Goal: Task Accomplishment & Management: Complete application form

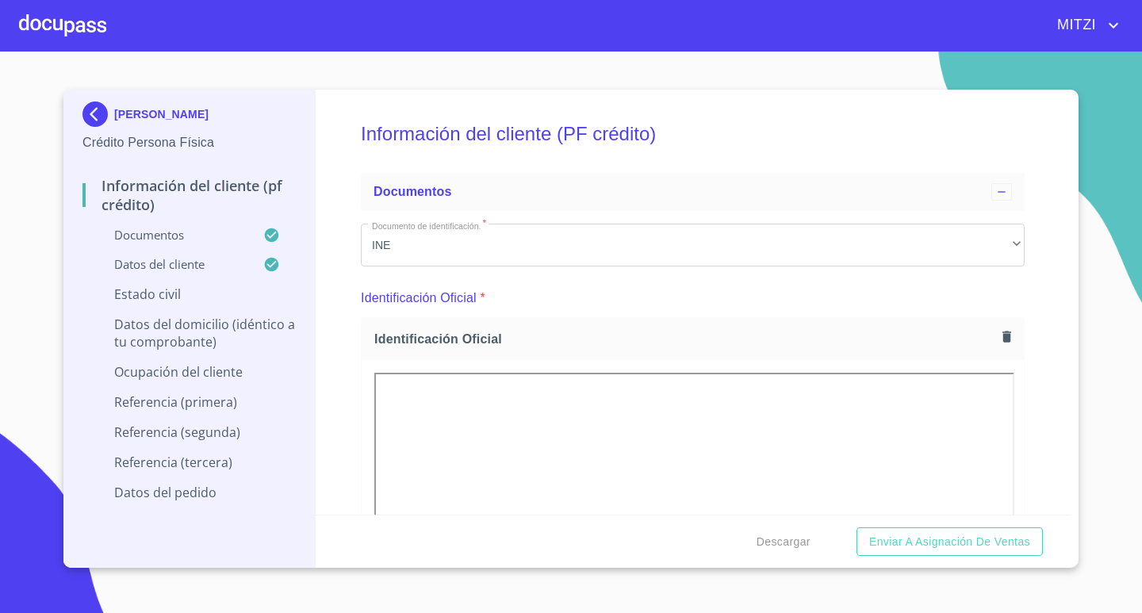
click at [23, 39] on div at bounding box center [62, 25] width 87 height 51
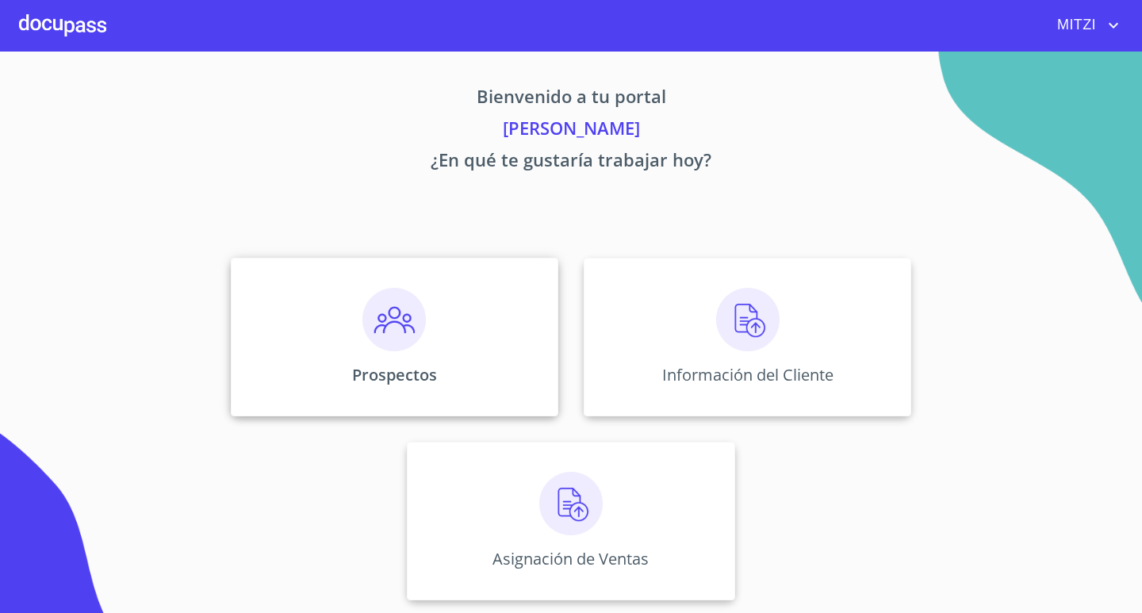
click at [423, 365] on p "Prospectos" at bounding box center [394, 374] width 85 height 21
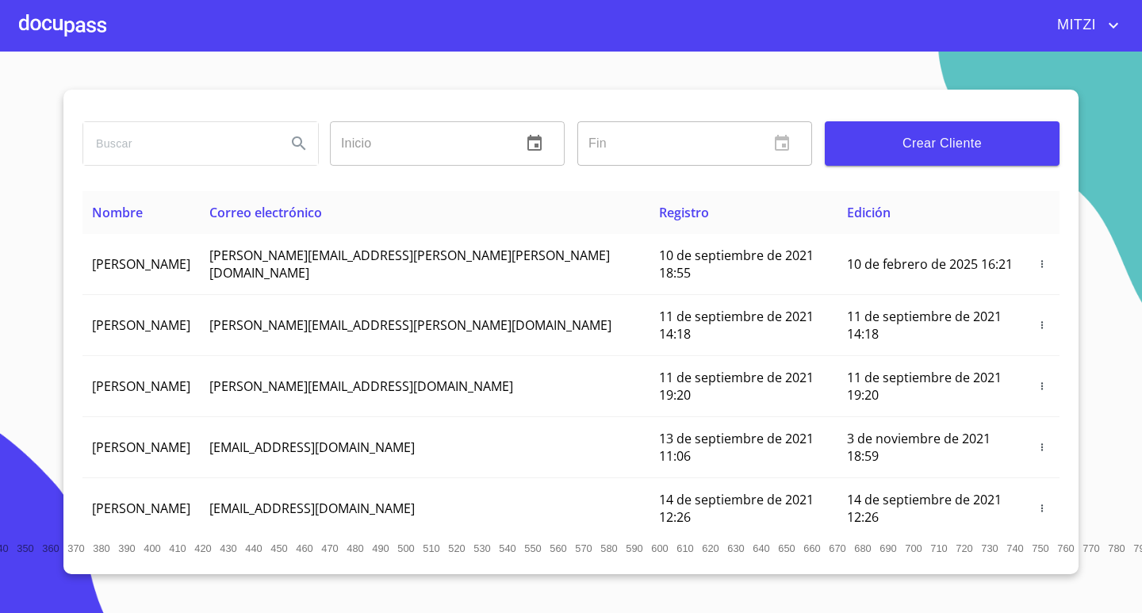
click at [908, 153] on span "Crear Cliente" at bounding box center [941, 143] width 209 height 22
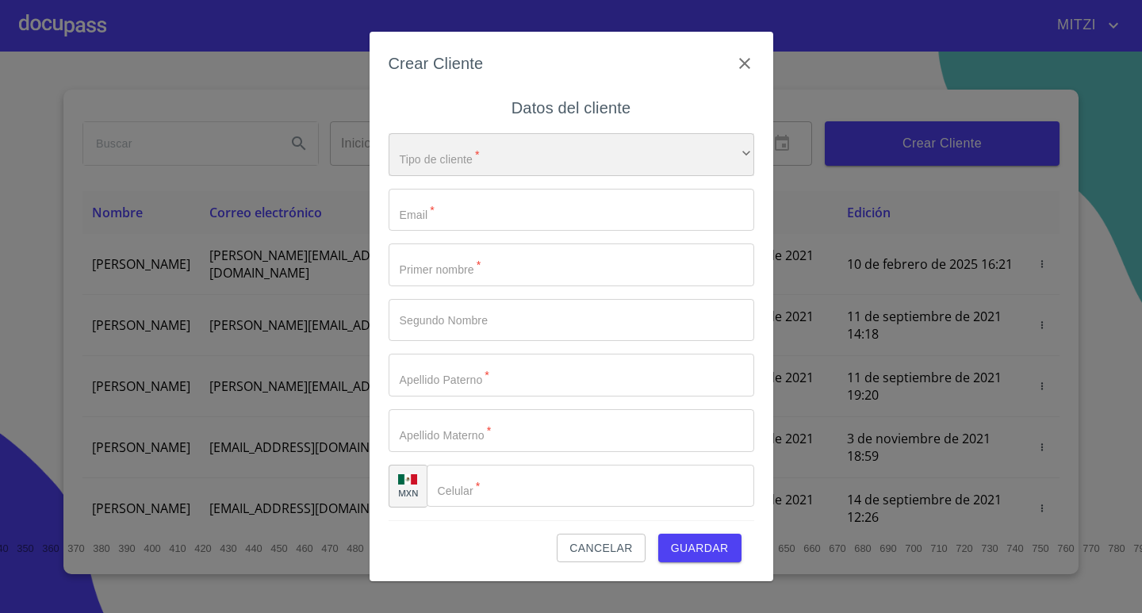
click at [441, 167] on div "​" at bounding box center [570, 154] width 365 height 43
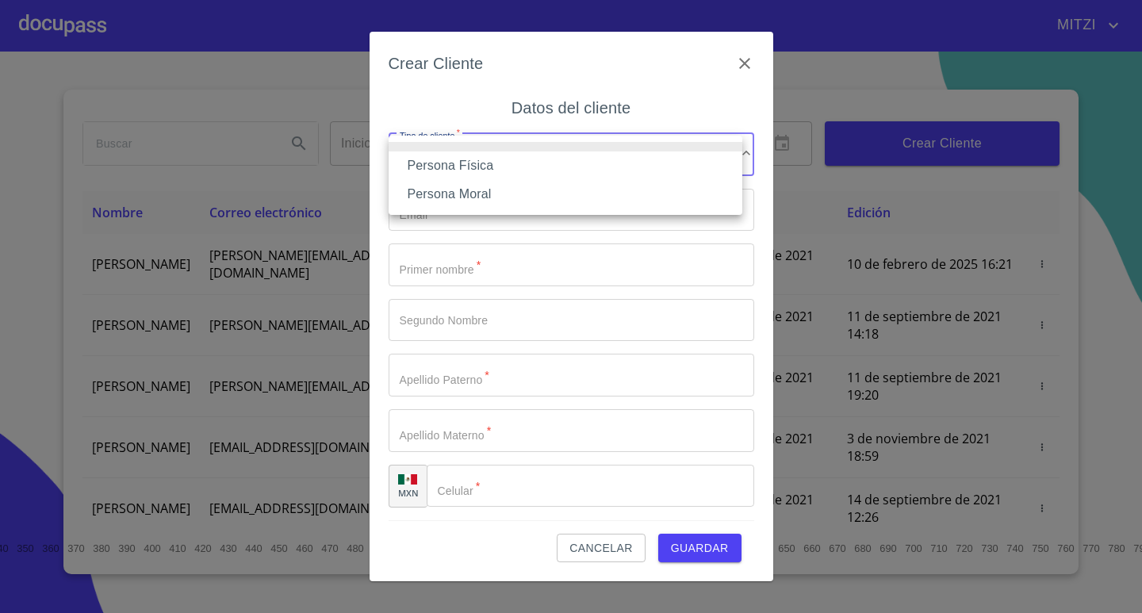
click at [450, 159] on li "Persona Física" at bounding box center [565, 165] width 354 height 29
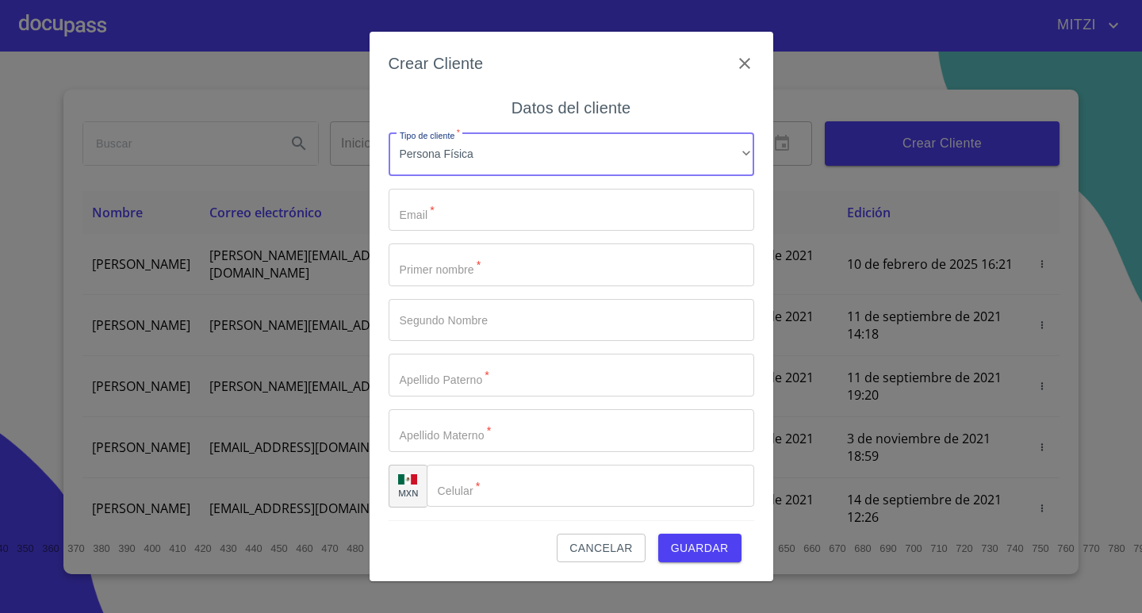
click at [428, 210] on input "Tipo de cliente   *" at bounding box center [570, 210] width 365 height 43
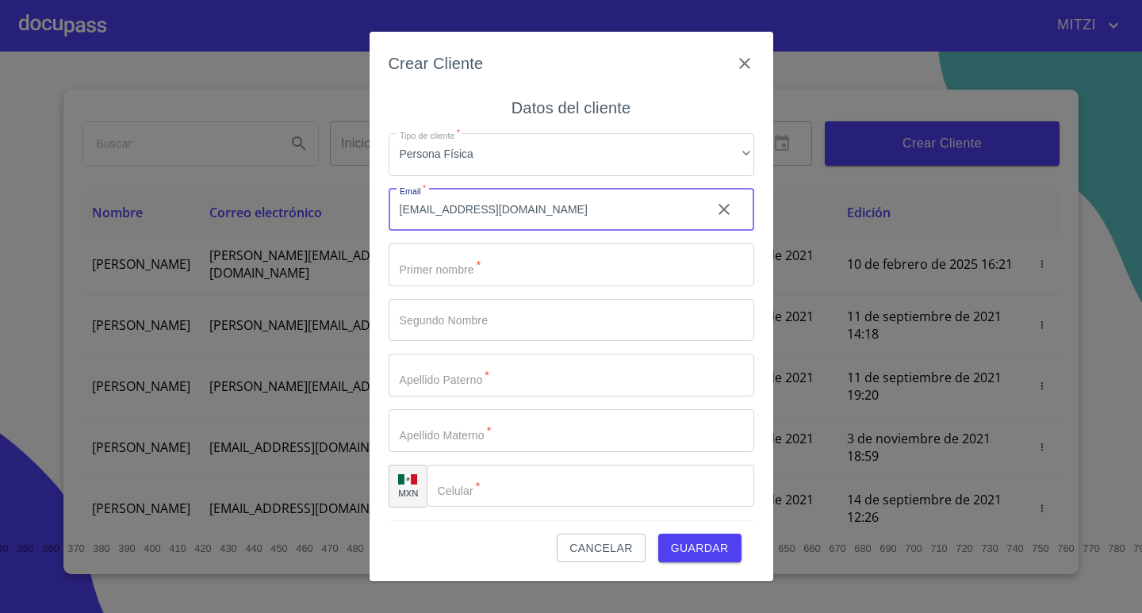
type input "[EMAIL_ADDRESS][DOMAIN_NAME]"
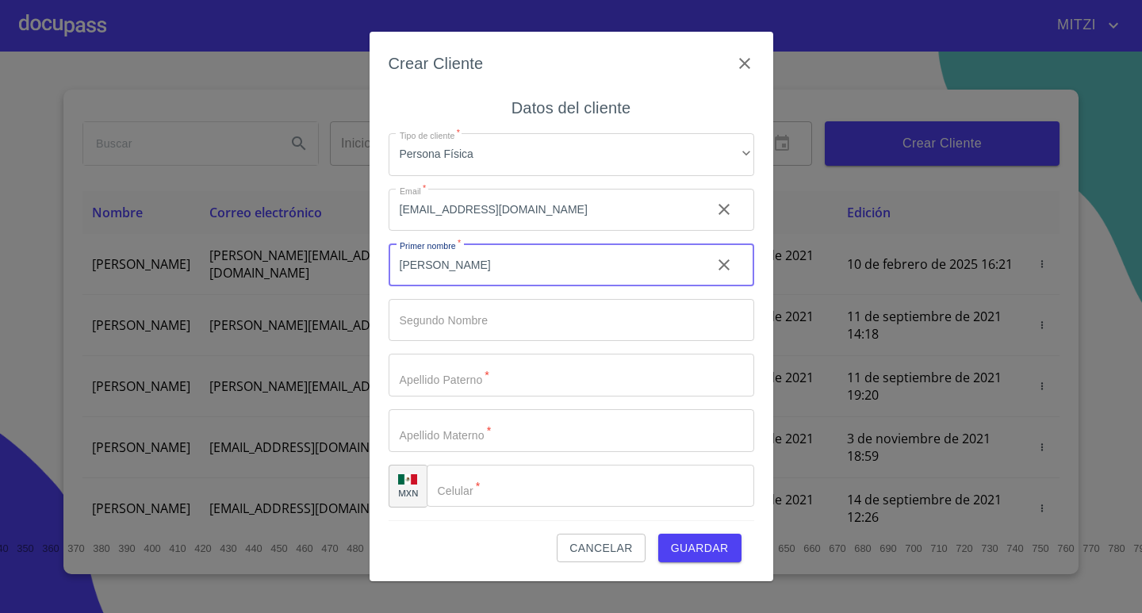
type input "[PERSON_NAME]"
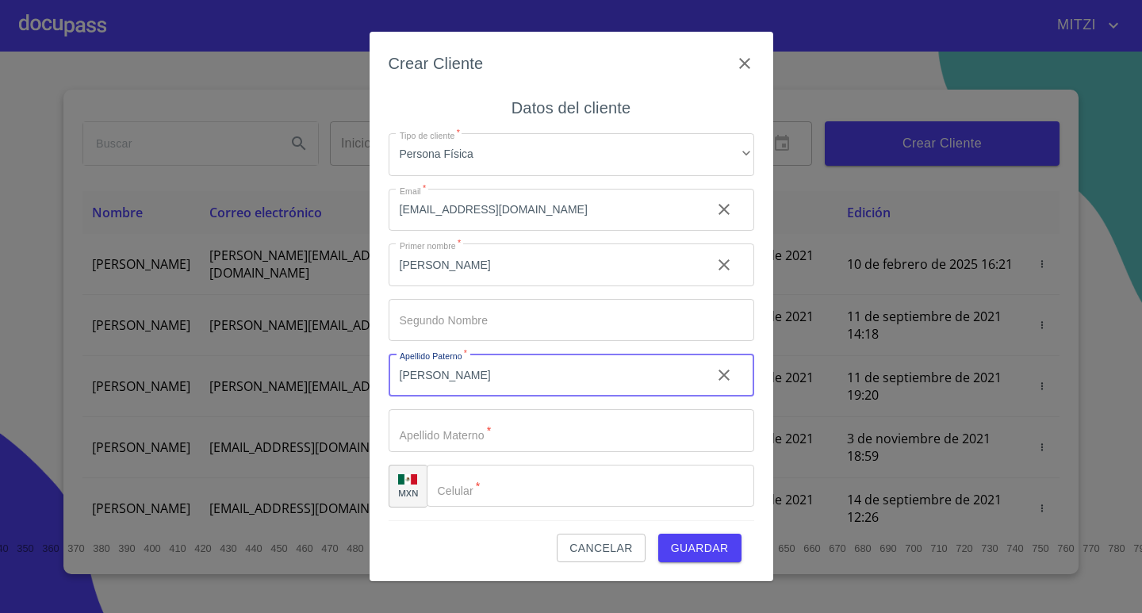
type input "[PERSON_NAME]"
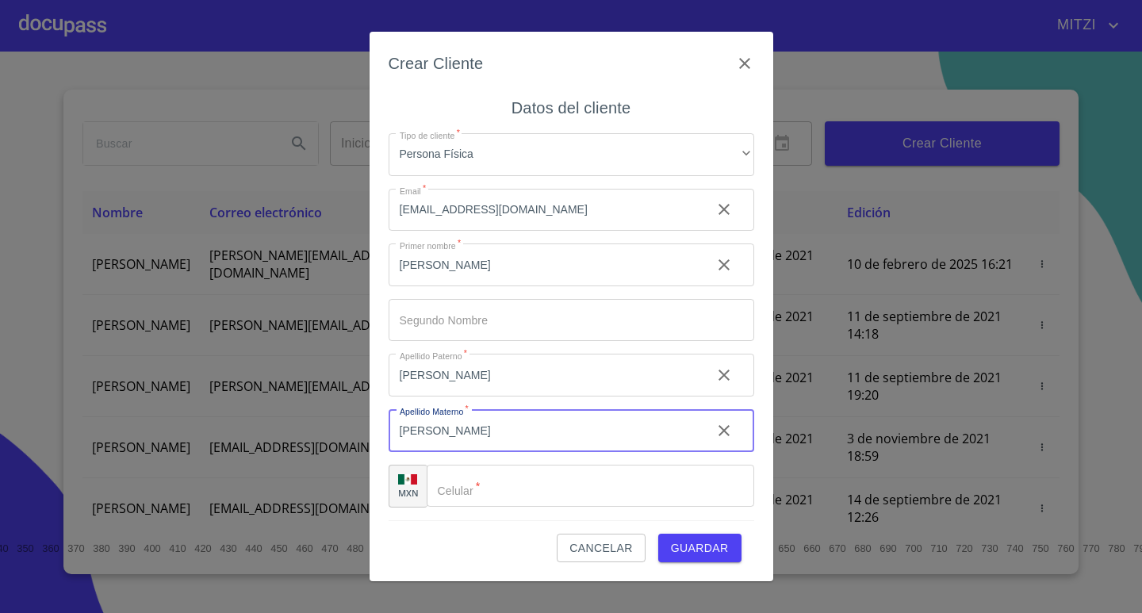
click at [580, 487] on input "Tipo de cliente   *" at bounding box center [590, 486] width 327 height 43
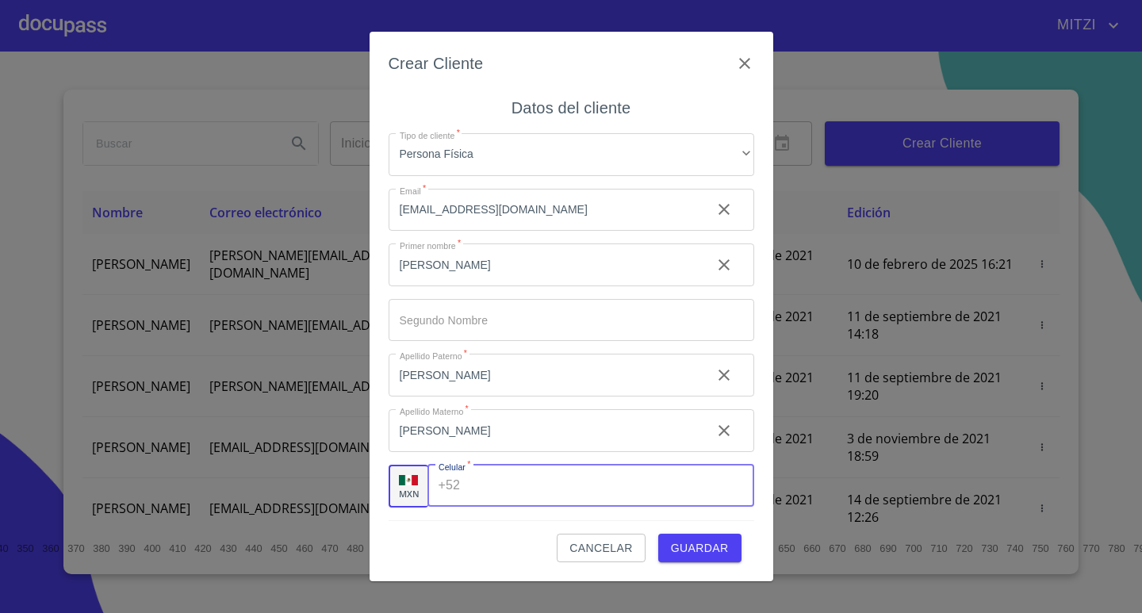
click at [434, 431] on input "[PERSON_NAME]" at bounding box center [543, 430] width 310 height 43
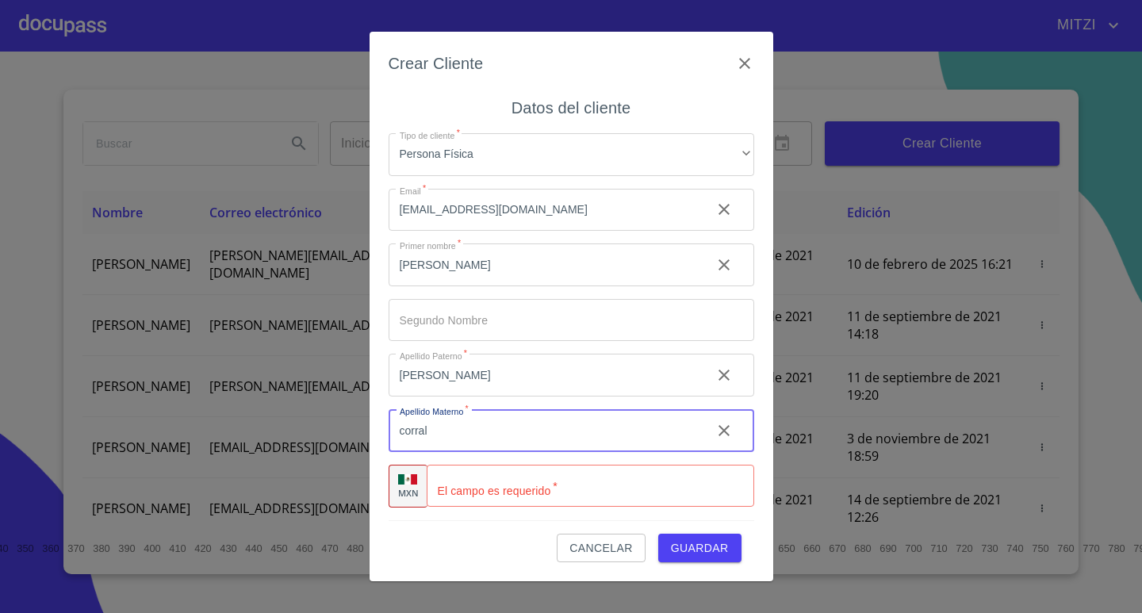
type input "corral"
click at [519, 488] on input "Tipo de cliente   *" at bounding box center [590, 486] width 327 height 43
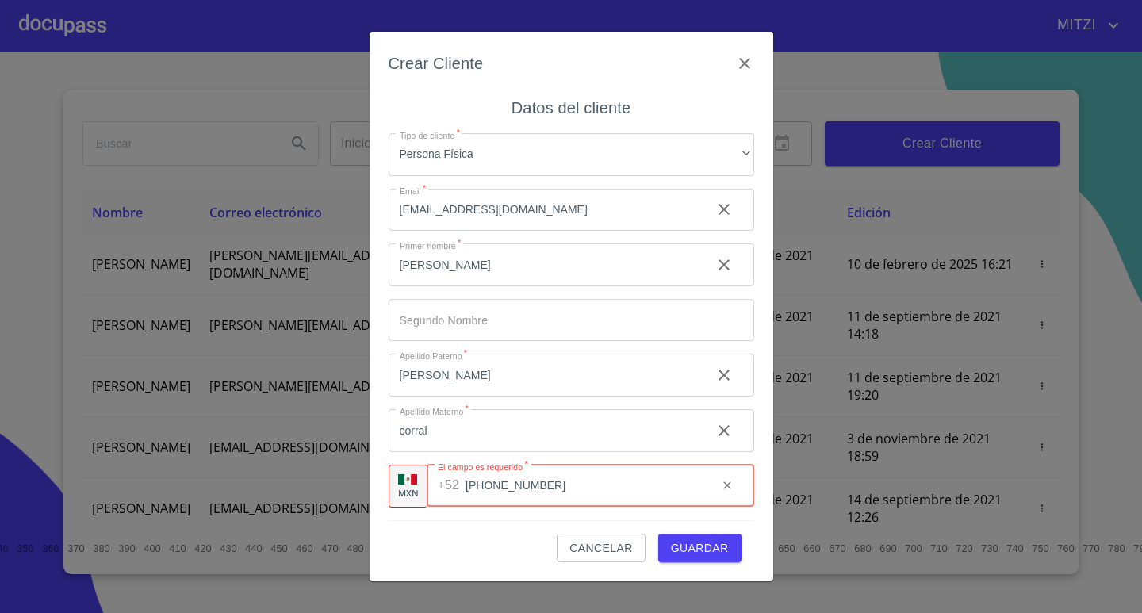
type input "[PHONE_NUMBER]"
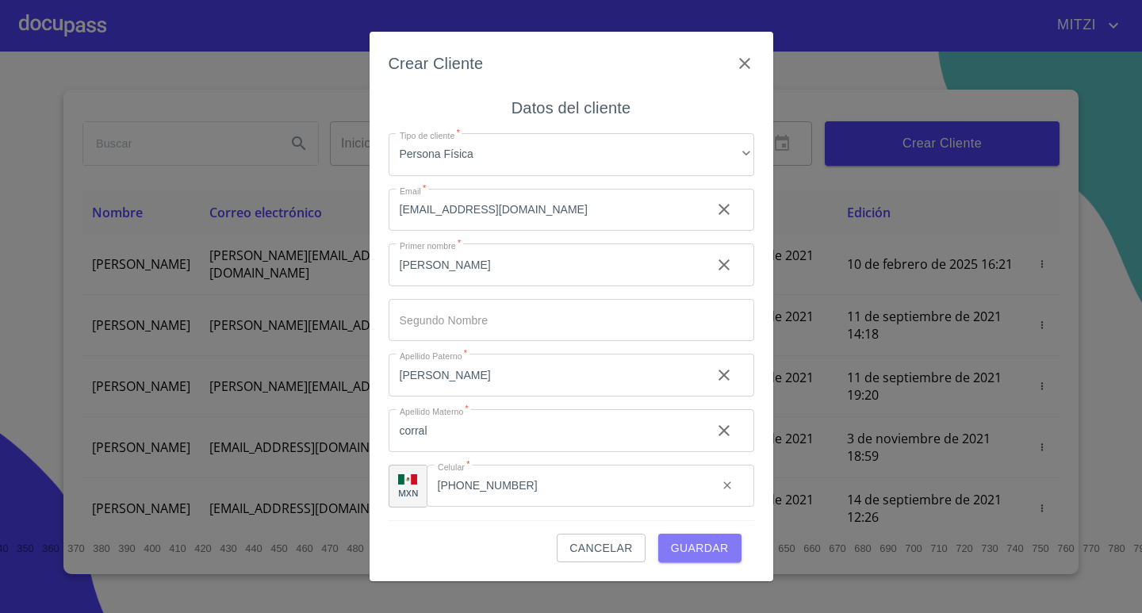
click at [712, 557] on span "Guardar" at bounding box center [700, 548] width 58 height 20
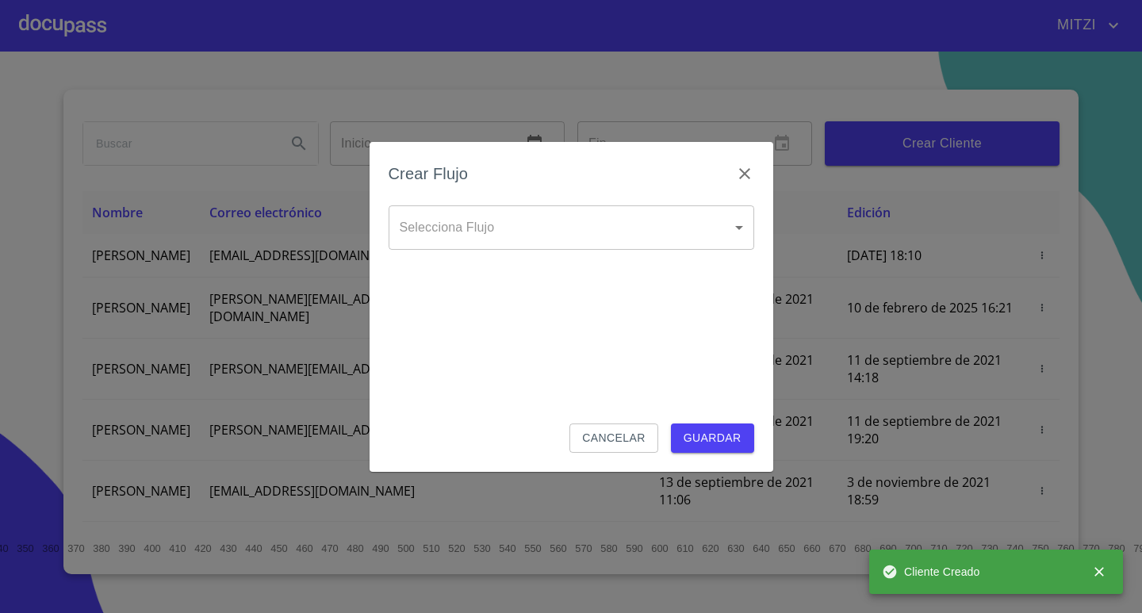
click at [551, 239] on body "[PERSON_NAME] ​ Fin ​ Crear Cliente Nombre Correo electrónico Registro Edición …" at bounding box center [571, 306] width 1142 height 613
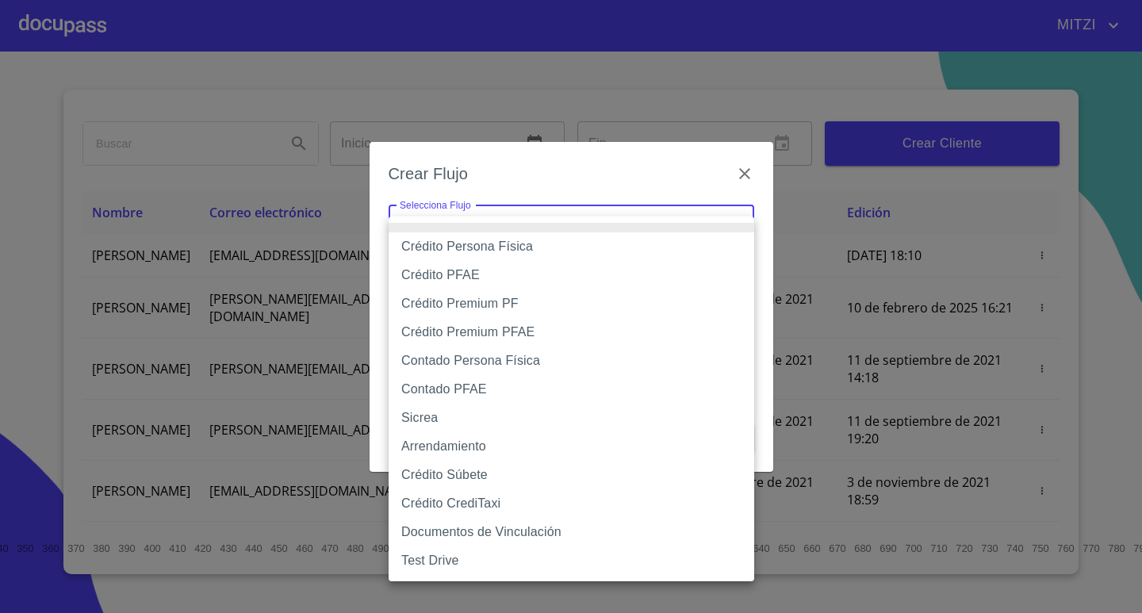
click at [487, 246] on li "Crédito Persona Física" at bounding box center [570, 246] width 365 height 29
type input "6009fb3c7d1714eb8809aa97"
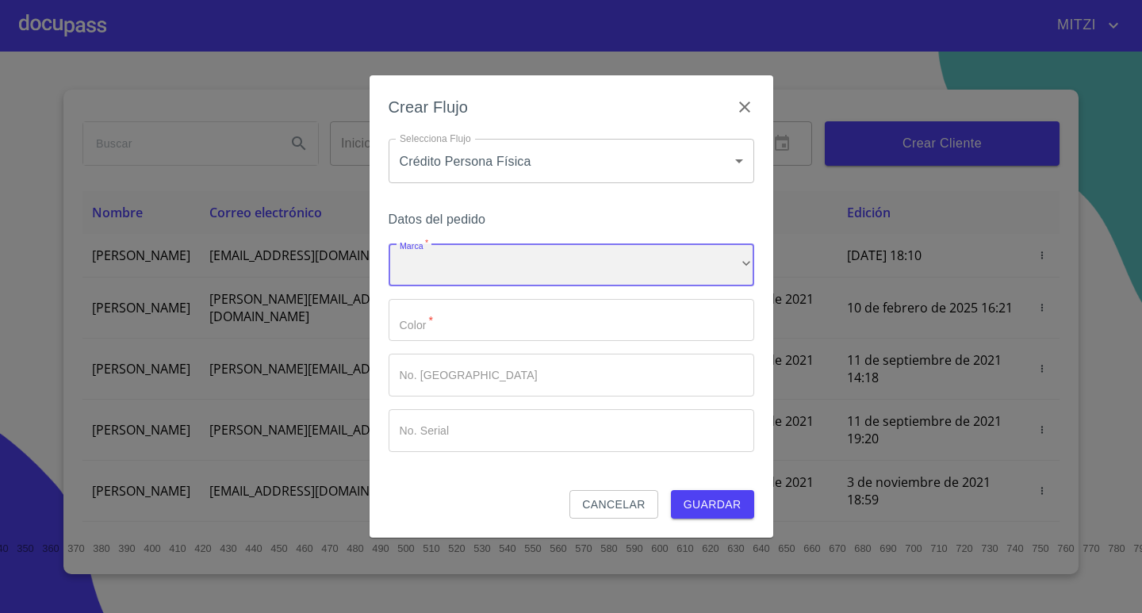
click at [464, 262] on div "​" at bounding box center [570, 264] width 365 height 43
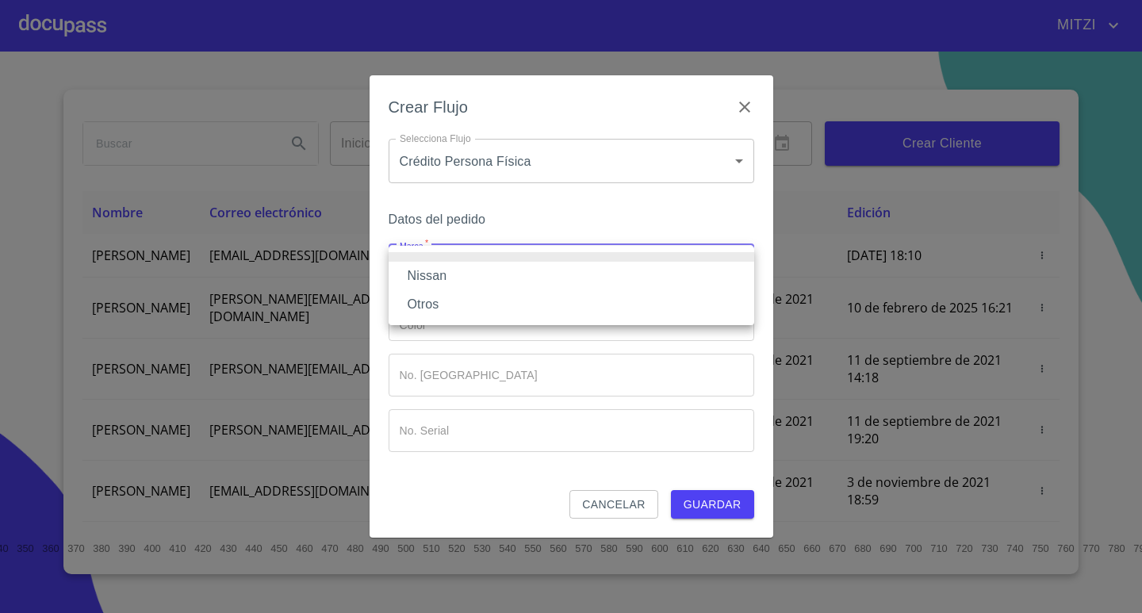
click at [453, 267] on li "Nissan" at bounding box center [570, 276] width 365 height 29
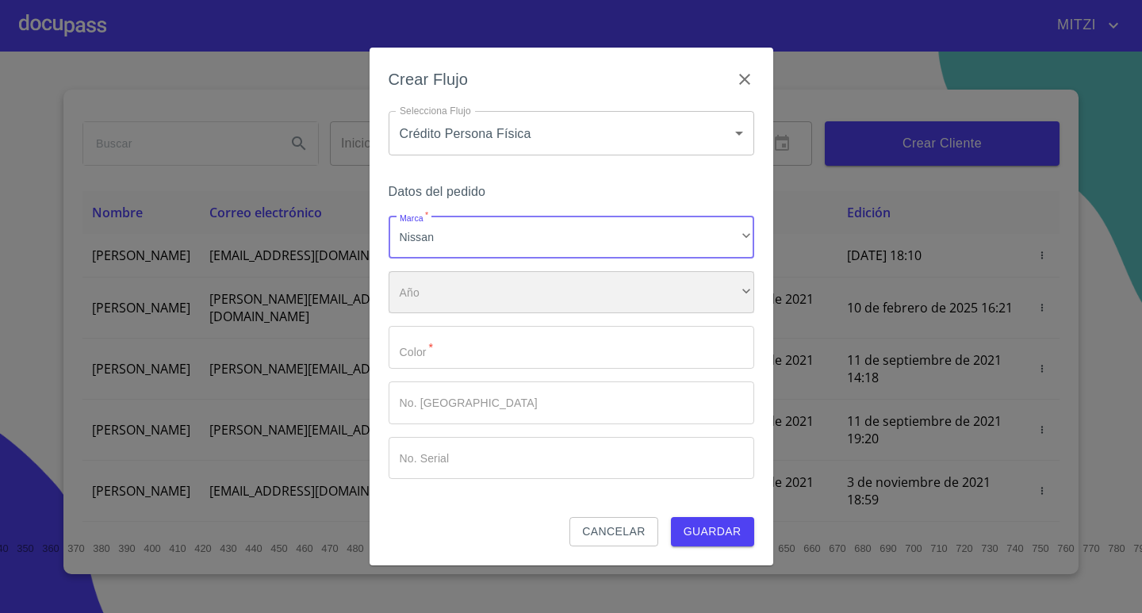
click at [451, 297] on div "​" at bounding box center [570, 292] width 365 height 43
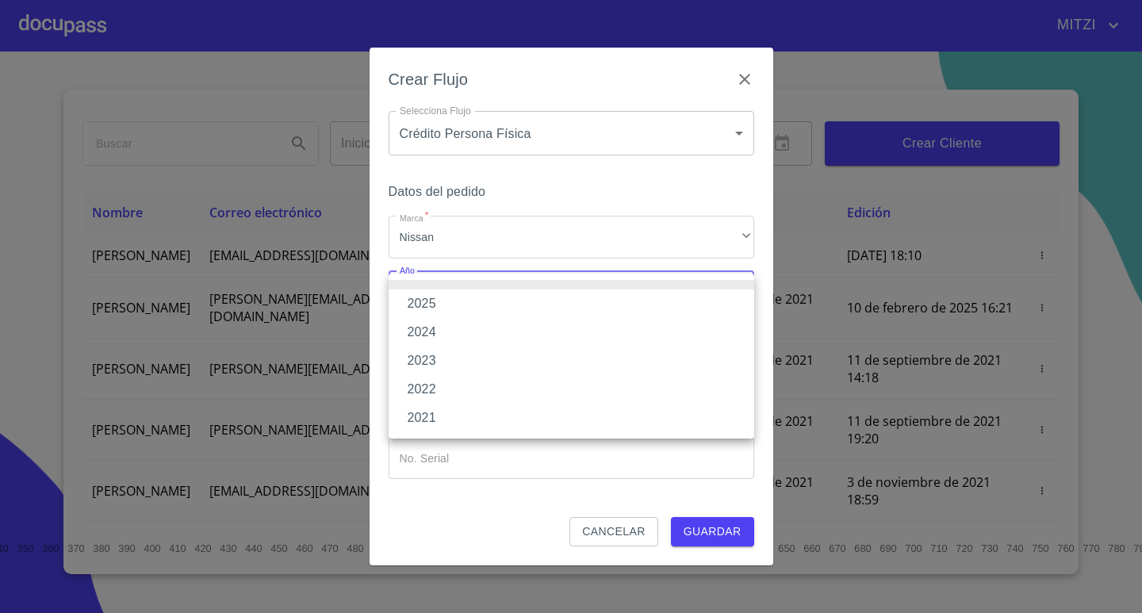
click at [426, 330] on li "2024" at bounding box center [570, 332] width 365 height 29
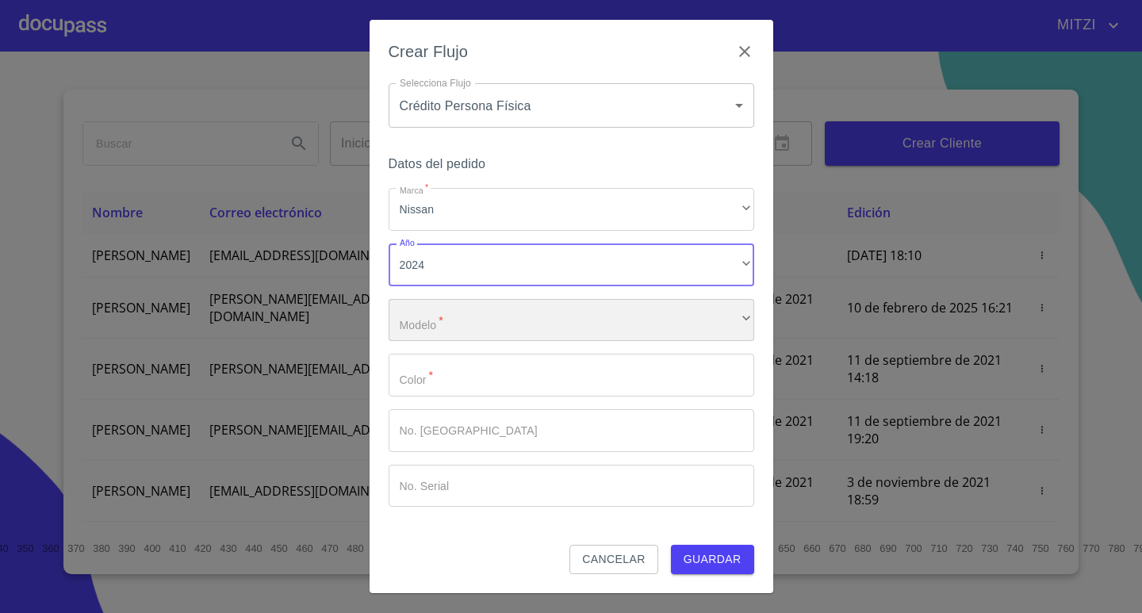
click at [434, 320] on div "​" at bounding box center [570, 320] width 365 height 43
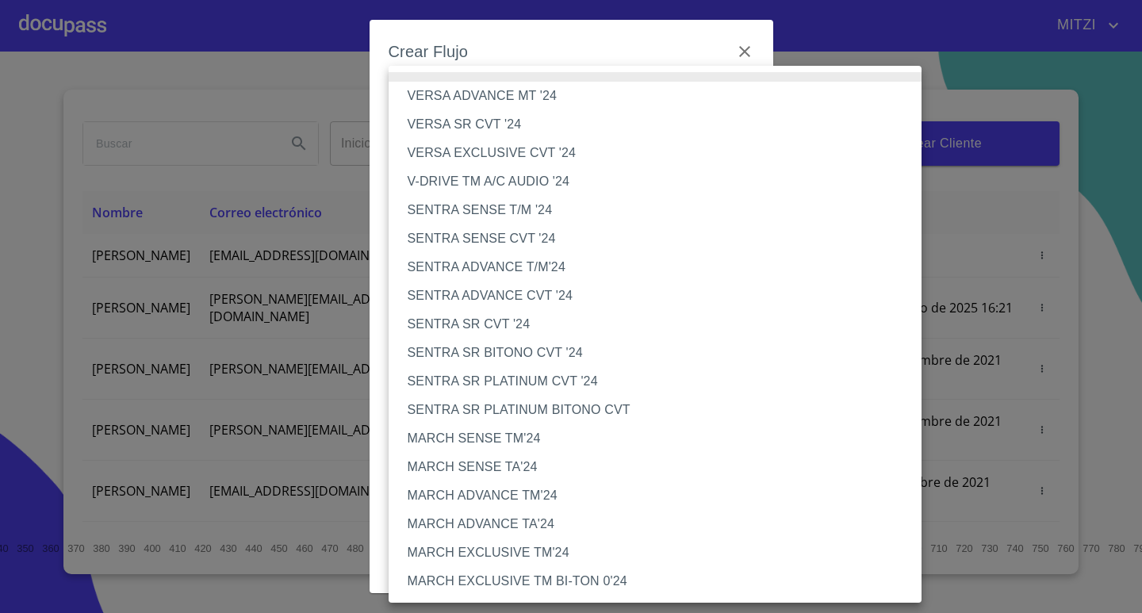
click at [525, 259] on li "SENTRA ADVANCE T/M'24" at bounding box center [660, 267] width 545 height 29
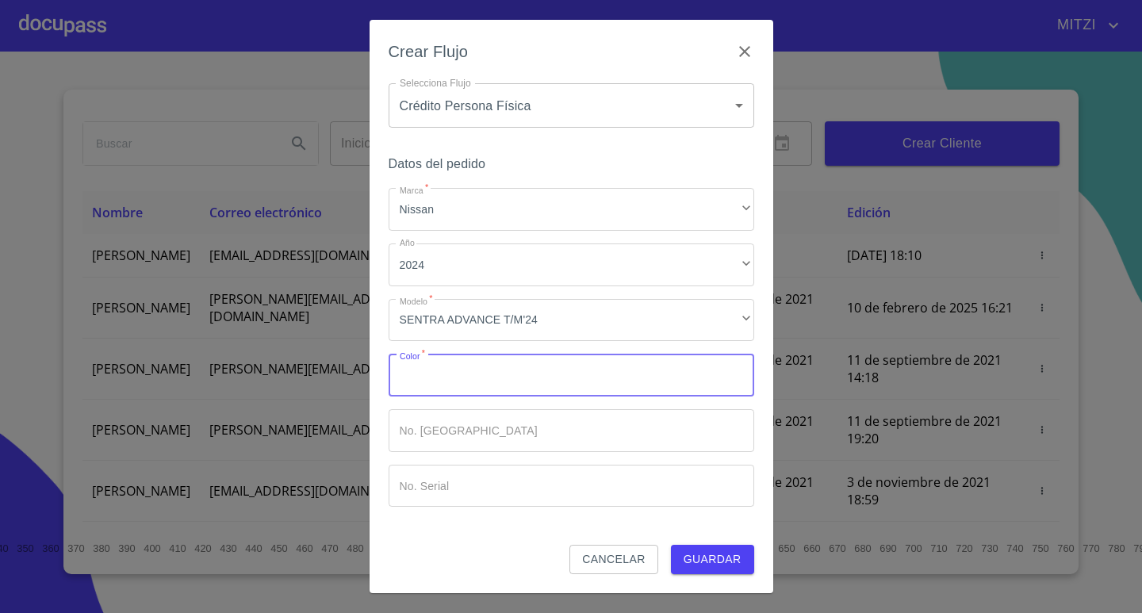
click at [431, 388] on input "Marca   *" at bounding box center [570, 375] width 365 height 43
type input "azul"
click at [725, 572] on button "Guardar" at bounding box center [712, 559] width 83 height 29
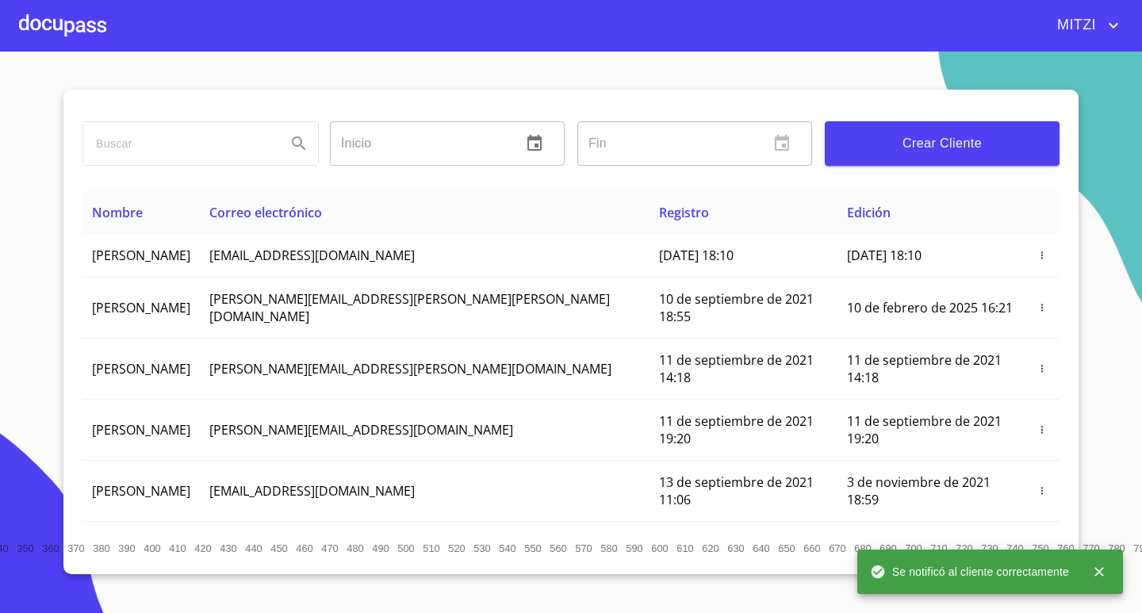
click at [52, 16] on div at bounding box center [62, 25] width 87 height 51
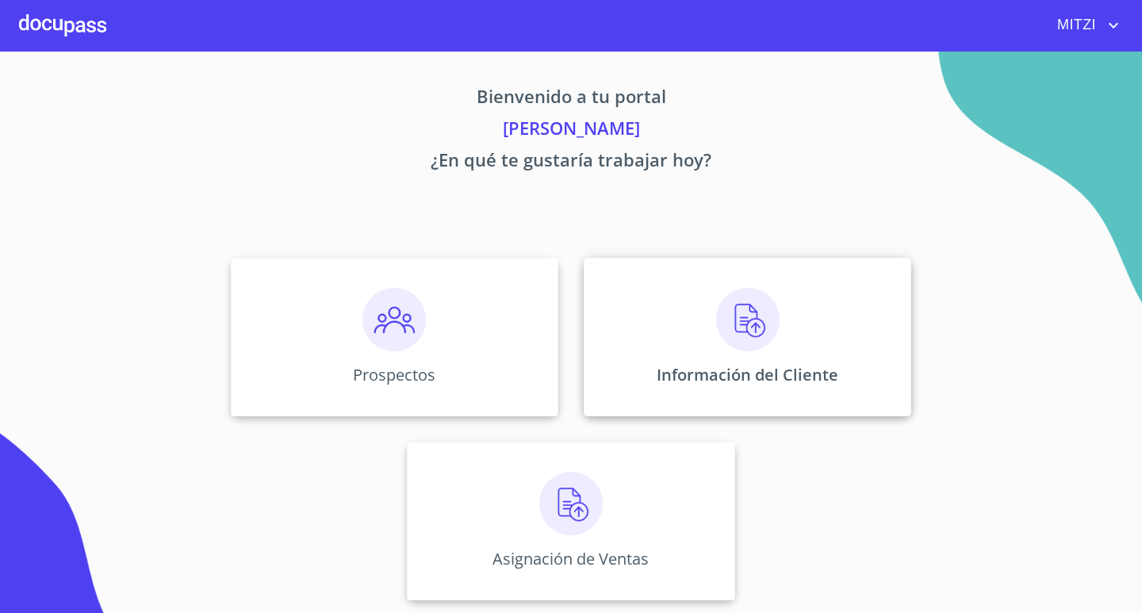
click at [766, 324] on img at bounding box center [747, 319] width 63 height 63
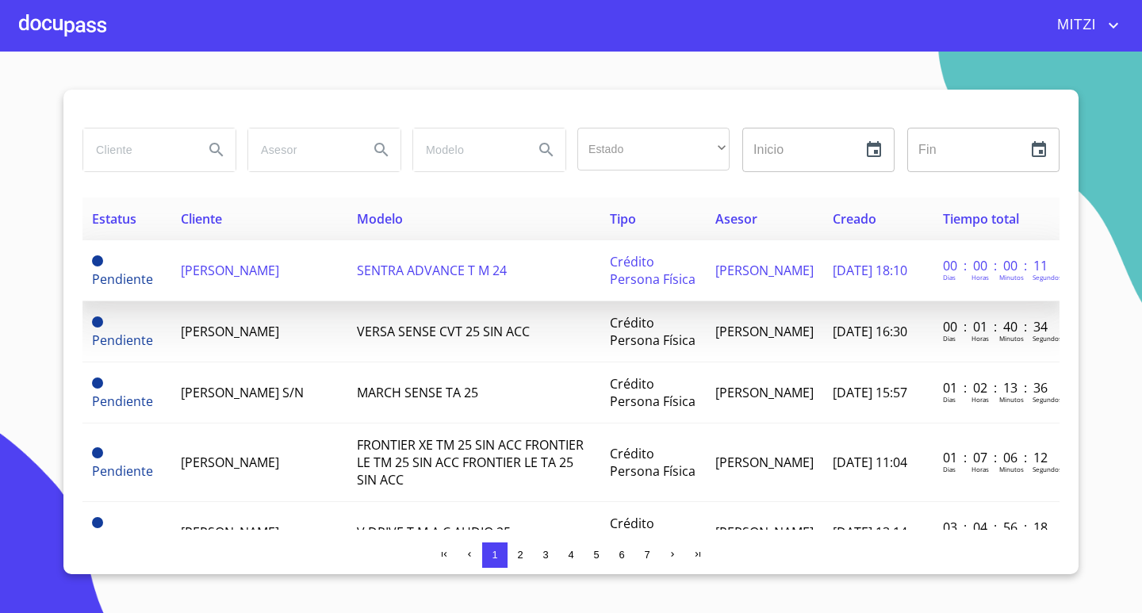
click at [205, 279] on td "[PERSON_NAME]" at bounding box center [258, 270] width 175 height 61
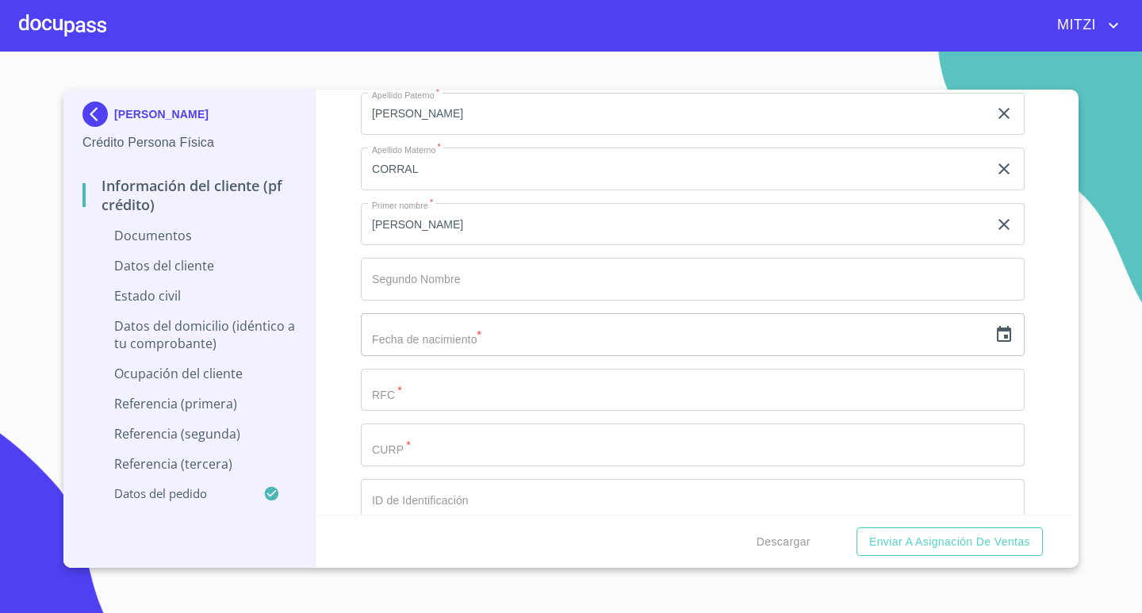
scroll to position [1982, 0]
click at [994, 338] on icon "button" at bounding box center [1003, 335] width 19 height 19
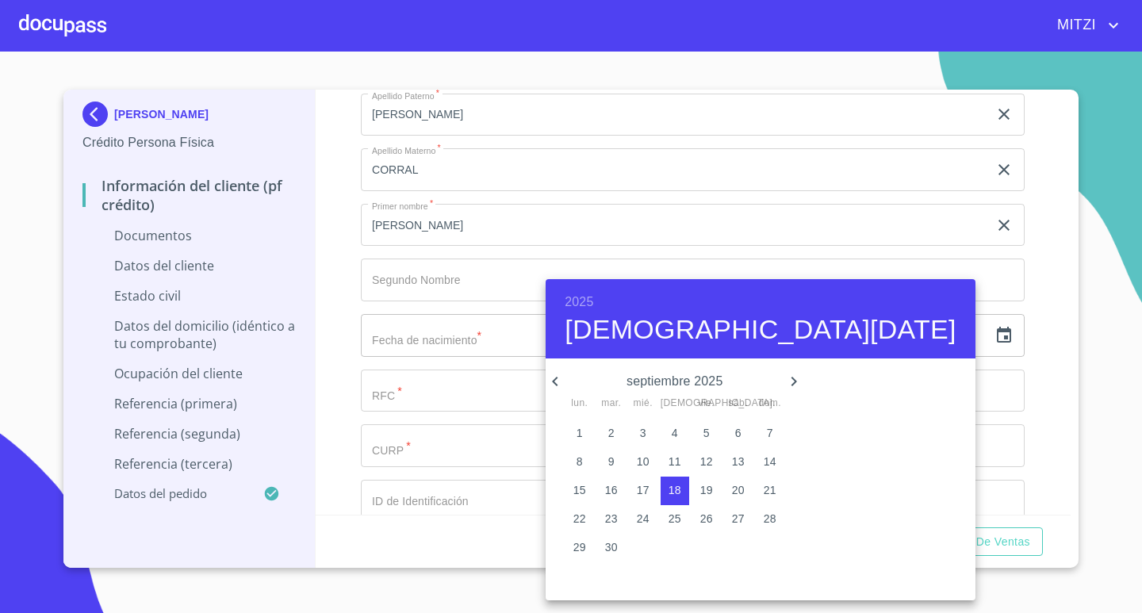
click at [576, 302] on h6 "2025" at bounding box center [578, 302] width 29 height 22
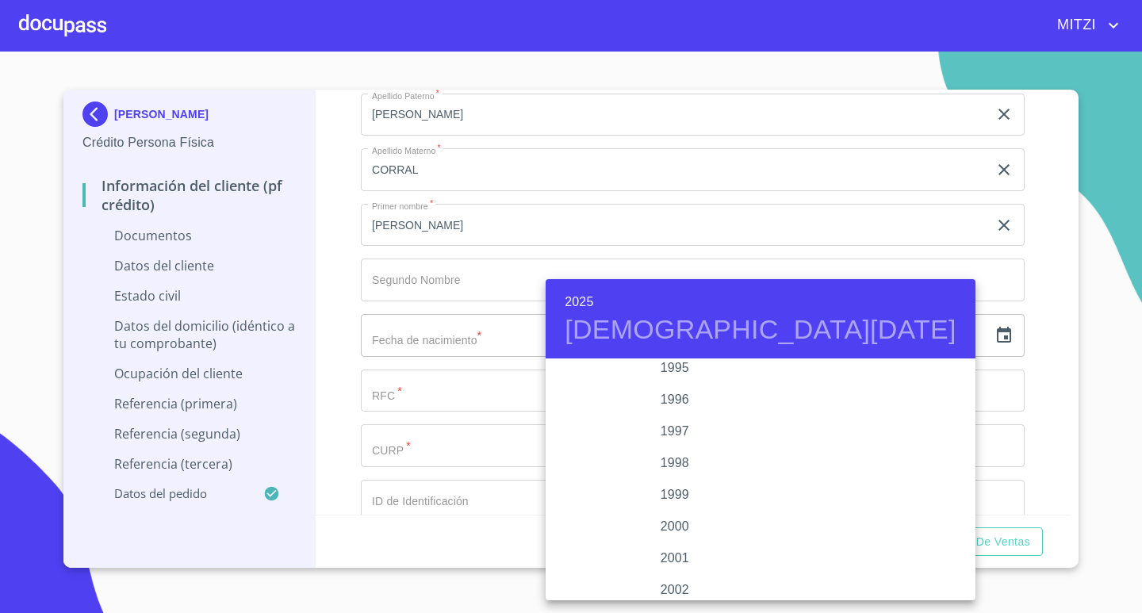
scroll to position [2204, 0]
click at [673, 385] on div "1995" at bounding box center [674, 393] width 258 height 32
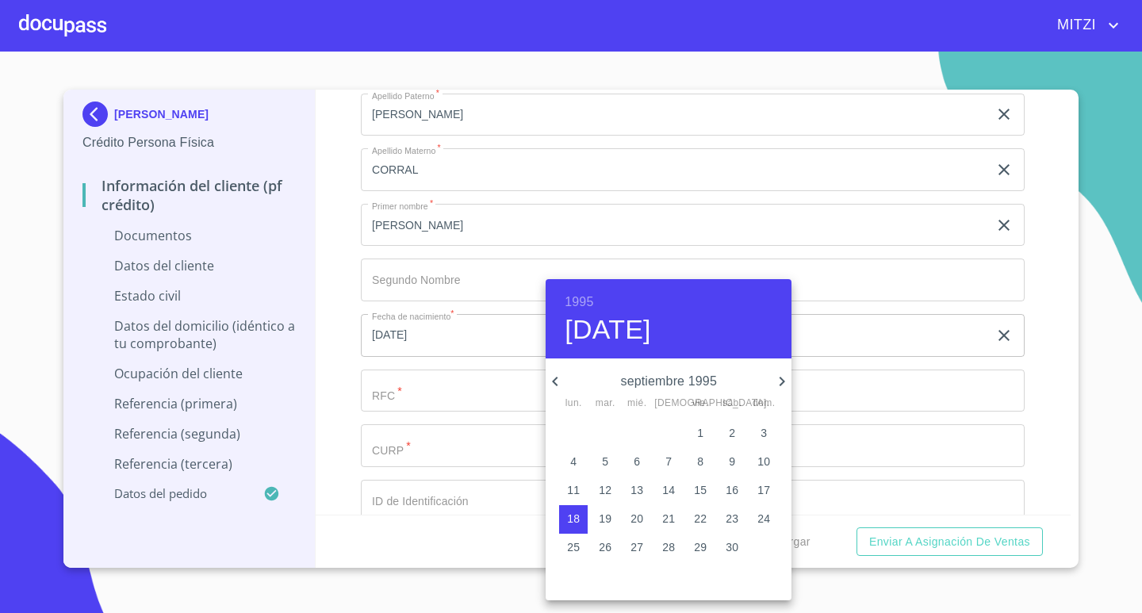
click at [555, 381] on icon "button" at bounding box center [554, 381] width 19 height 19
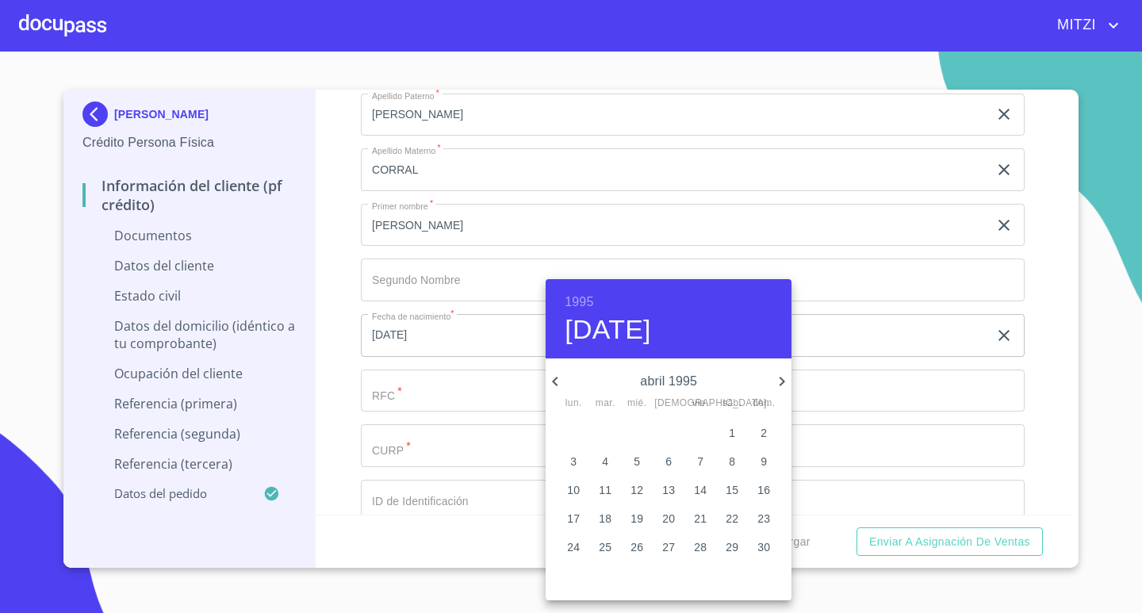
click at [579, 515] on span "17" at bounding box center [573, 519] width 29 height 16
type input "[DATE]"
click at [434, 403] on div at bounding box center [571, 306] width 1142 height 613
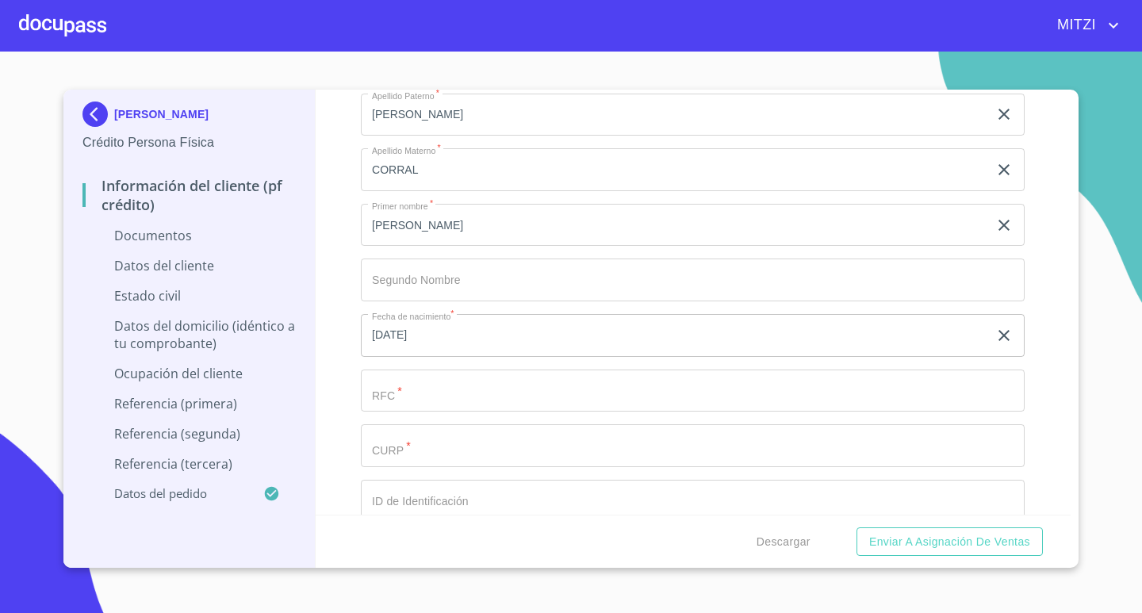
click at [438, 400] on input "Documento de identificación.   *" at bounding box center [693, 390] width 664 height 43
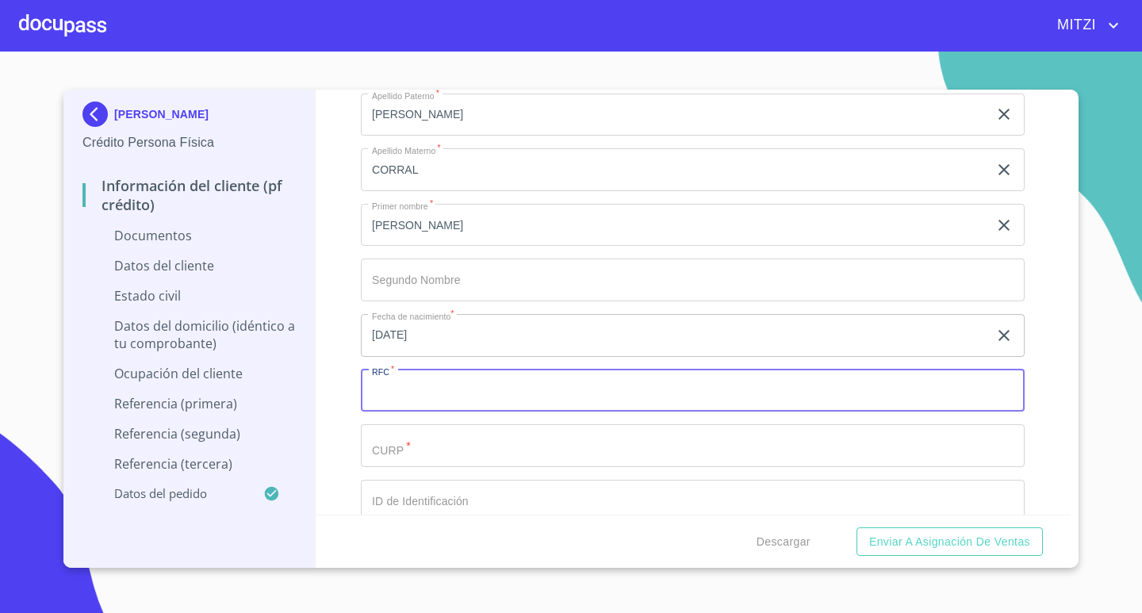
click at [438, 400] on input "Documento de identificación.   *" at bounding box center [693, 390] width 664 height 43
type input "LOCD950417824"
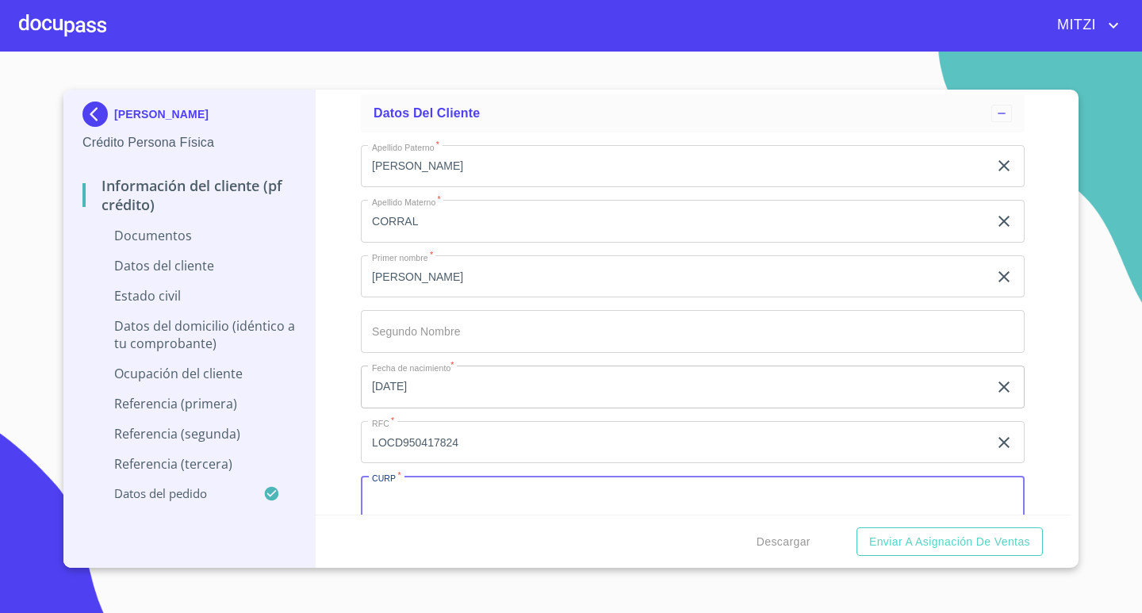
scroll to position [1903, 0]
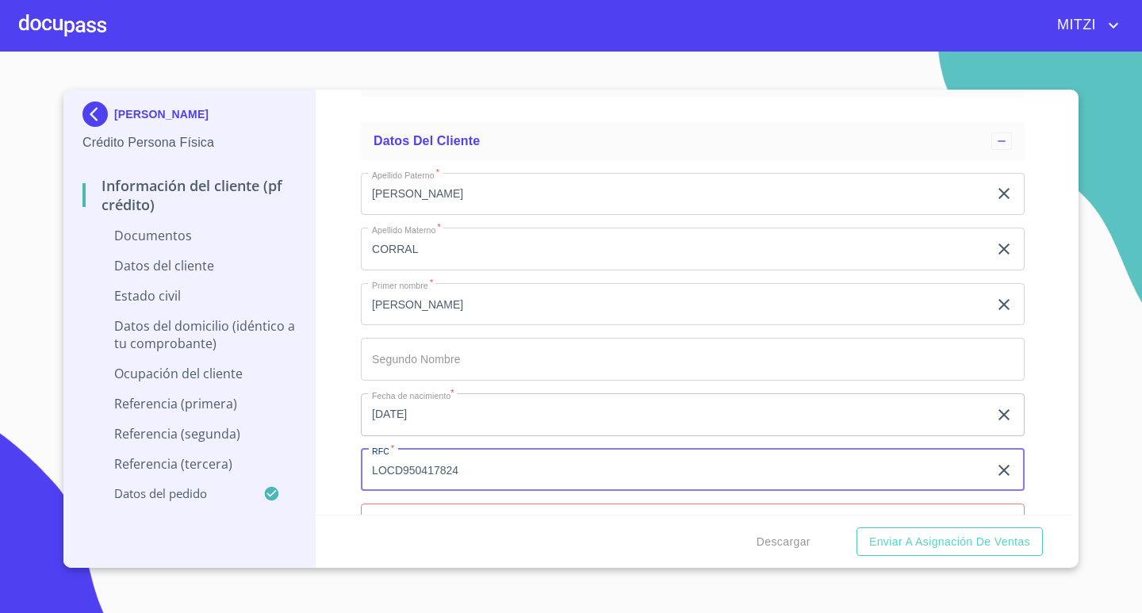
drag, startPoint x: 435, startPoint y: 471, endPoint x: 342, endPoint y: 471, distance: 93.6
click at [342, 471] on div "Información del cliente (PF crédito) Documentos Documento de identificación.   …" at bounding box center [694, 302] width 756 height 425
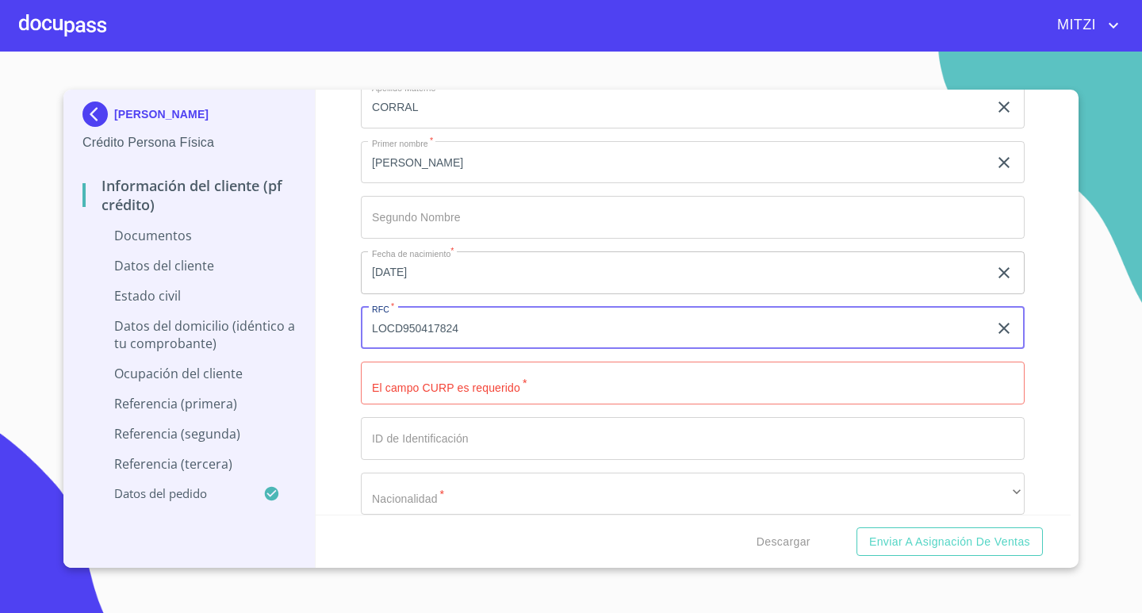
scroll to position [2061, 0]
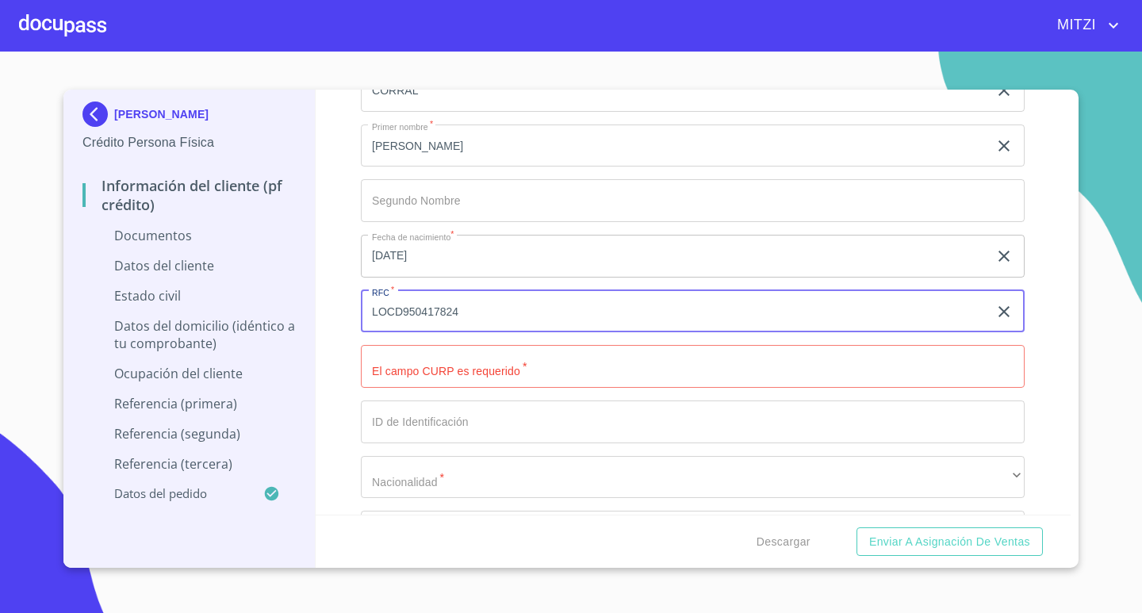
click at [469, 365] on input "Documento de identificación.   *" at bounding box center [693, 366] width 664 height 43
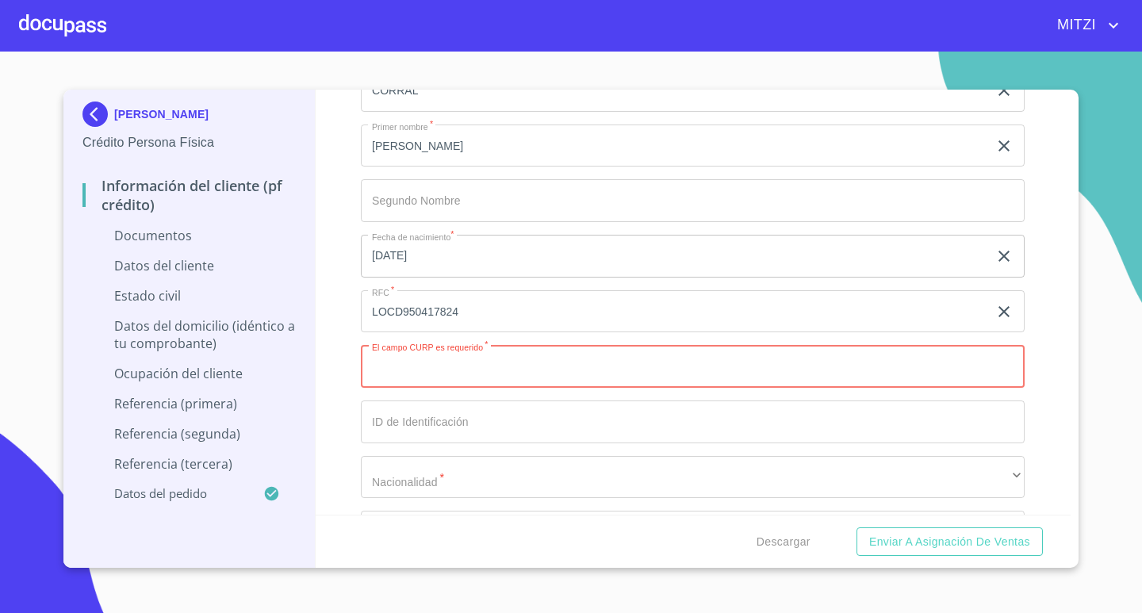
paste input "LOCD950417"
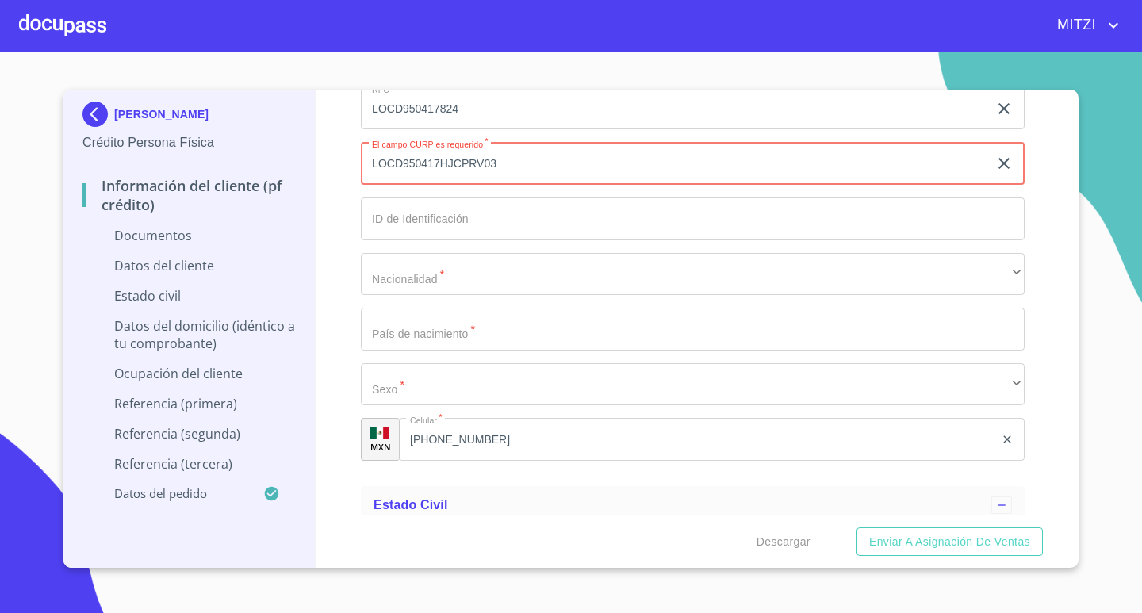
scroll to position [2299, 0]
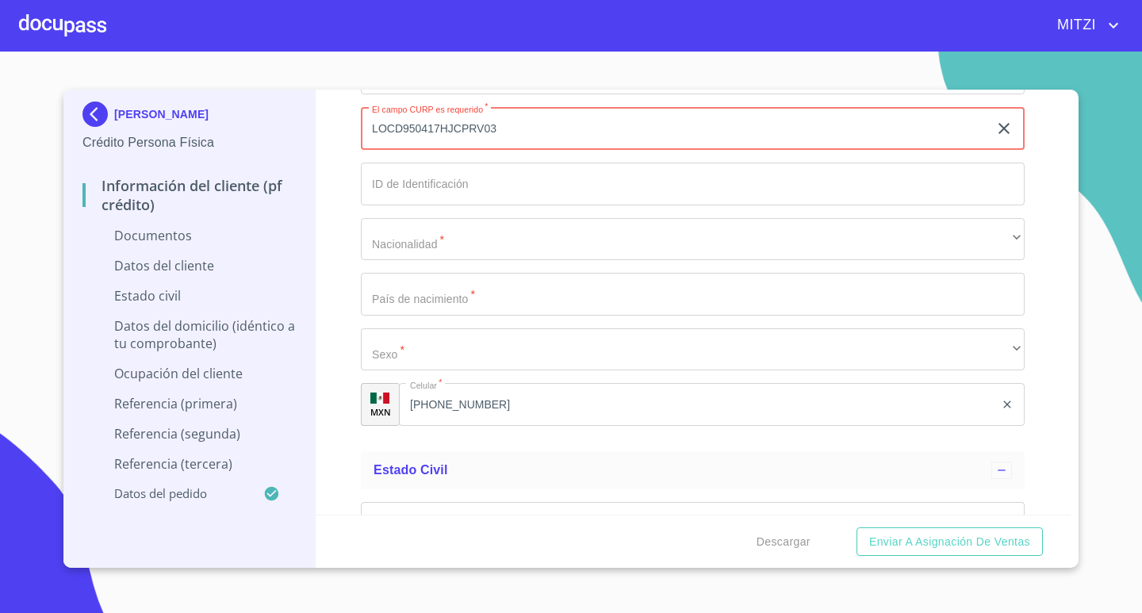
type input "LOCD950417HJCPRV03"
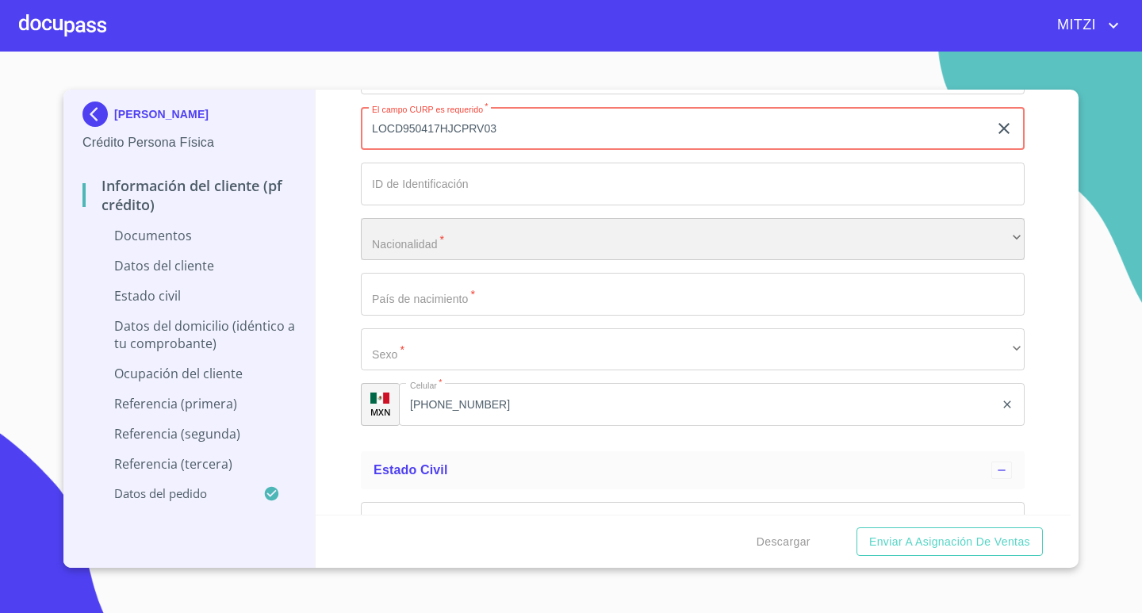
click at [431, 224] on div "​" at bounding box center [693, 239] width 664 height 43
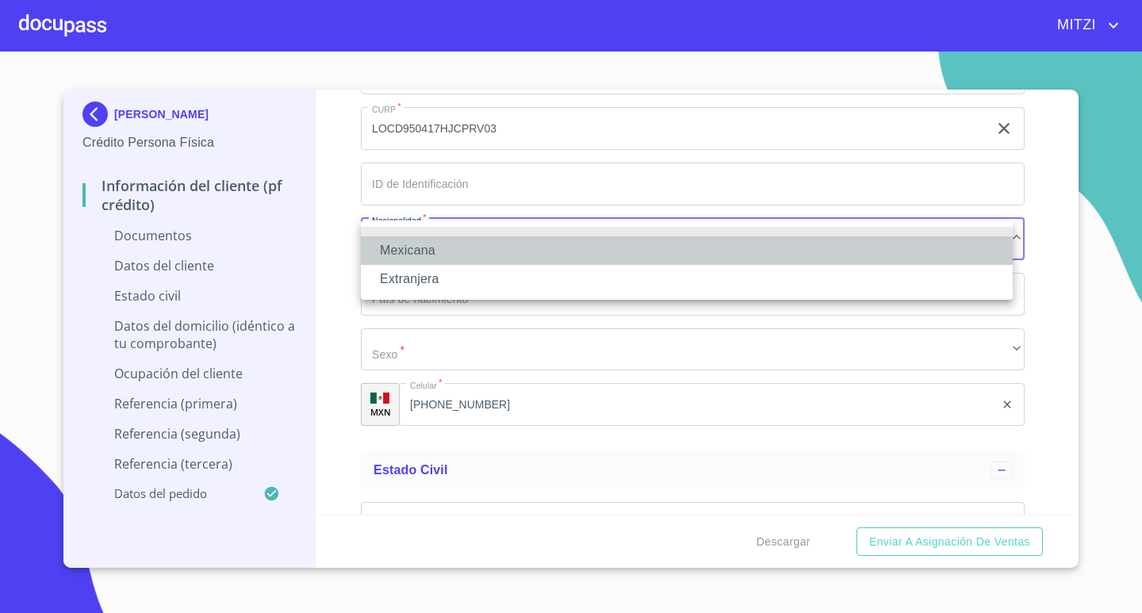
click at [420, 244] on li "Mexicana" at bounding box center [687, 250] width 652 height 29
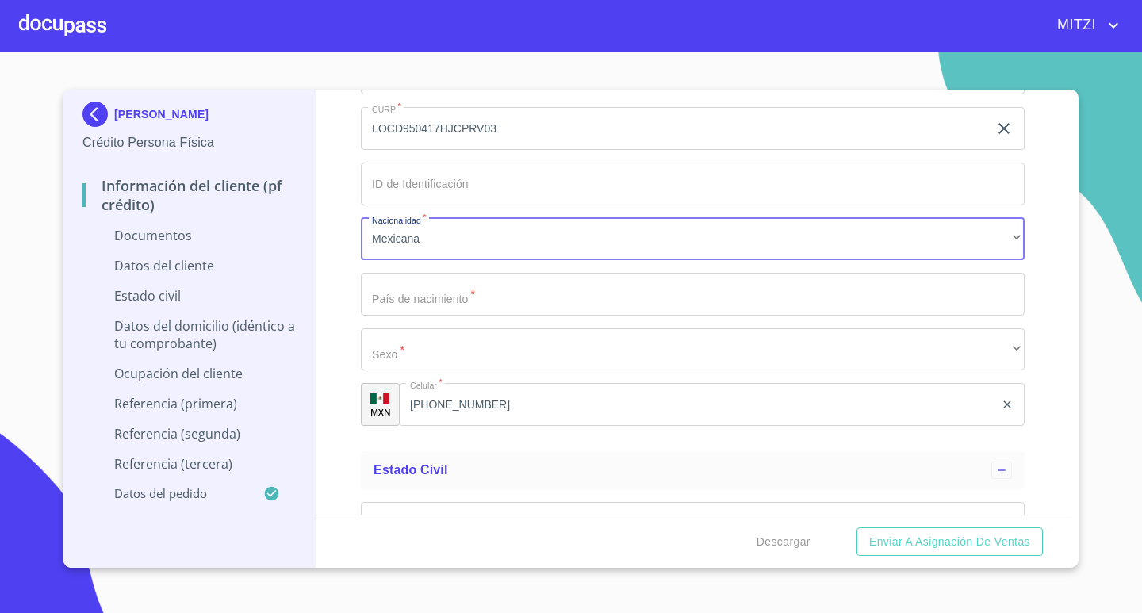
click at [441, 293] on input "Documento de identificación.   *" at bounding box center [693, 294] width 664 height 43
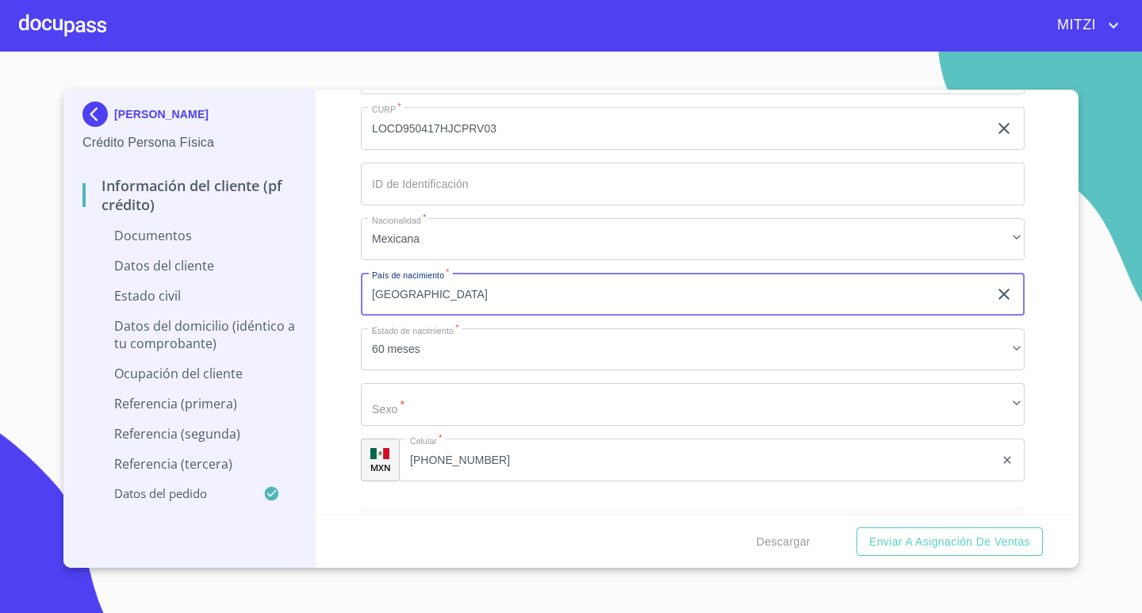
type input "[GEOGRAPHIC_DATA]"
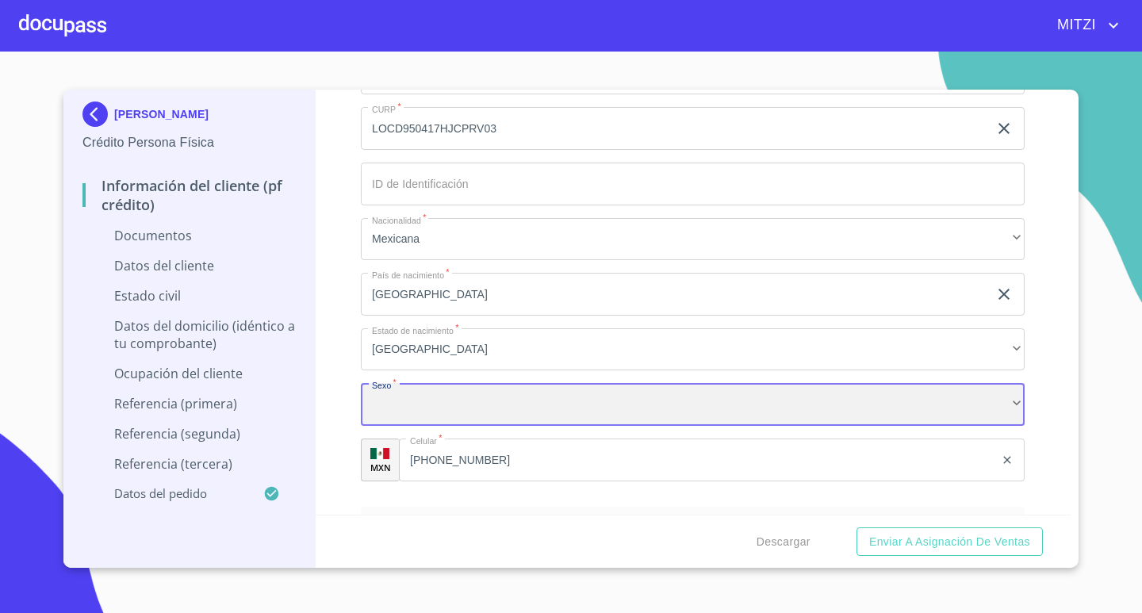
click at [427, 420] on div "​" at bounding box center [693, 404] width 664 height 43
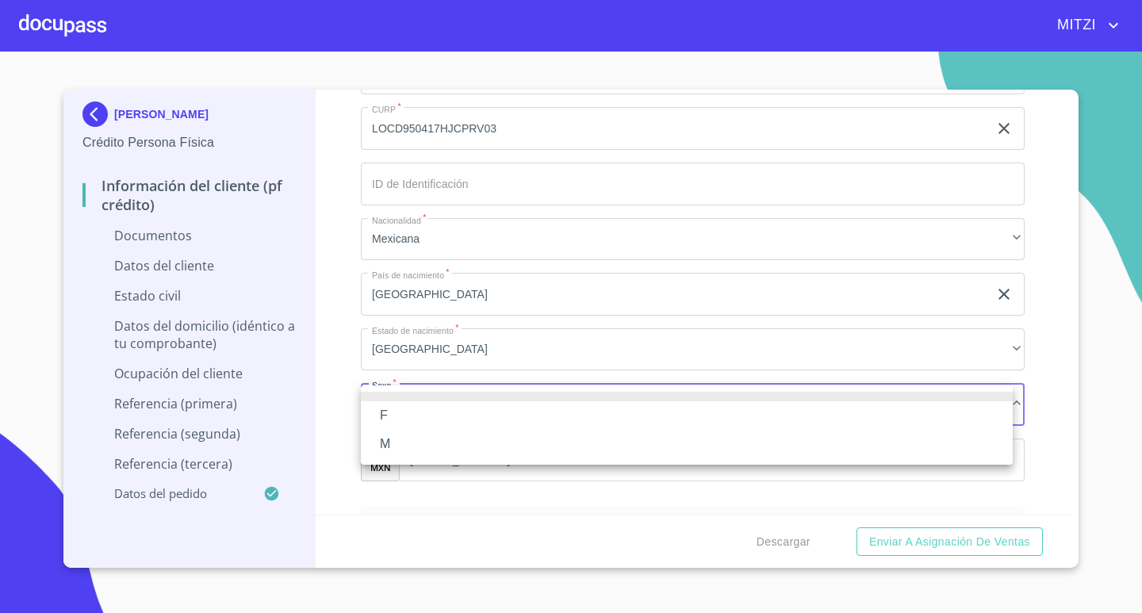
click at [407, 438] on li "M" at bounding box center [687, 444] width 652 height 29
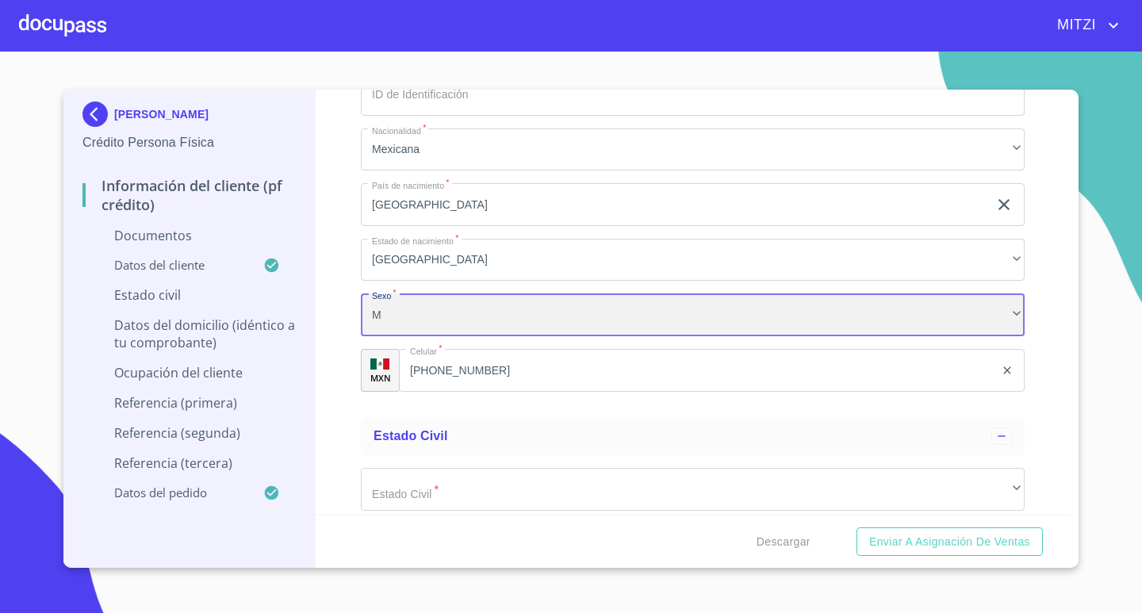
scroll to position [2537, 0]
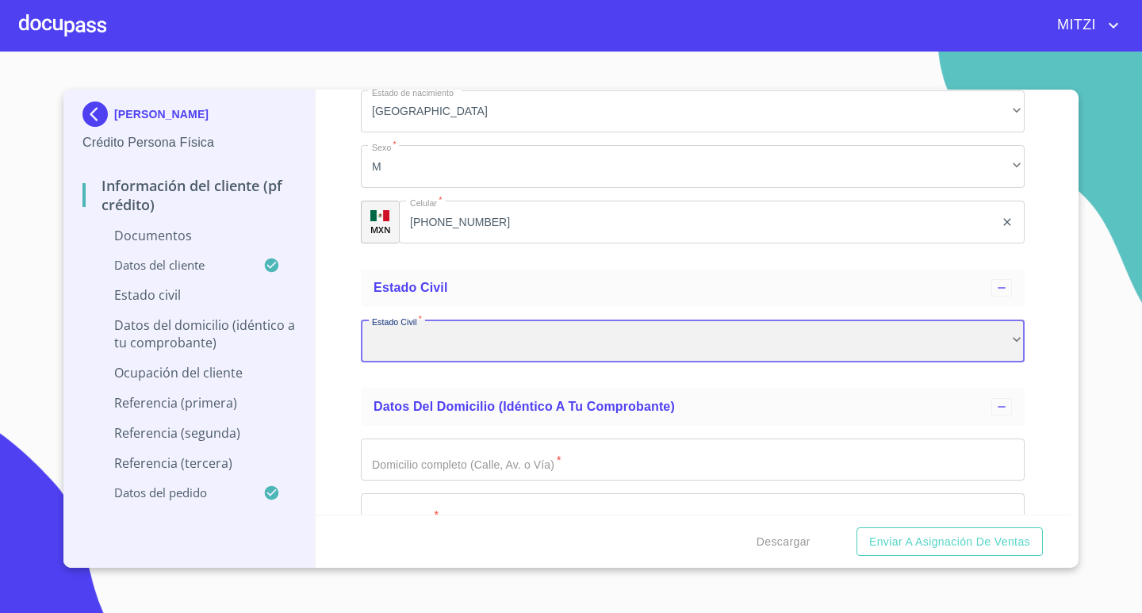
click at [464, 344] on div "​" at bounding box center [693, 341] width 664 height 43
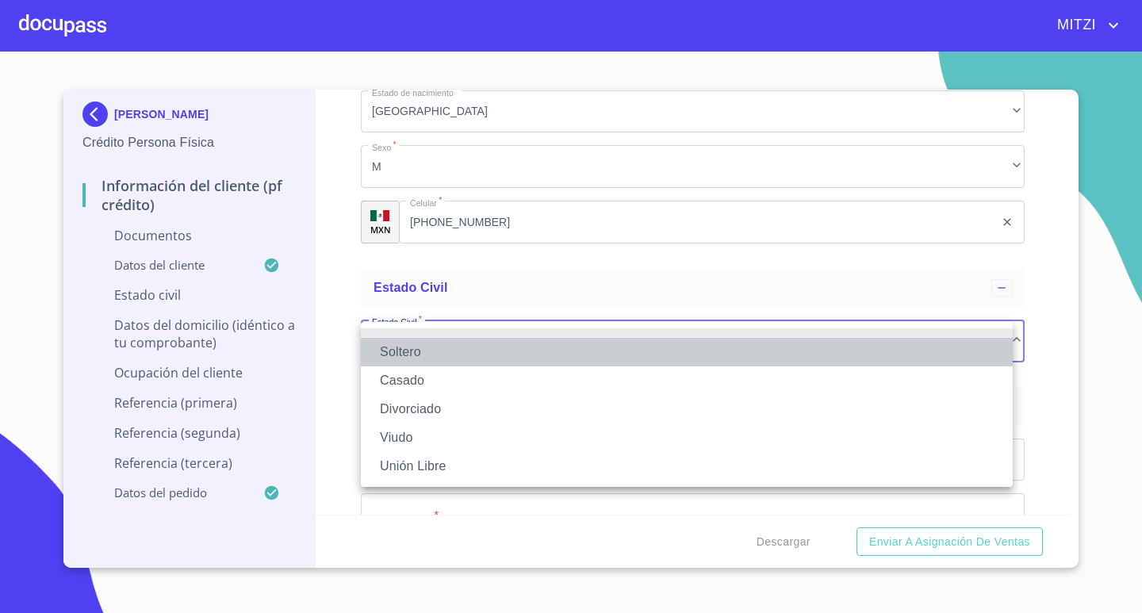
click at [421, 354] on li "Soltero" at bounding box center [687, 352] width 652 height 29
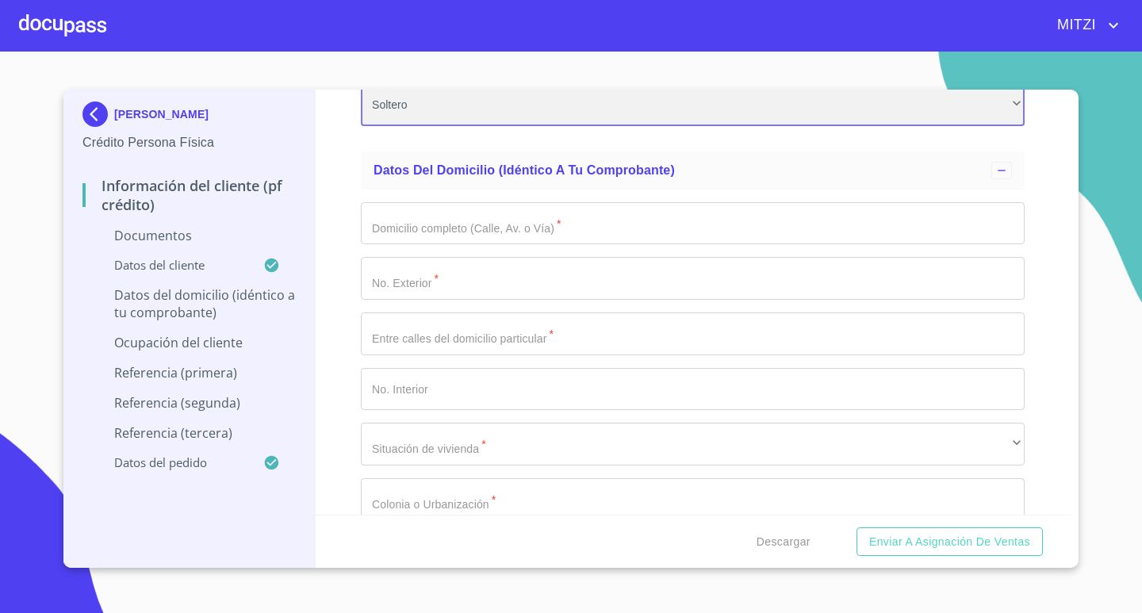
scroll to position [2854, 0]
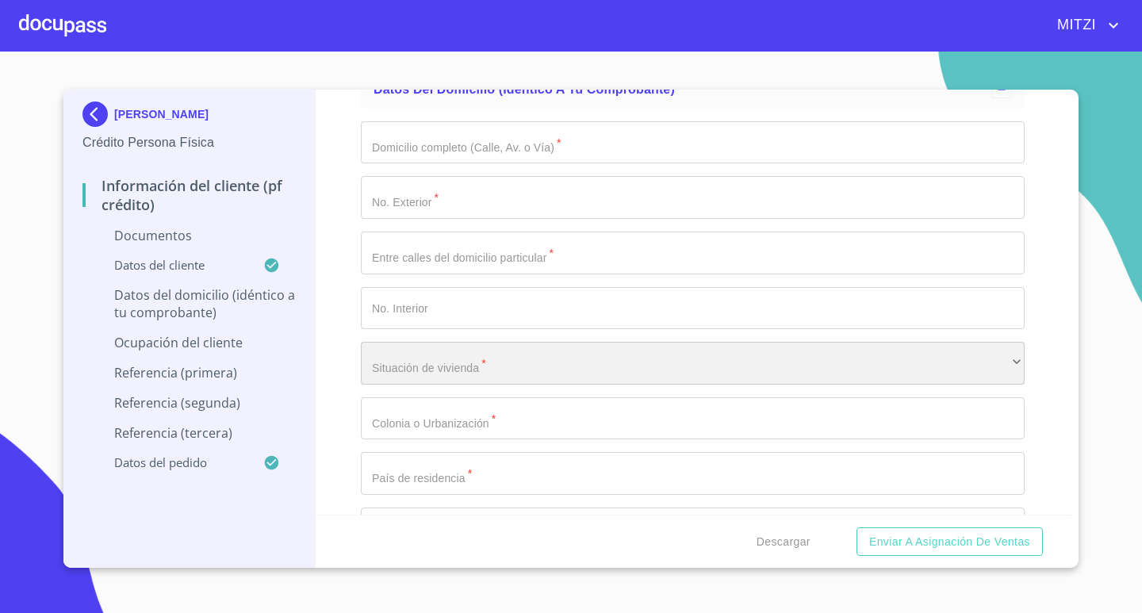
click at [458, 363] on div "​" at bounding box center [693, 363] width 664 height 43
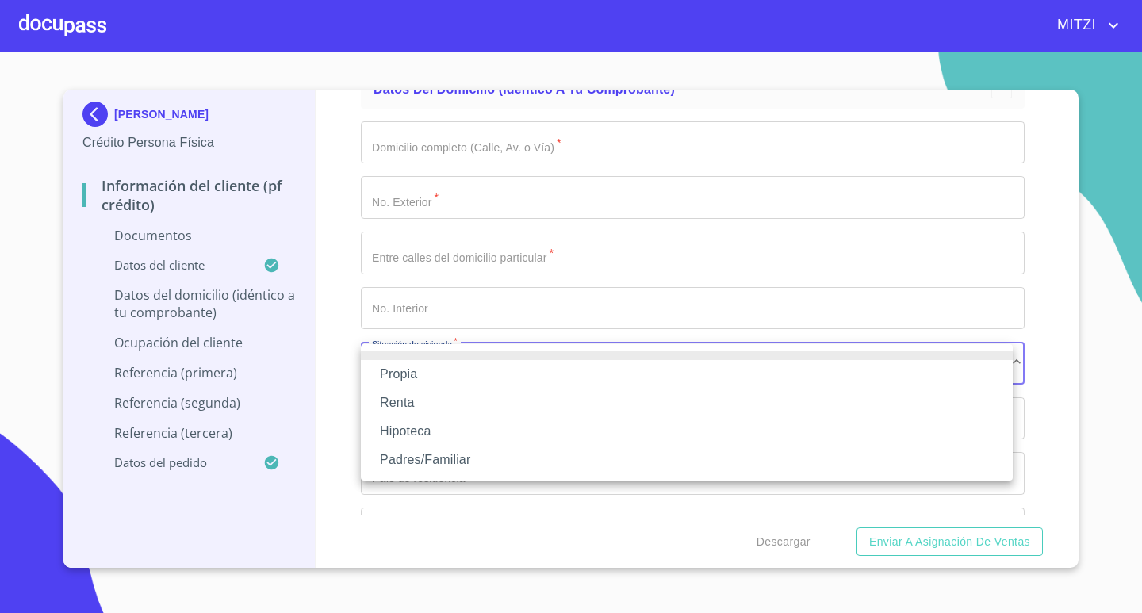
click at [415, 448] on li "Padres/Familiar" at bounding box center [687, 460] width 652 height 29
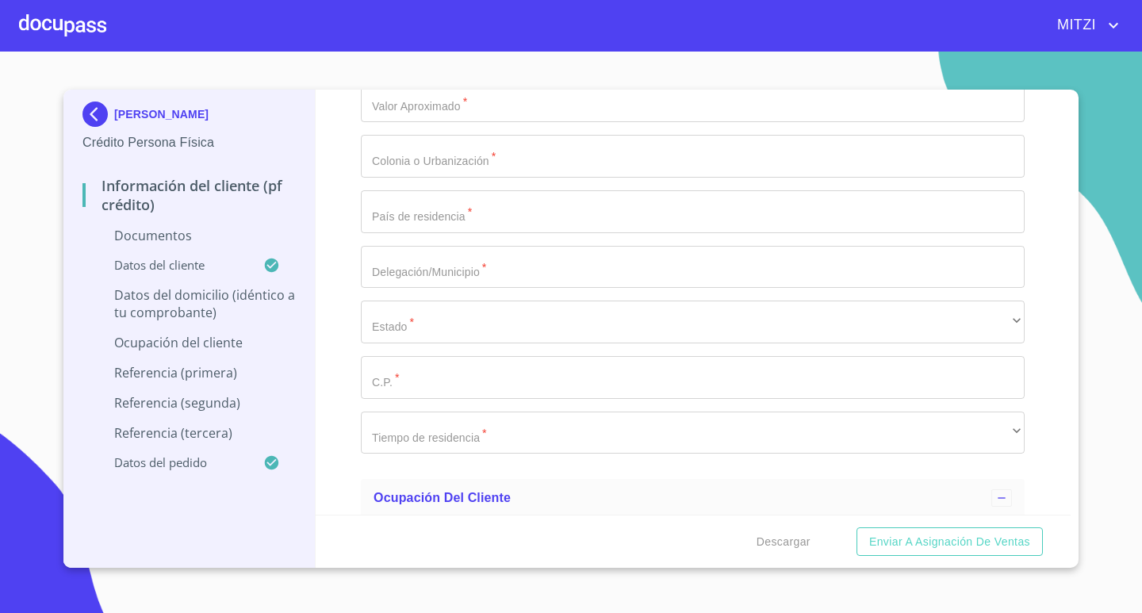
scroll to position [3251, 0]
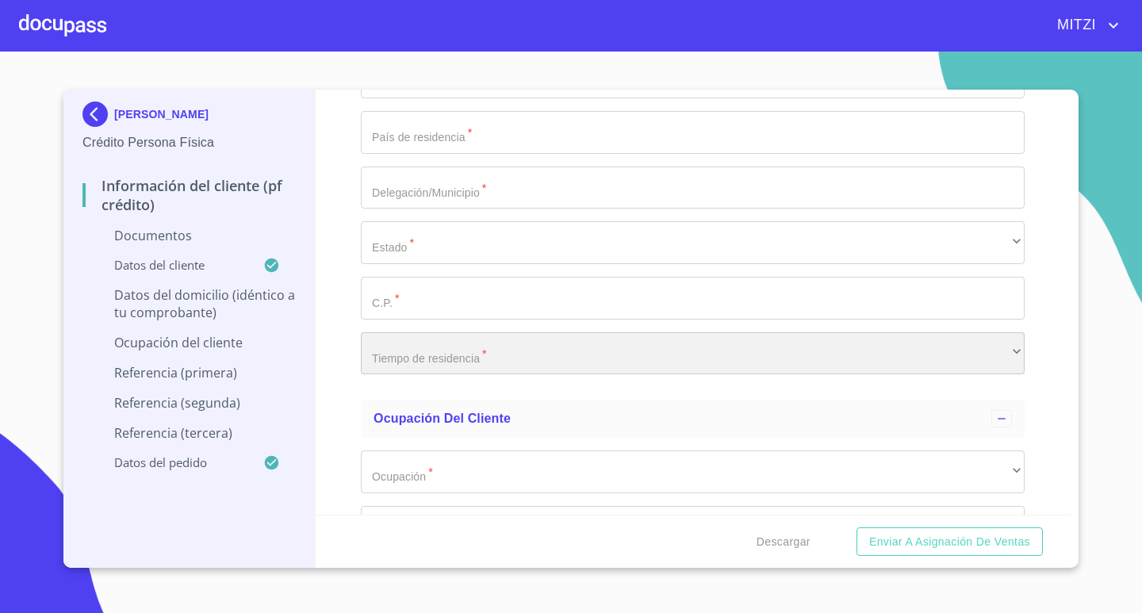
click at [466, 351] on div "​" at bounding box center [693, 353] width 664 height 43
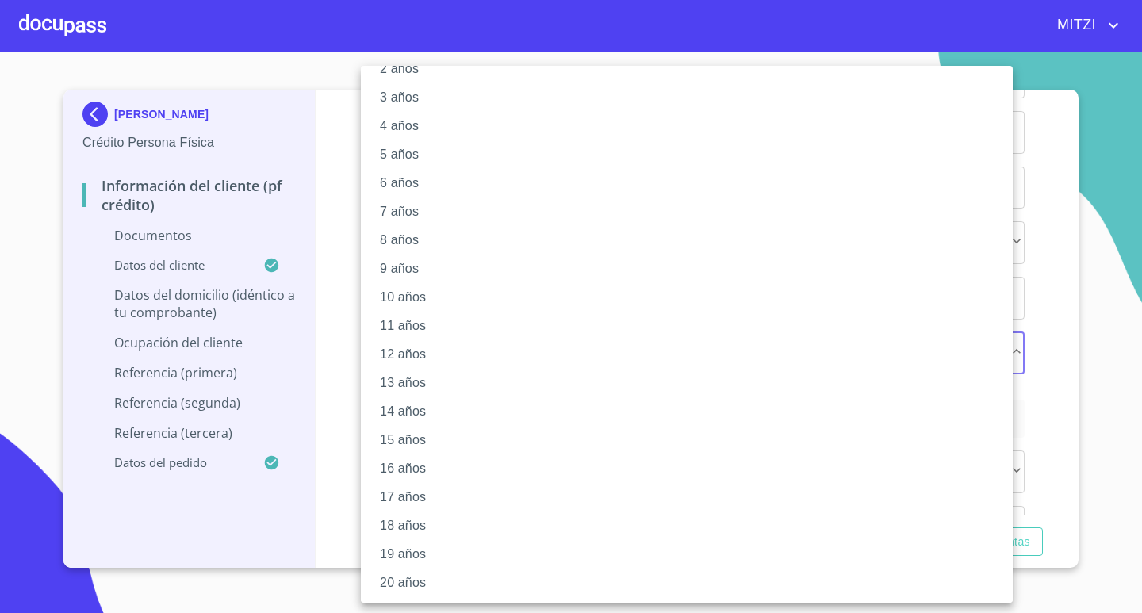
scroll to position [85, 0]
click at [408, 582] on li "20 años" at bounding box center [693, 582] width 664 height 29
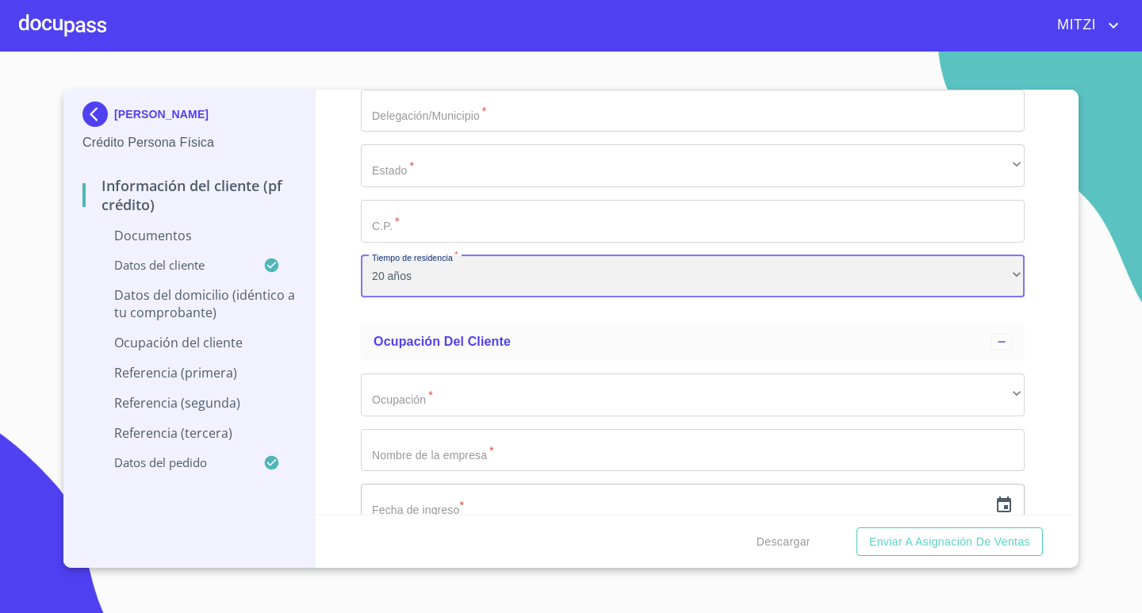
scroll to position [3488, 0]
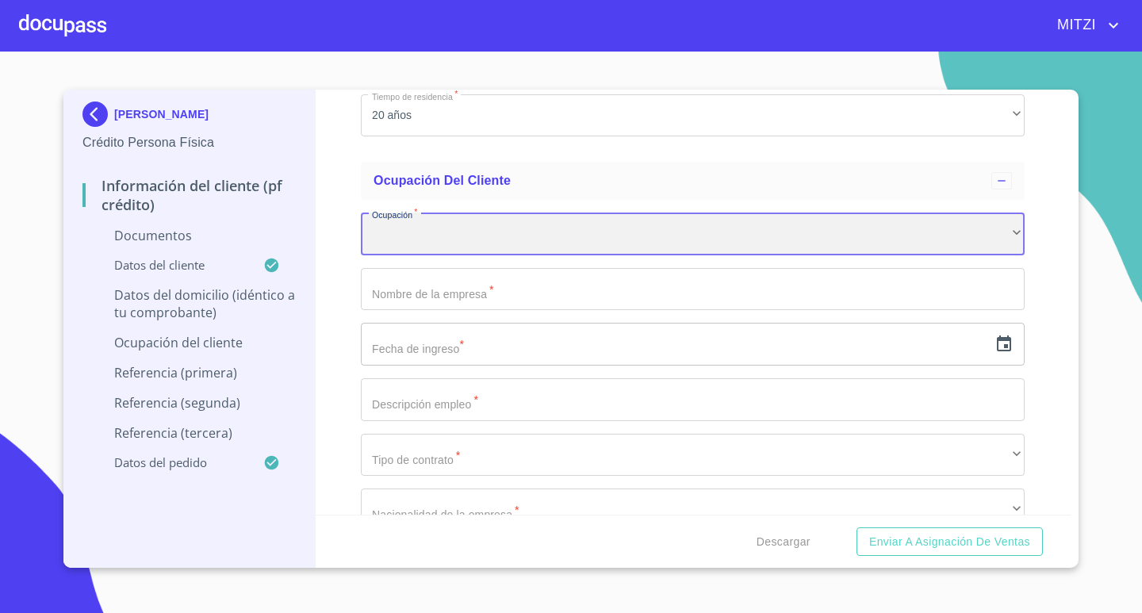
click at [497, 244] on div "​" at bounding box center [693, 233] width 664 height 43
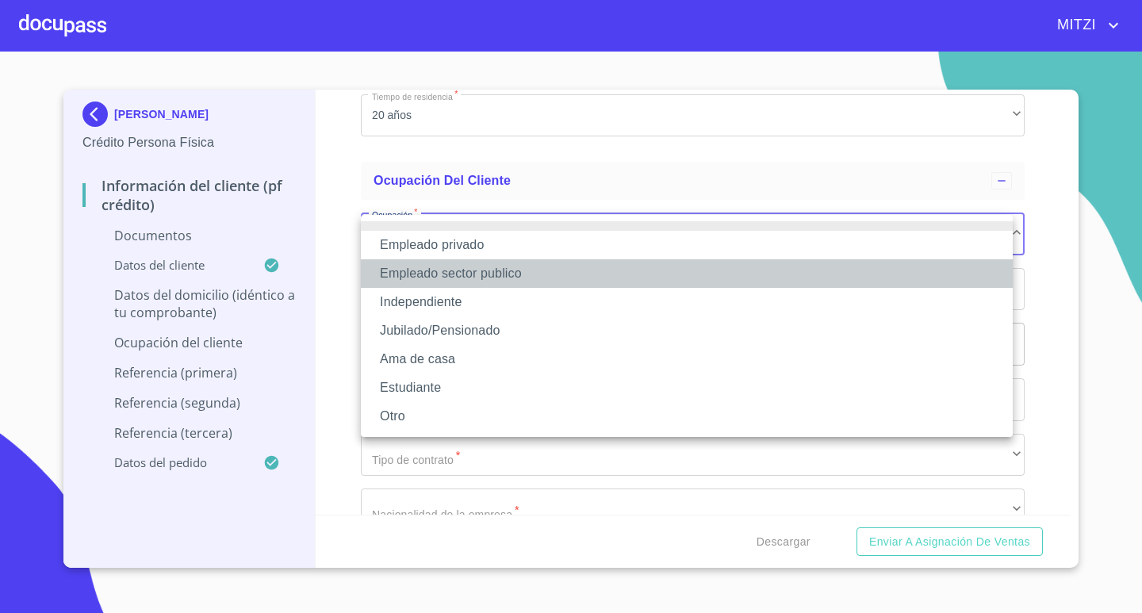
click at [469, 267] on li "Empleado sector publico" at bounding box center [687, 273] width 652 height 29
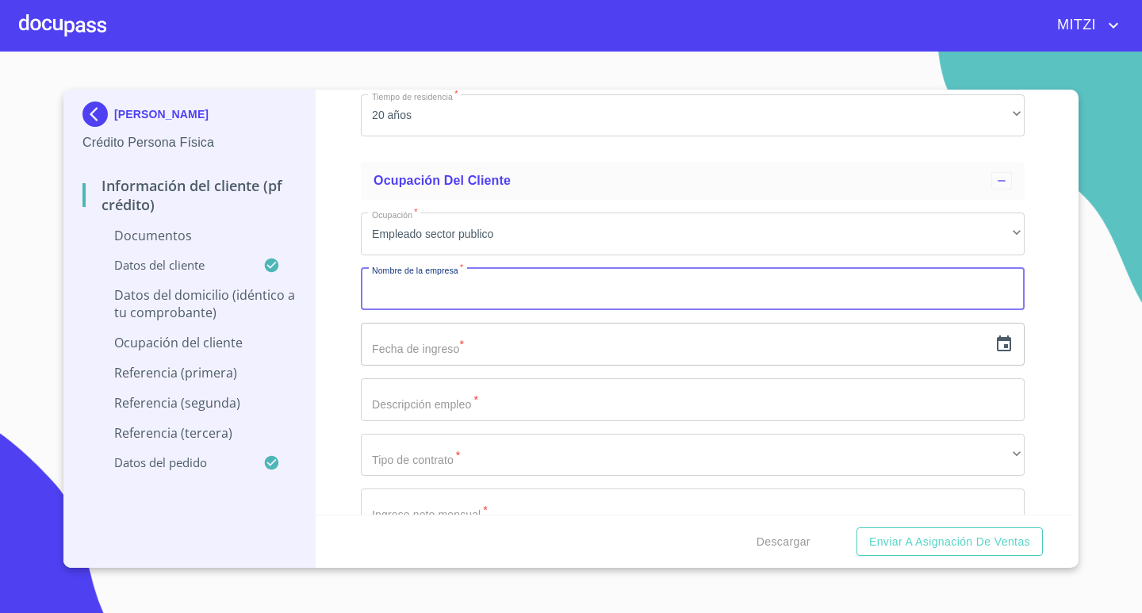
click at [467, 282] on input "Documento de identificación.   *" at bounding box center [693, 289] width 664 height 43
type input "AYUNTAMIENTO"
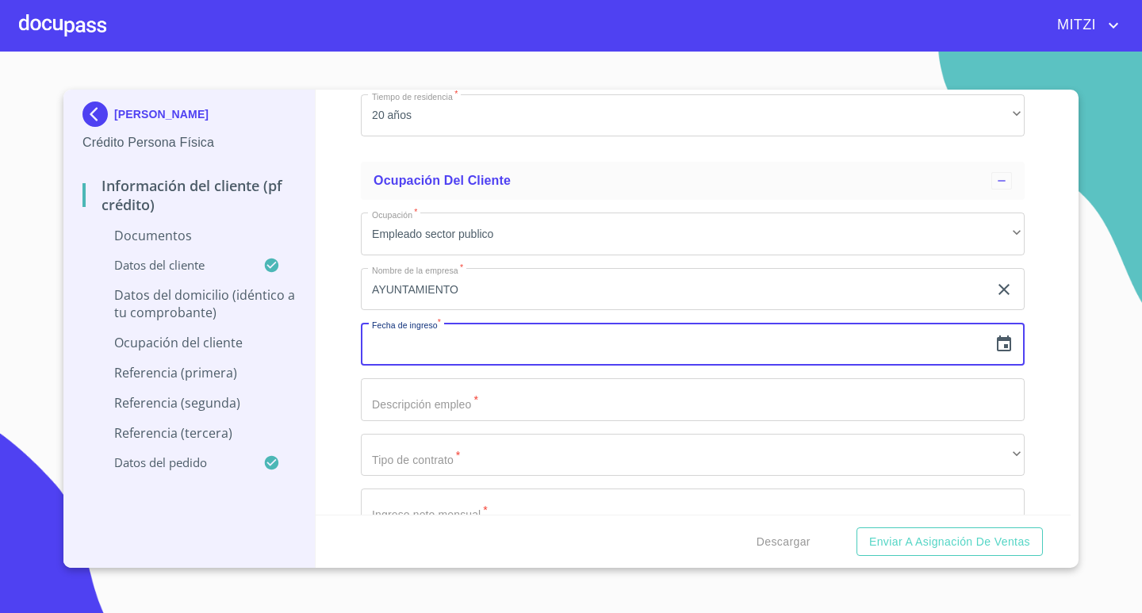
click at [997, 347] on icon "button" at bounding box center [1004, 343] width 14 height 16
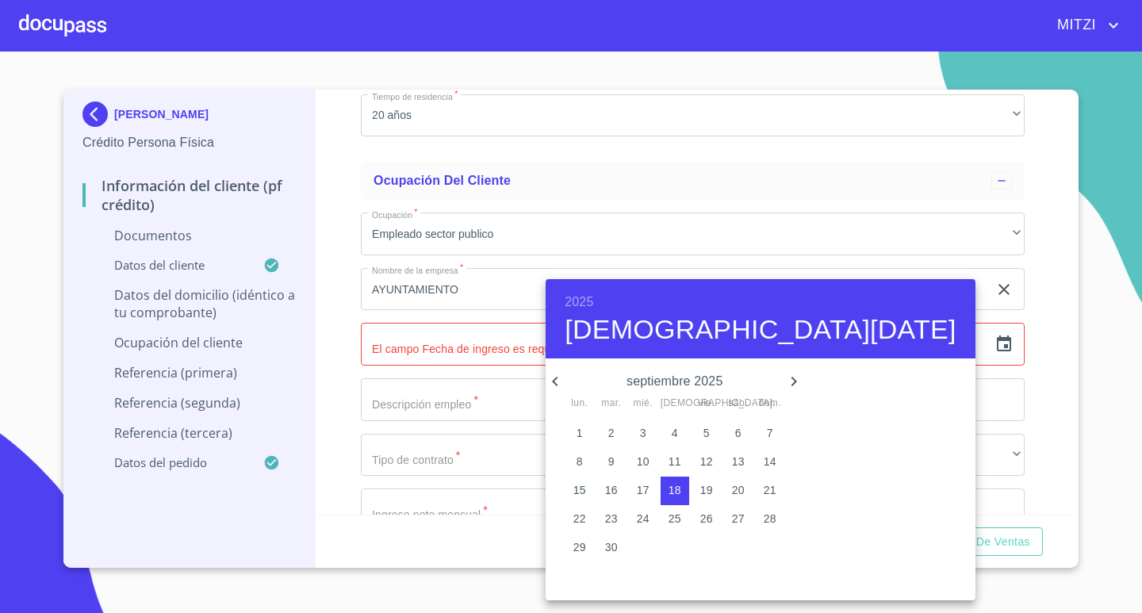
click at [572, 303] on h6 "2025" at bounding box center [578, 302] width 29 height 22
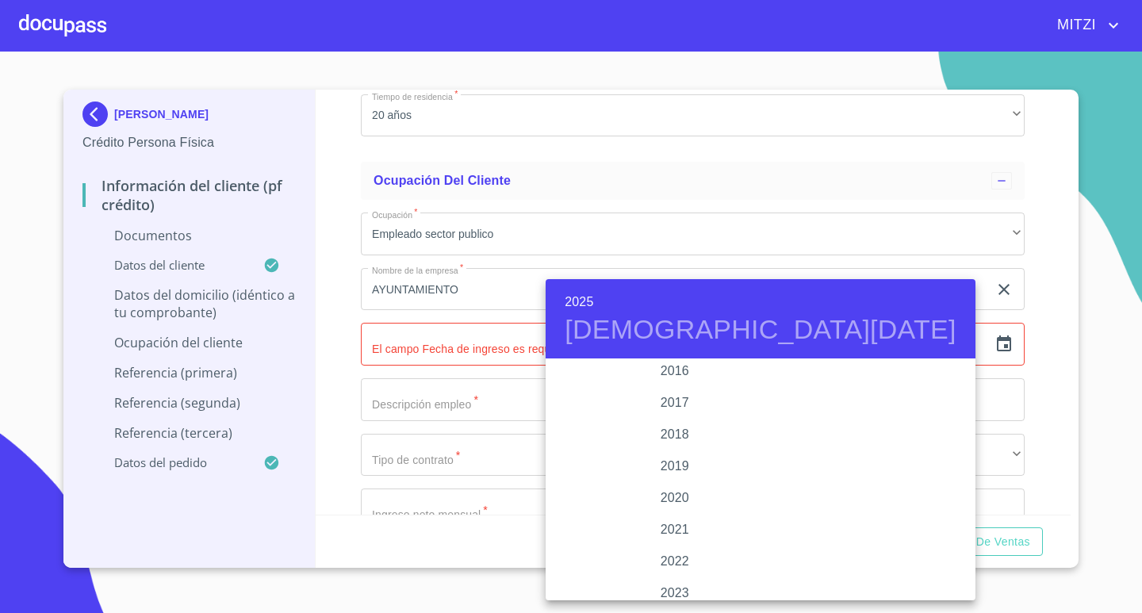
scroll to position [2838, 0]
click at [668, 511] on div "2019" at bounding box center [674, 519] width 258 height 32
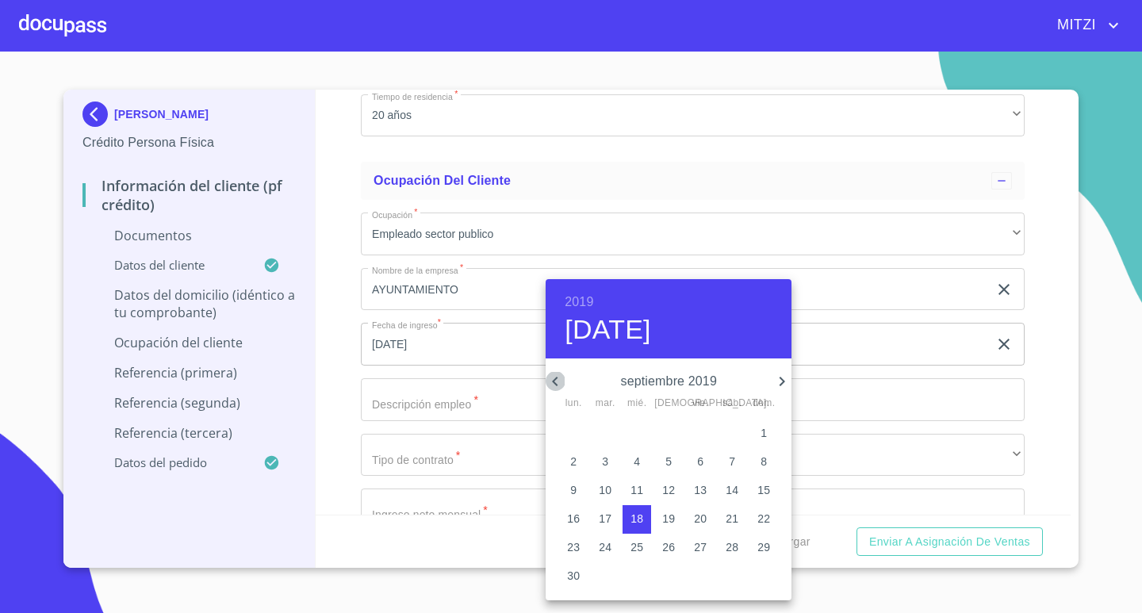
click at [557, 382] on icon "button" at bounding box center [554, 381] width 19 height 19
click at [573, 432] on p "1" at bounding box center [573, 433] width 6 height 16
type input "[DATE]"
click at [438, 396] on div at bounding box center [571, 306] width 1142 height 613
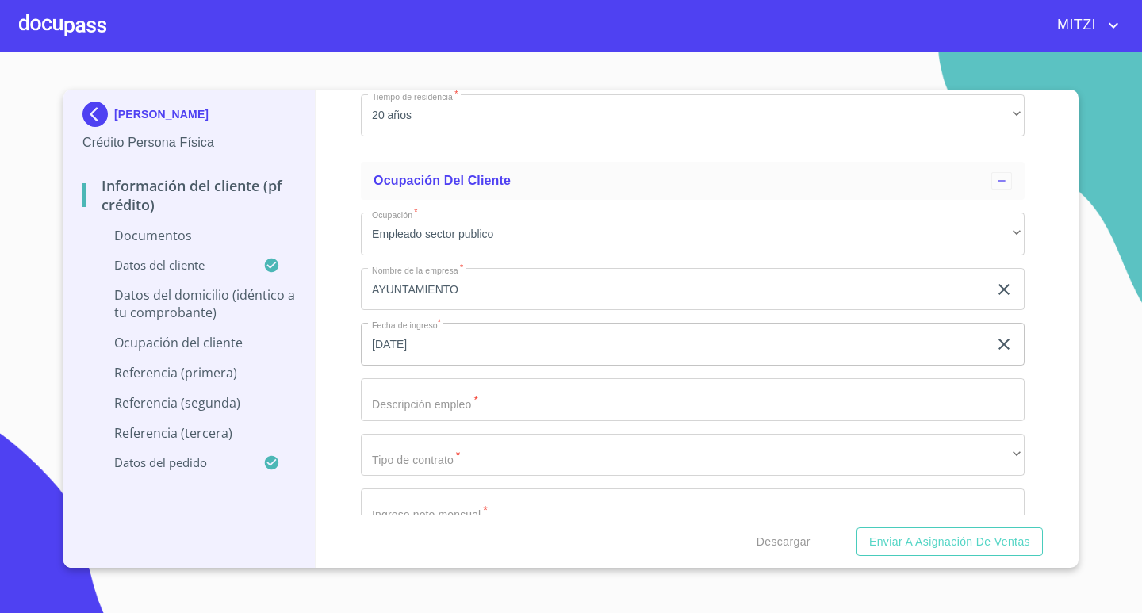
click at [438, 396] on input "Documento de identificación.   *" at bounding box center [693, 399] width 664 height 43
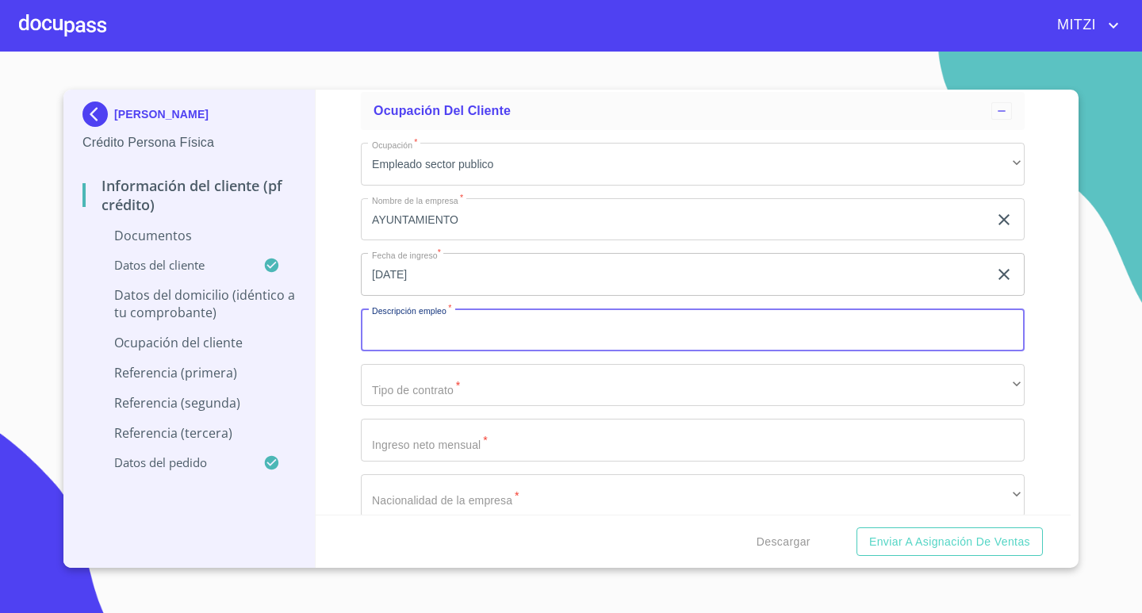
scroll to position [3647, 0]
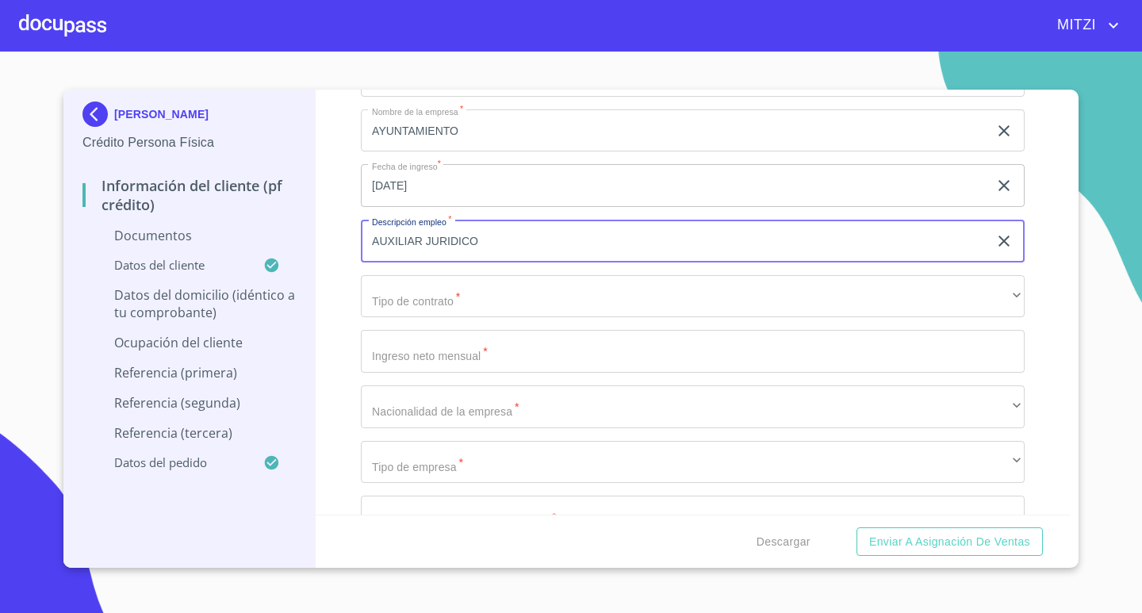
type input "AUXILIAR JURIDICO"
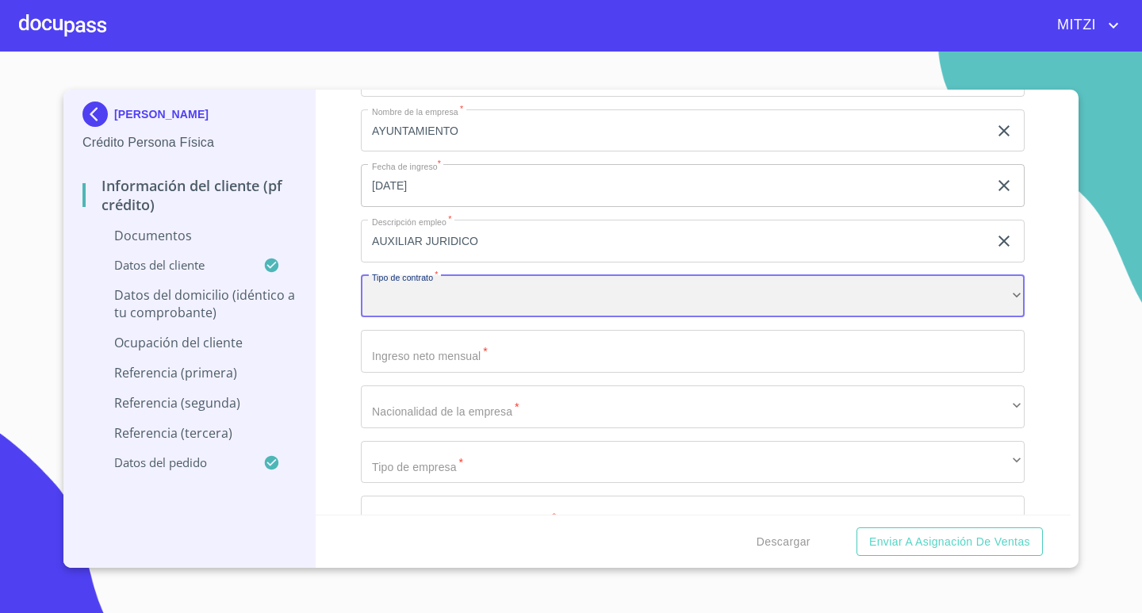
click at [663, 297] on div "​" at bounding box center [693, 296] width 664 height 43
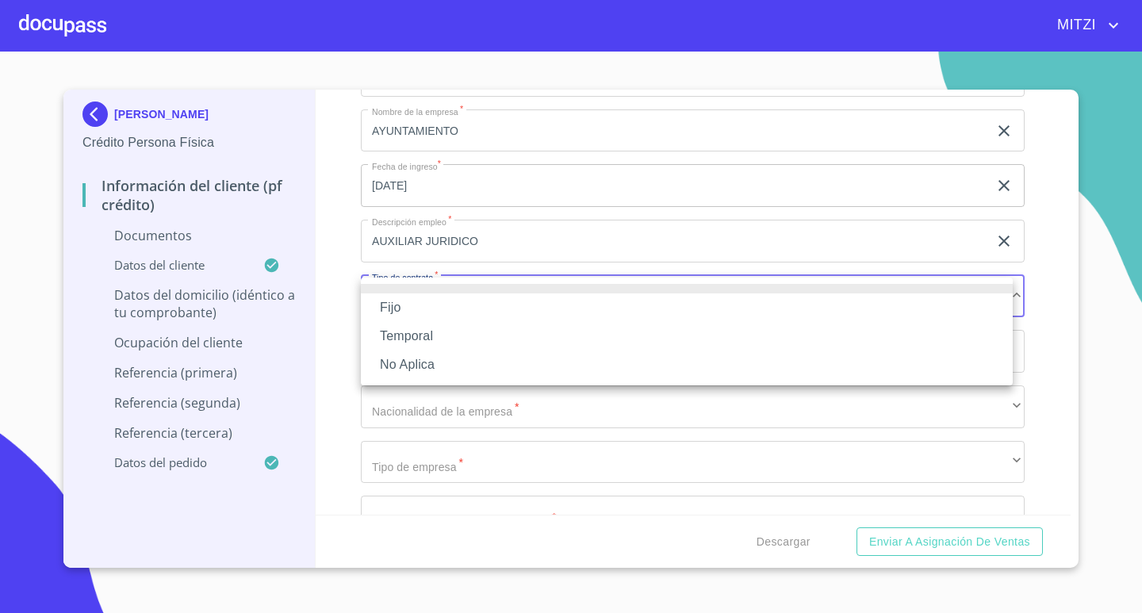
click at [404, 303] on li "Fijo" at bounding box center [687, 307] width 652 height 29
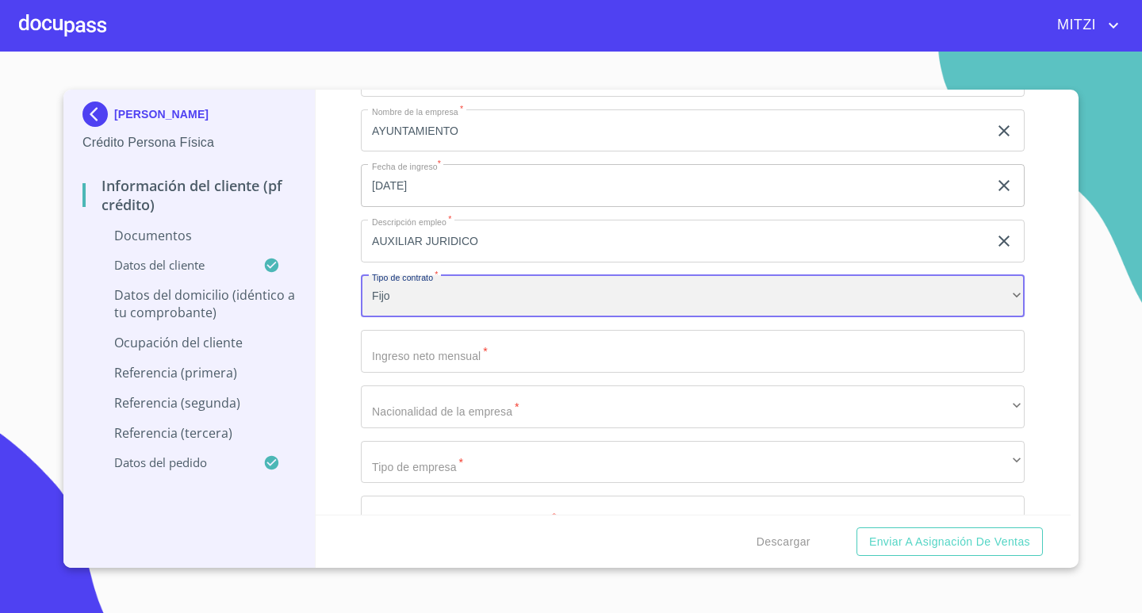
scroll to position [3806, 0]
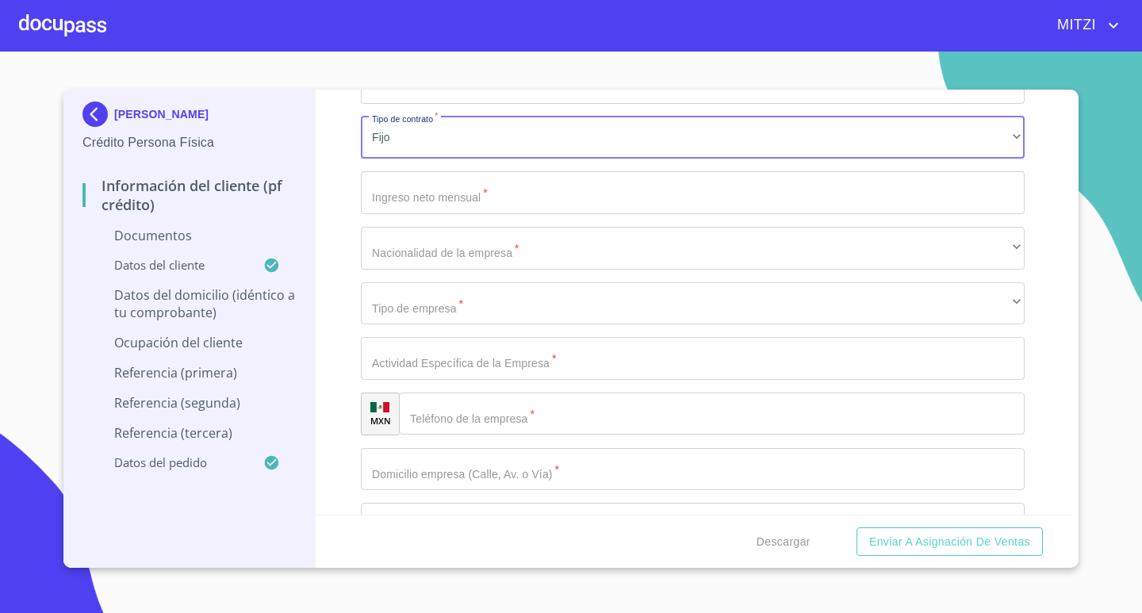
click at [487, 191] on input "Documento de identificación.   *" at bounding box center [693, 192] width 664 height 43
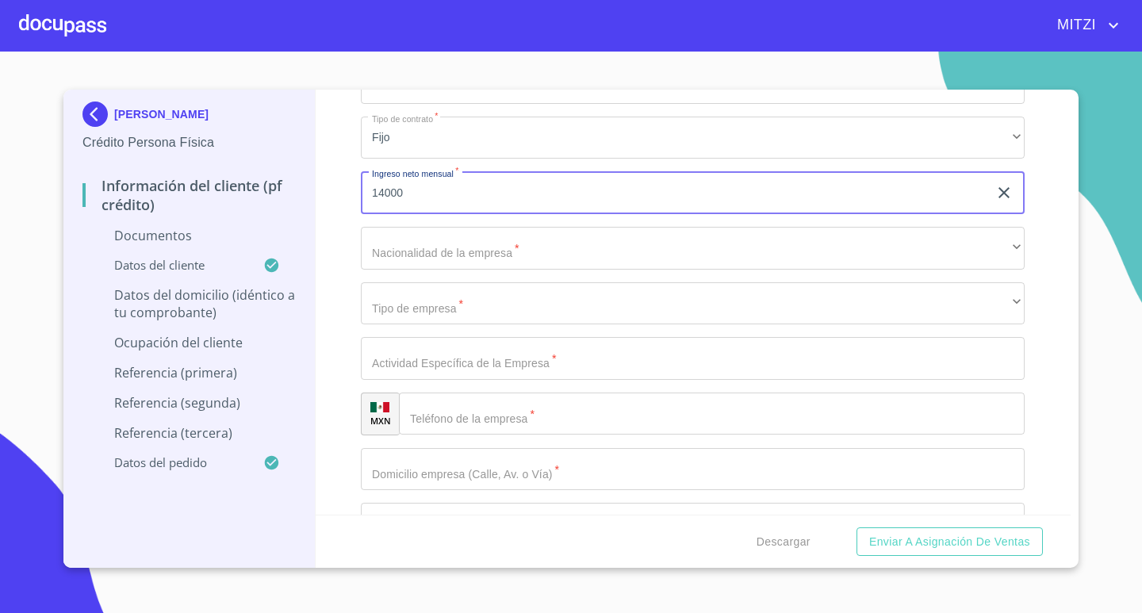
type input "14000"
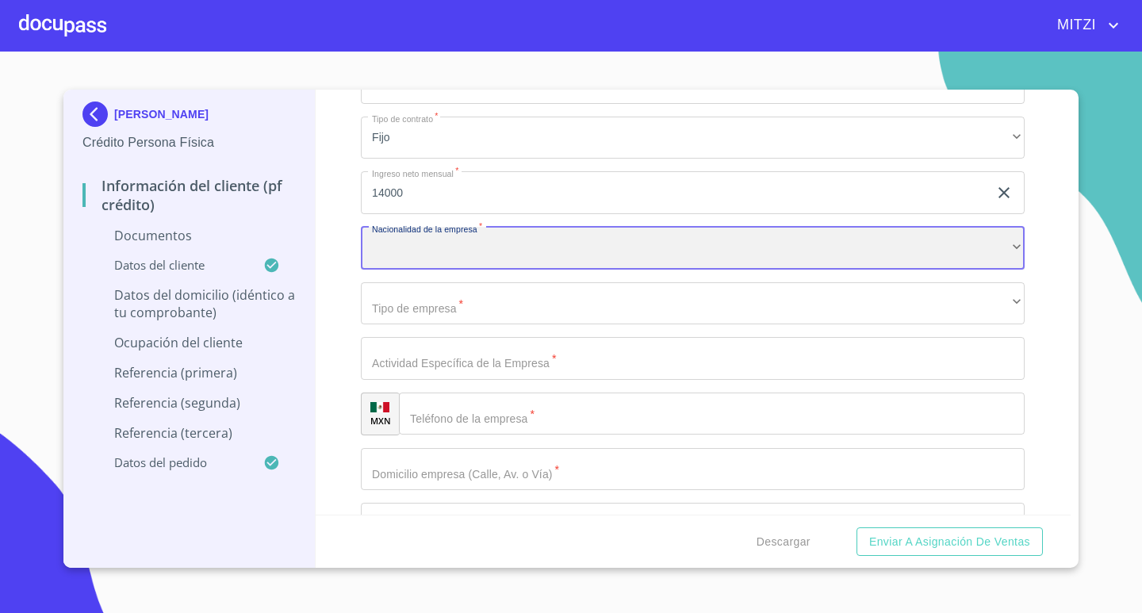
click at [626, 252] on div "​" at bounding box center [693, 248] width 664 height 43
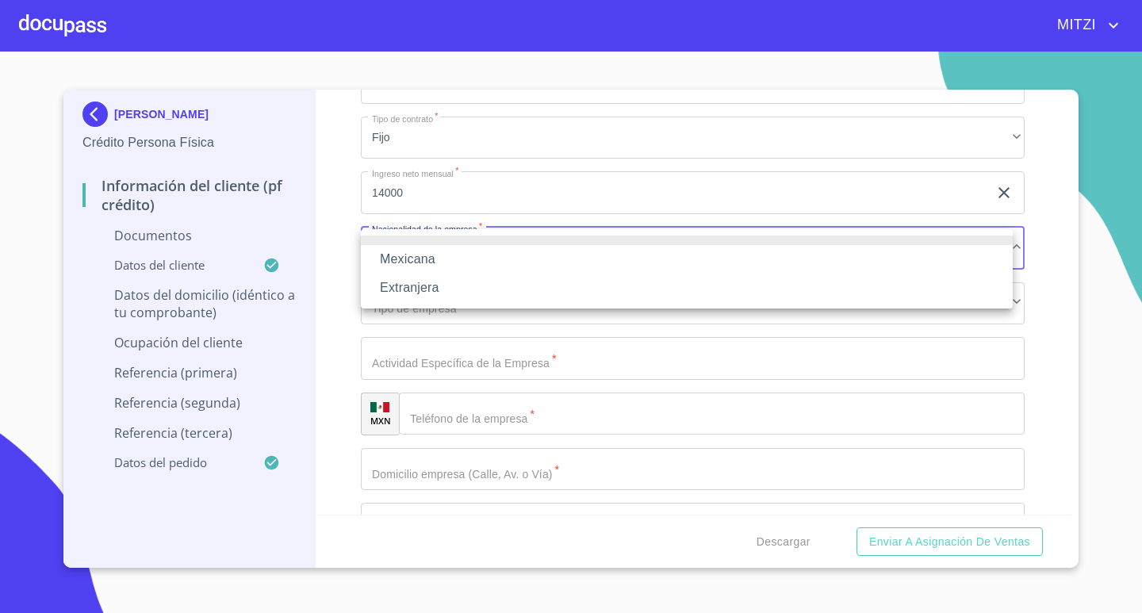
click at [418, 260] on li "Mexicana" at bounding box center [687, 259] width 652 height 29
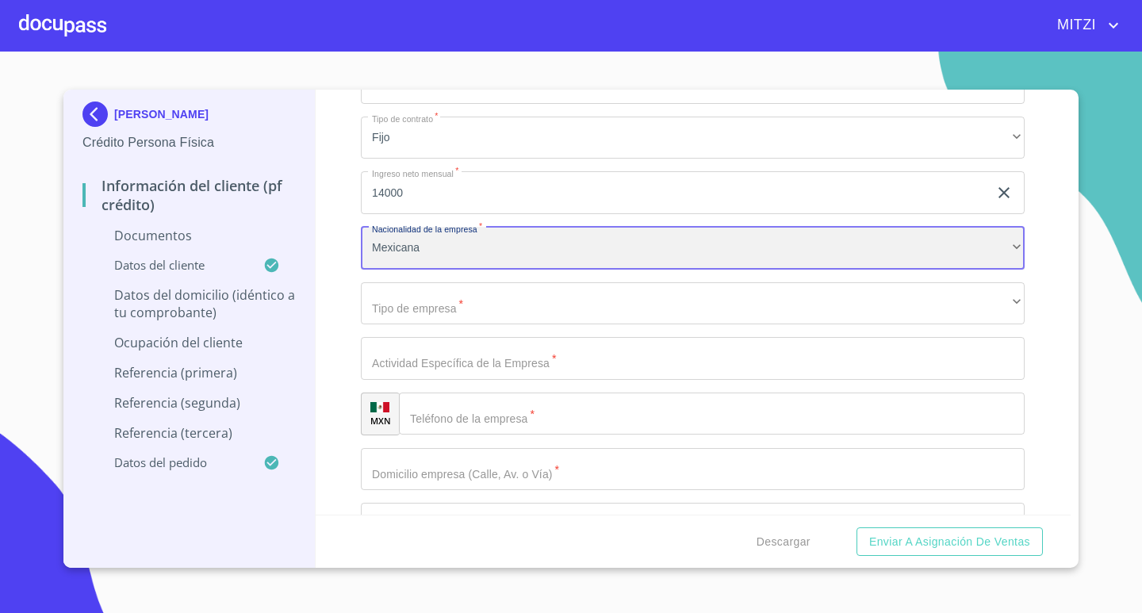
scroll to position [3885, 0]
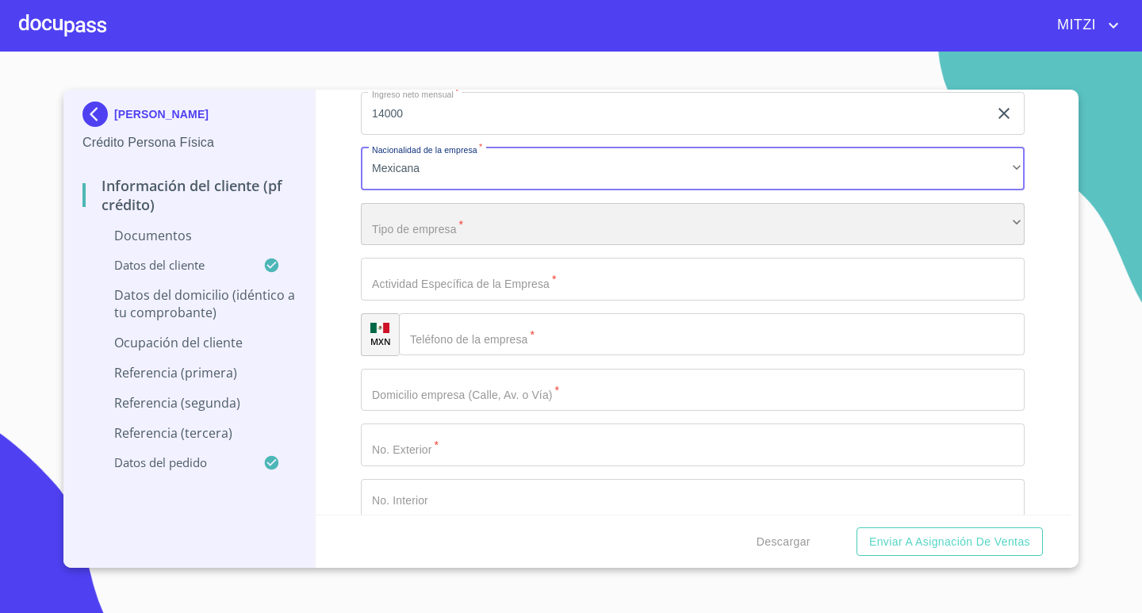
click at [452, 227] on div "​" at bounding box center [693, 224] width 664 height 43
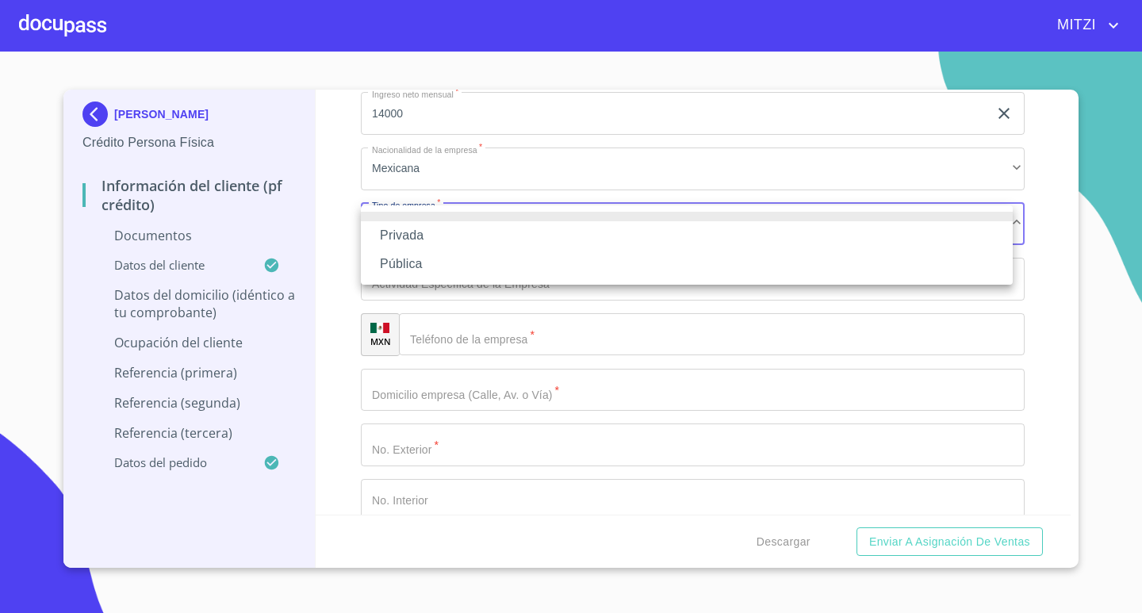
click at [408, 259] on li "Pública" at bounding box center [687, 264] width 652 height 29
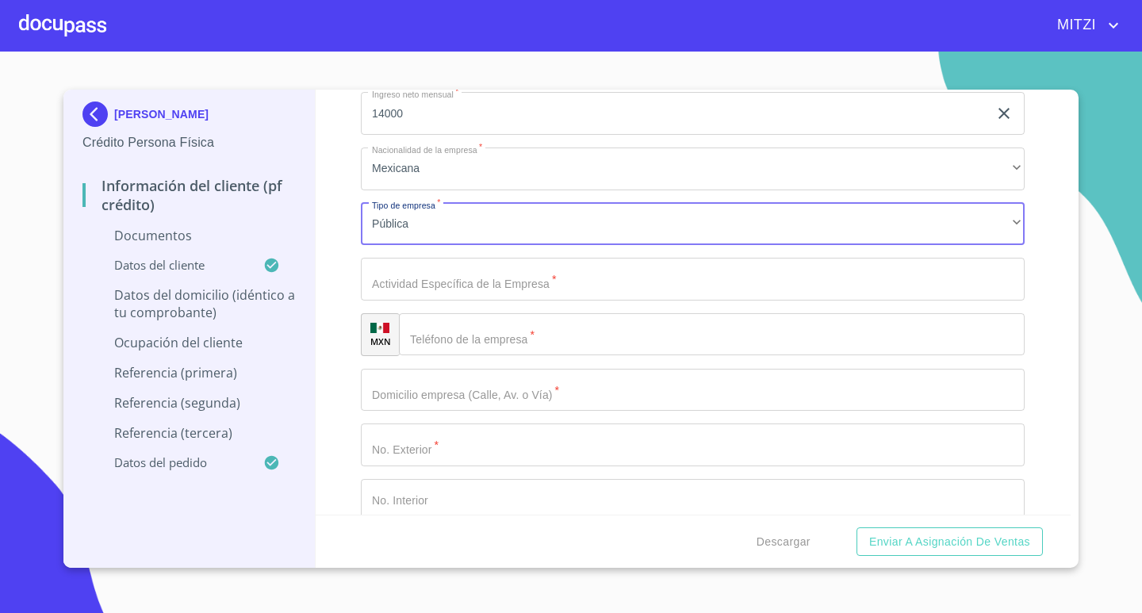
click at [439, 279] on input "Documento de identificación.   *" at bounding box center [693, 279] width 664 height 43
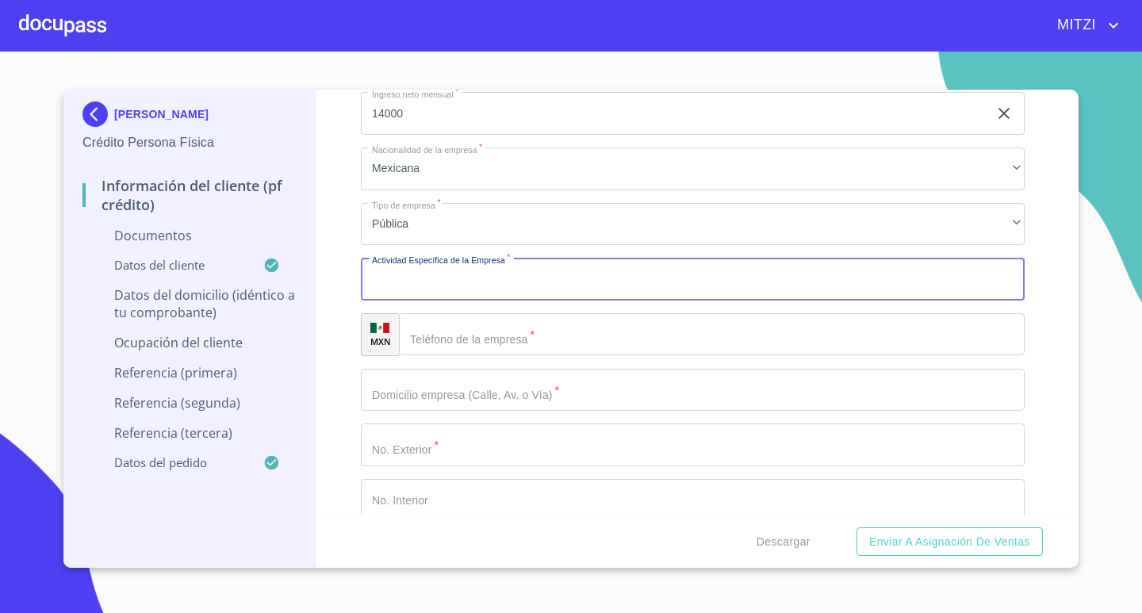
scroll to position [4043, 0]
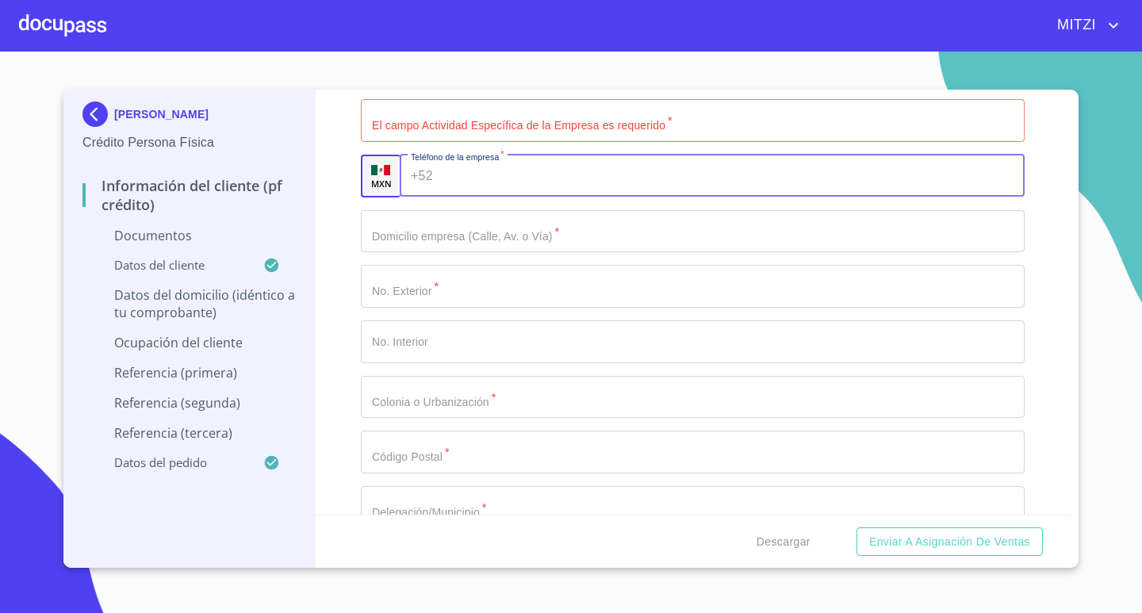
click at [480, 190] on input "Documento de identificación.   *" at bounding box center [732, 176] width 586 height 43
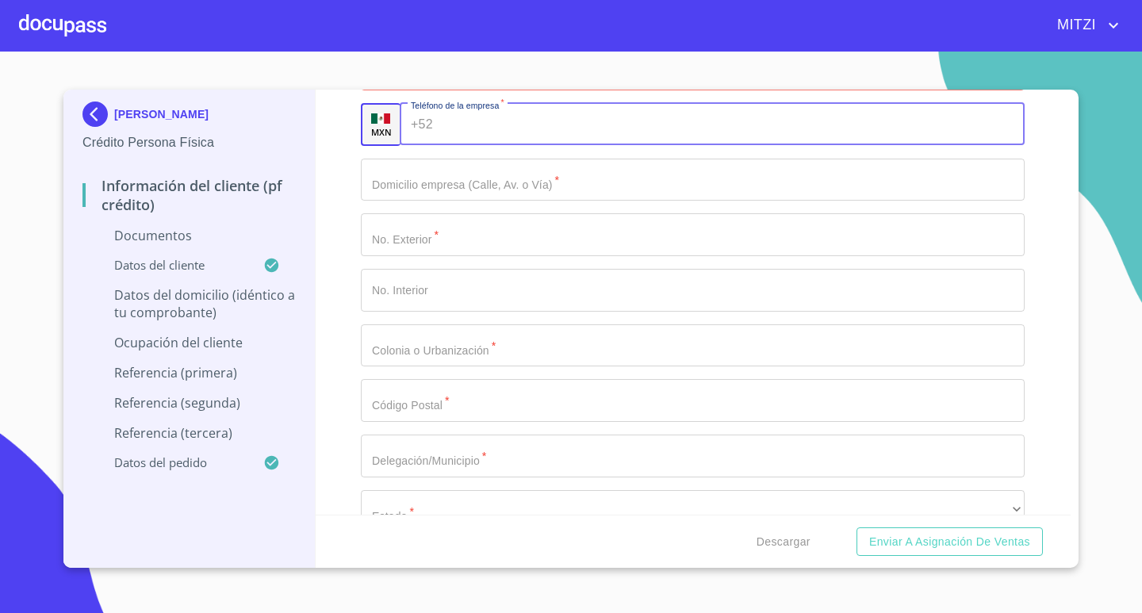
scroll to position [4123, 0]
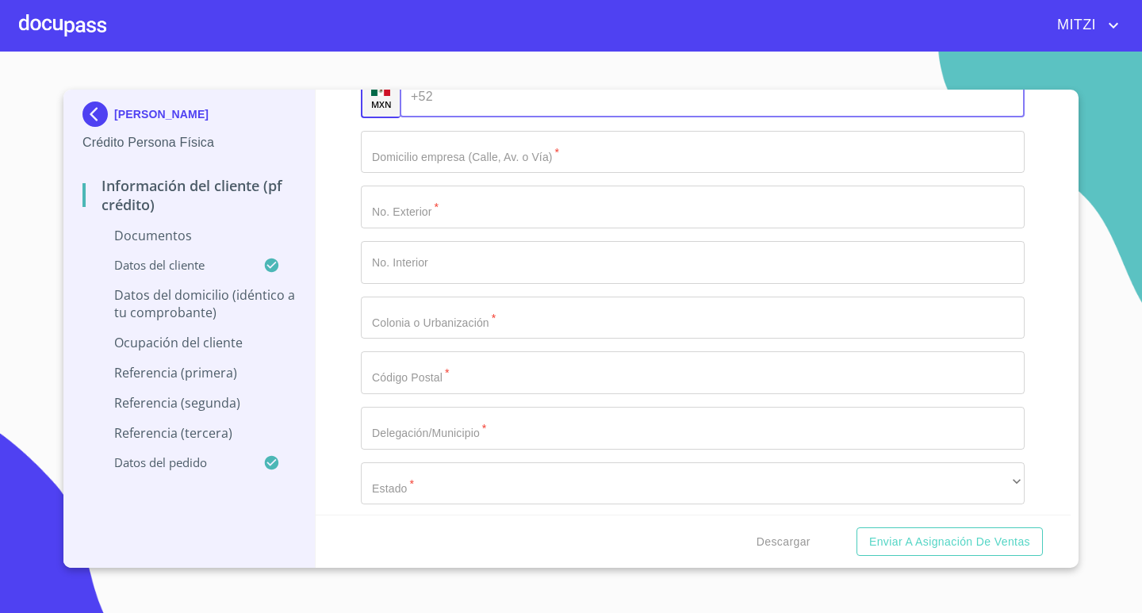
click at [483, 105] on input "Documento de identificación.   *" at bounding box center [732, 96] width 586 height 43
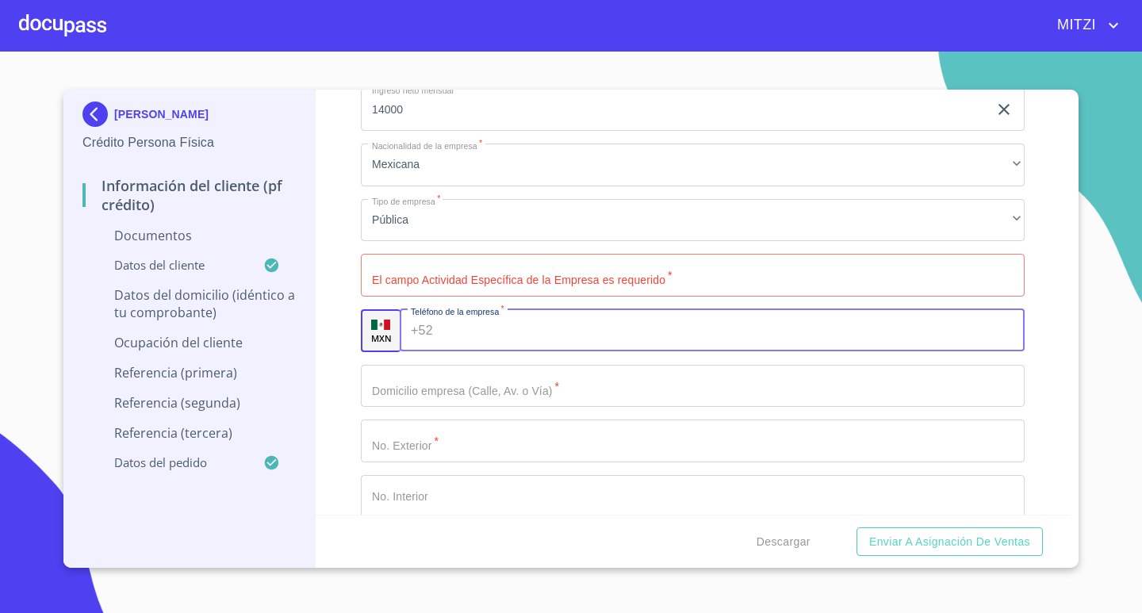
scroll to position [3885, 0]
click at [508, 331] on input "Documento de identificación.   *" at bounding box center [732, 334] width 586 height 43
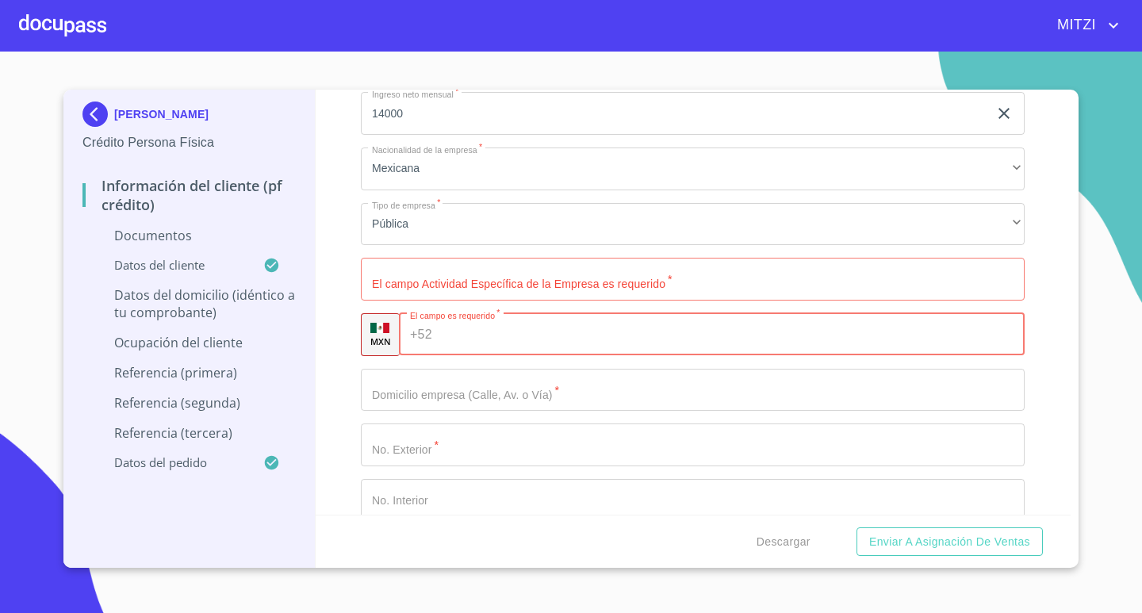
click at [520, 323] on input "Documento de identificación.   *" at bounding box center [731, 334] width 587 height 43
click at [499, 347] on input "Documento de identificación.   *" at bounding box center [731, 334] width 587 height 43
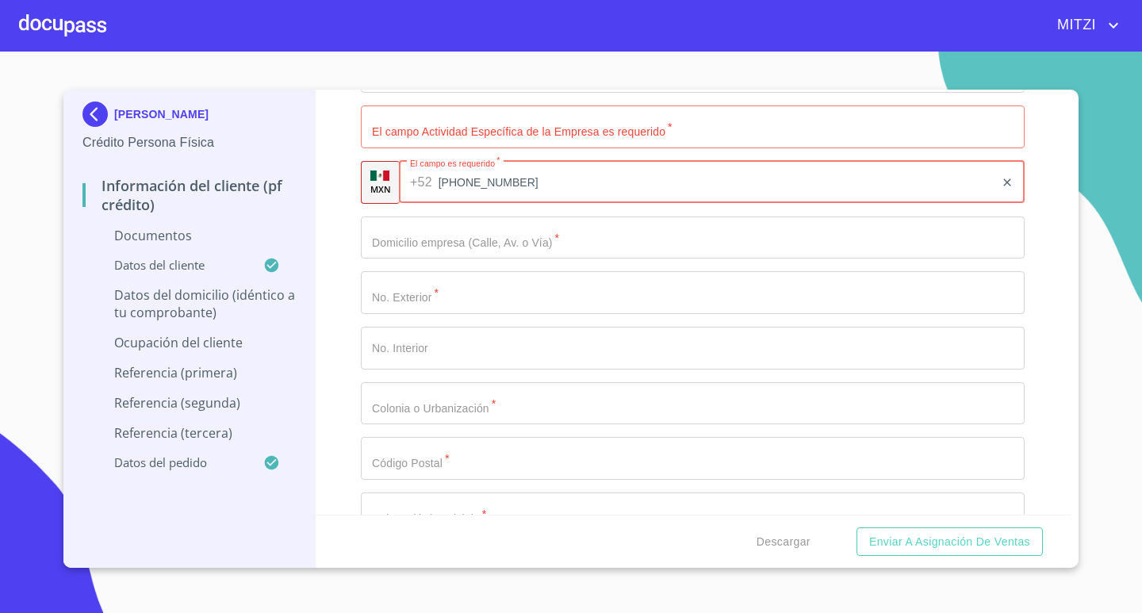
scroll to position [4043, 0]
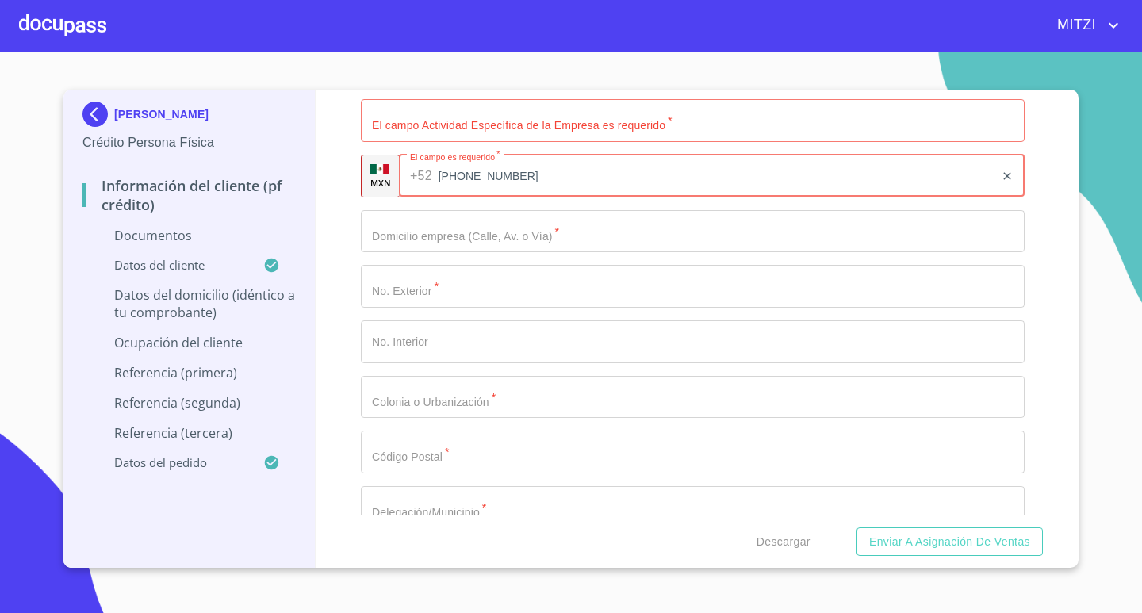
type input "[PHONE_NUMBER]"
click at [450, 226] on input "Documento de identificación.   *" at bounding box center [693, 231] width 664 height 43
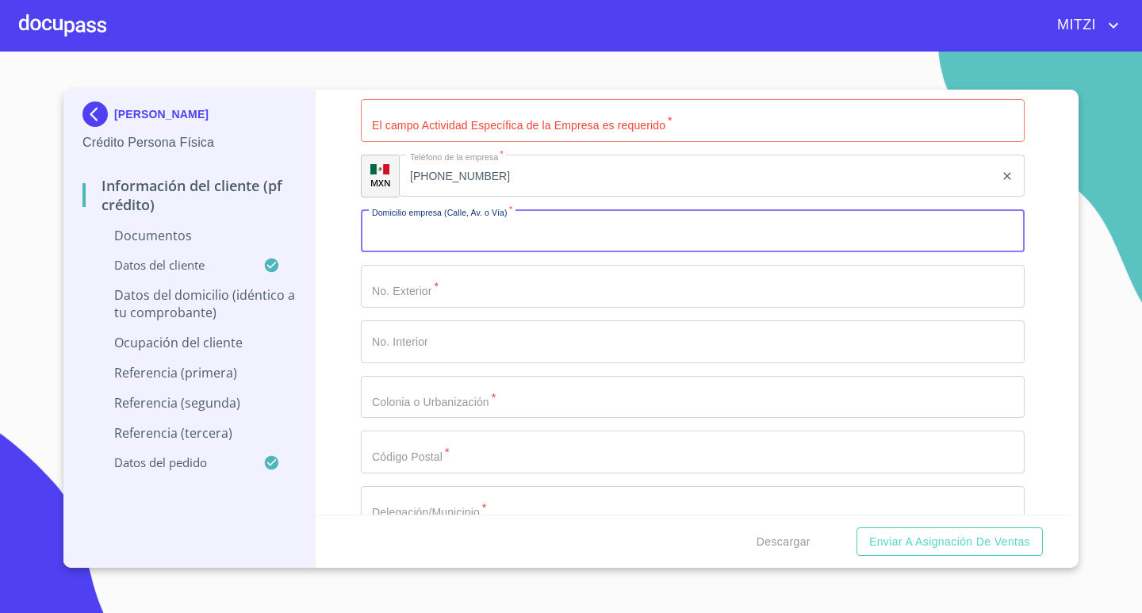
type input "K"
type input "[PERSON_NAME]"
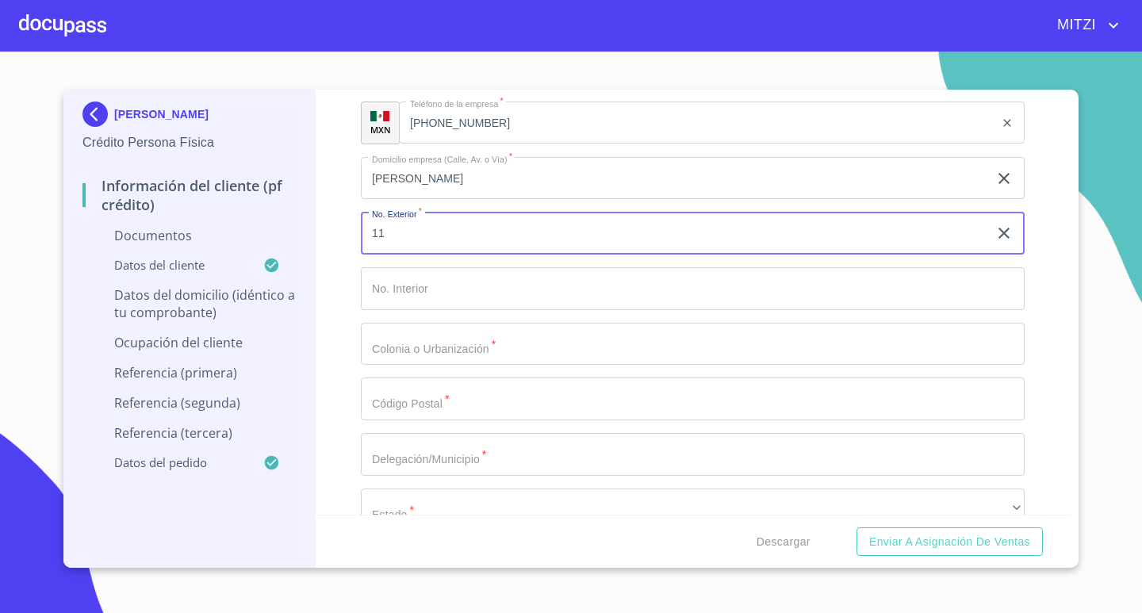
scroll to position [4123, 0]
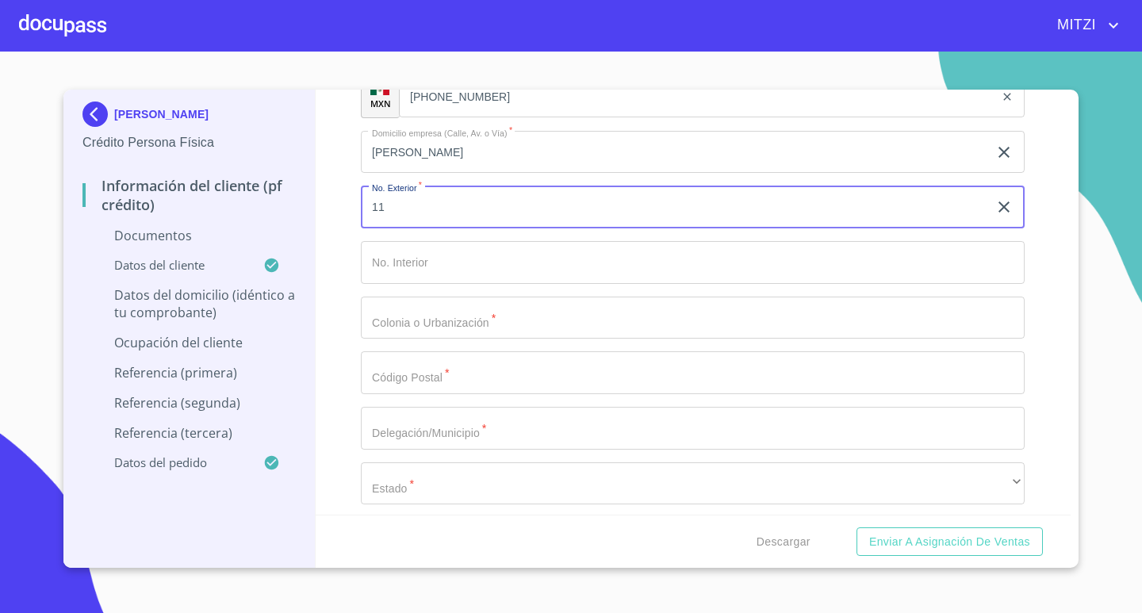
type input "11"
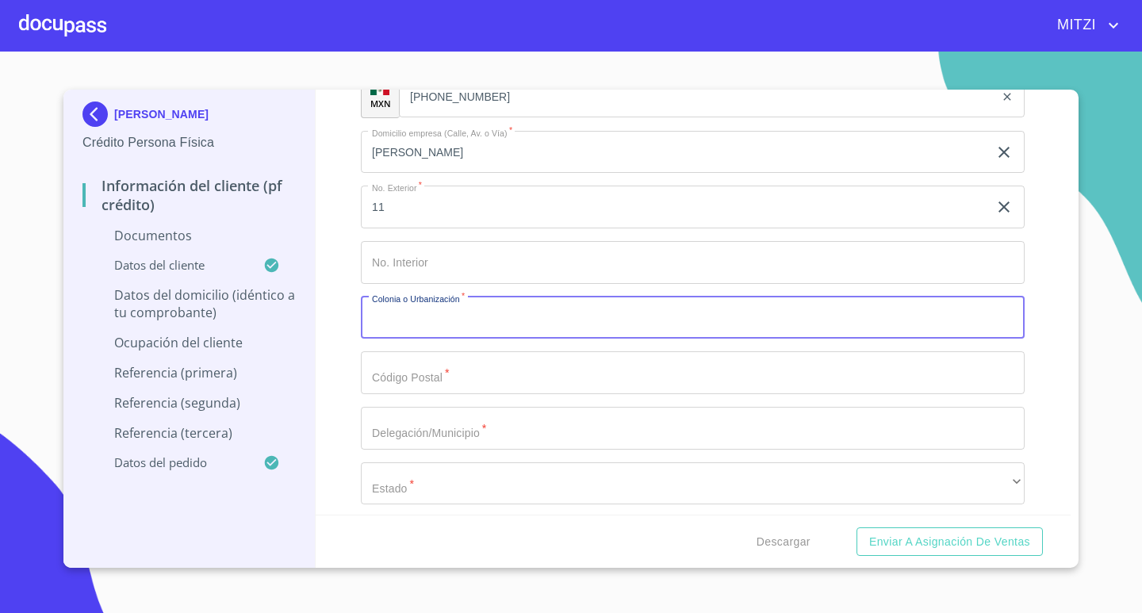
click at [445, 306] on input "Documento de identificación.   *" at bounding box center [693, 318] width 664 height 43
type input "ZONA CENTRO"
click at [465, 380] on input "Documento de identificación.   *" at bounding box center [693, 372] width 664 height 43
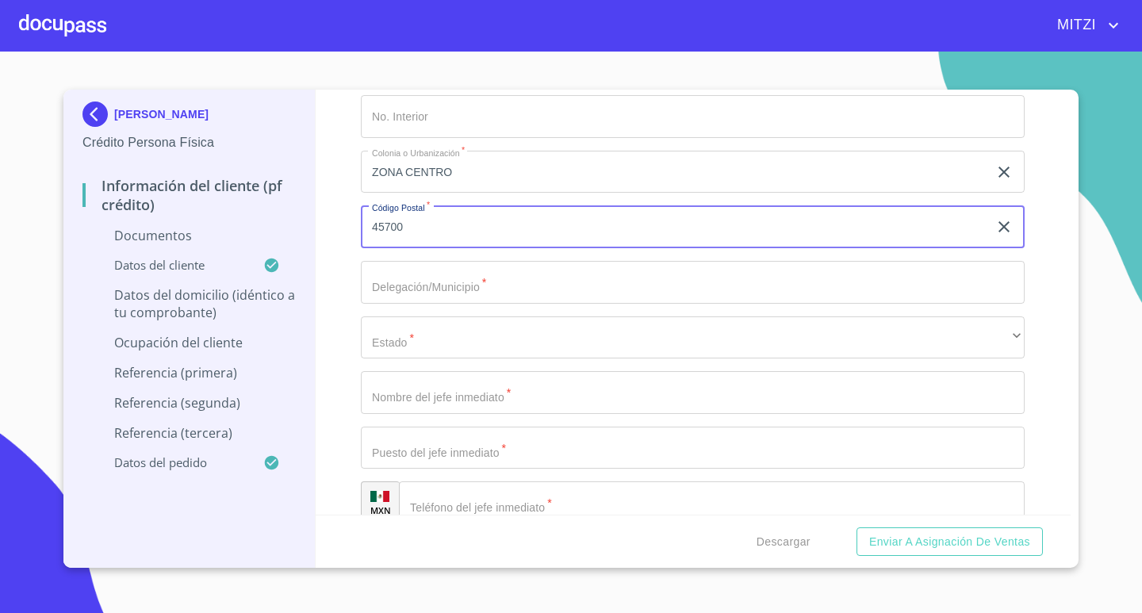
scroll to position [4281, 0]
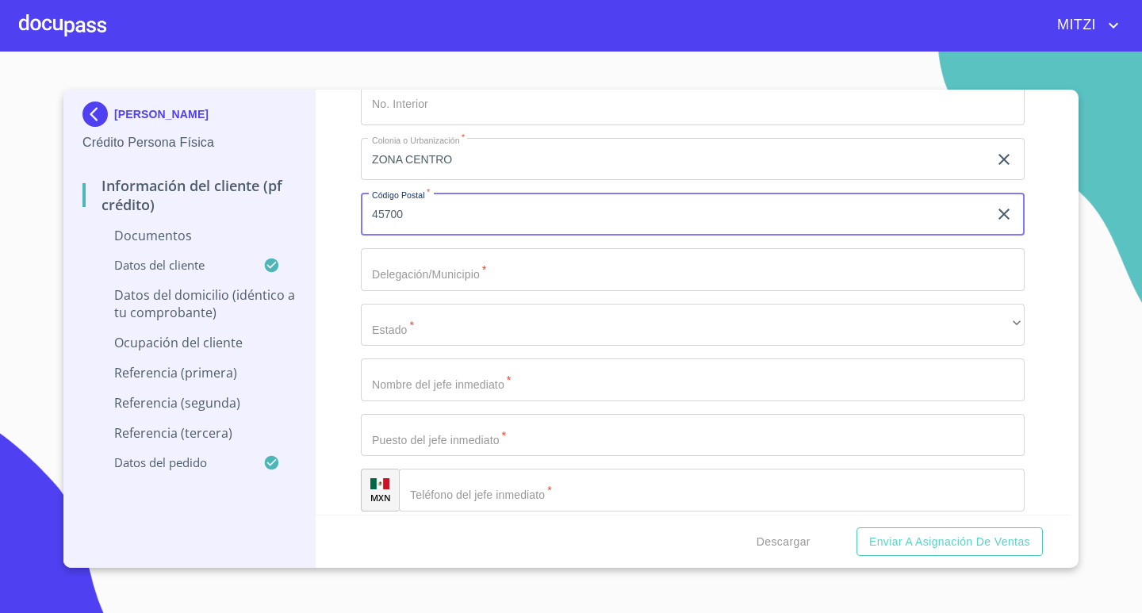
type input "45700"
click at [528, 281] on input "Documento de identificación.   *" at bounding box center [693, 269] width 664 height 43
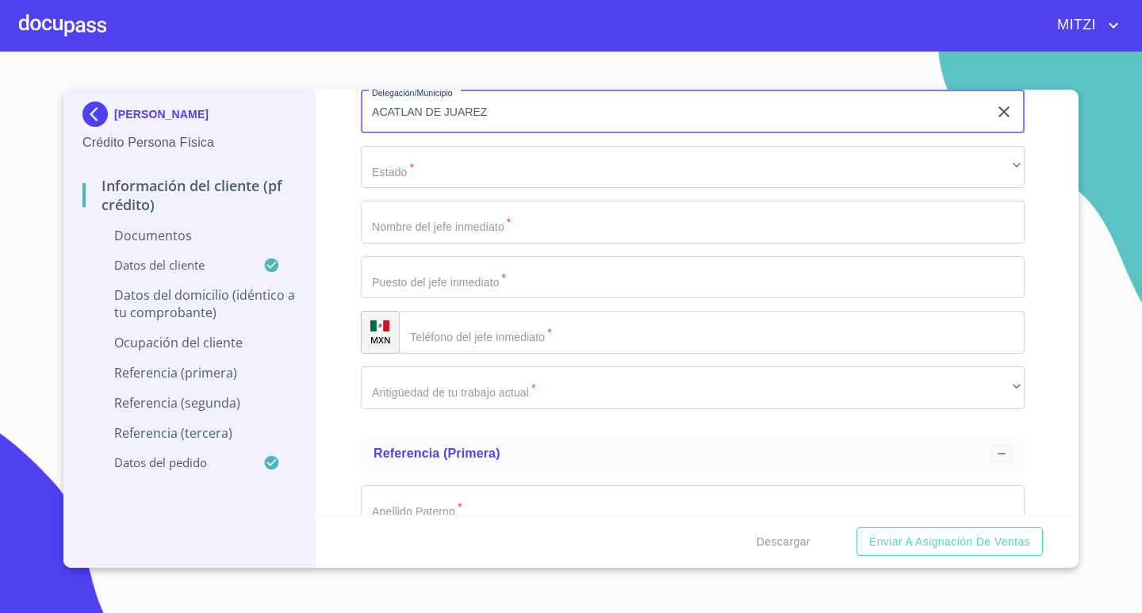
scroll to position [4440, 0]
type input "ACATLAN DE JUAREZ"
click at [536, 232] on input "Documento de identificación.   *" at bounding box center [693, 221] width 664 height 43
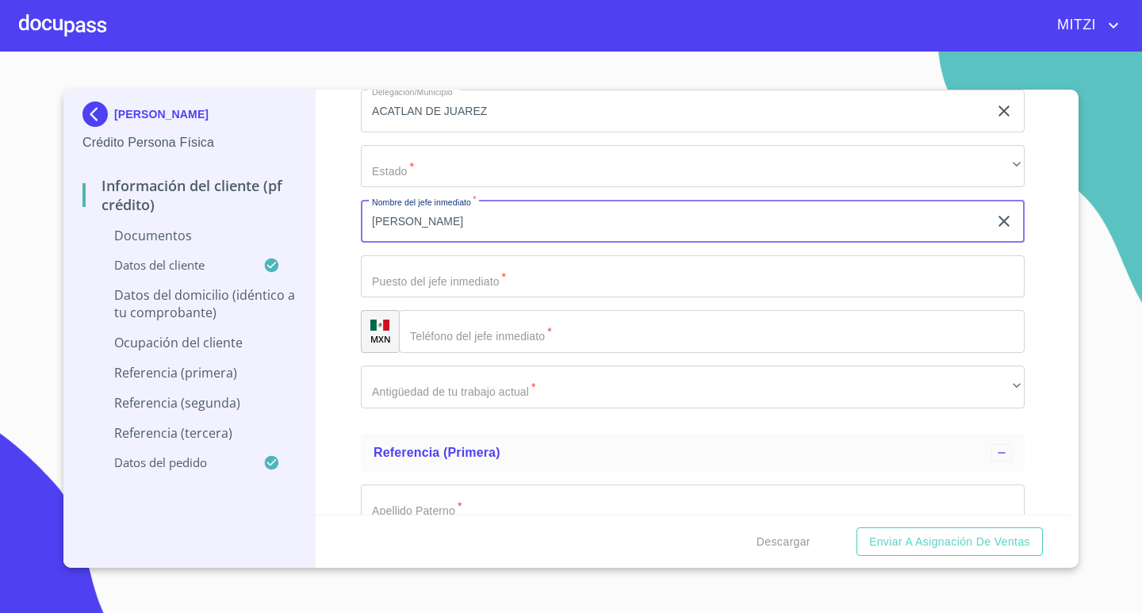
type input "[PERSON_NAME]"
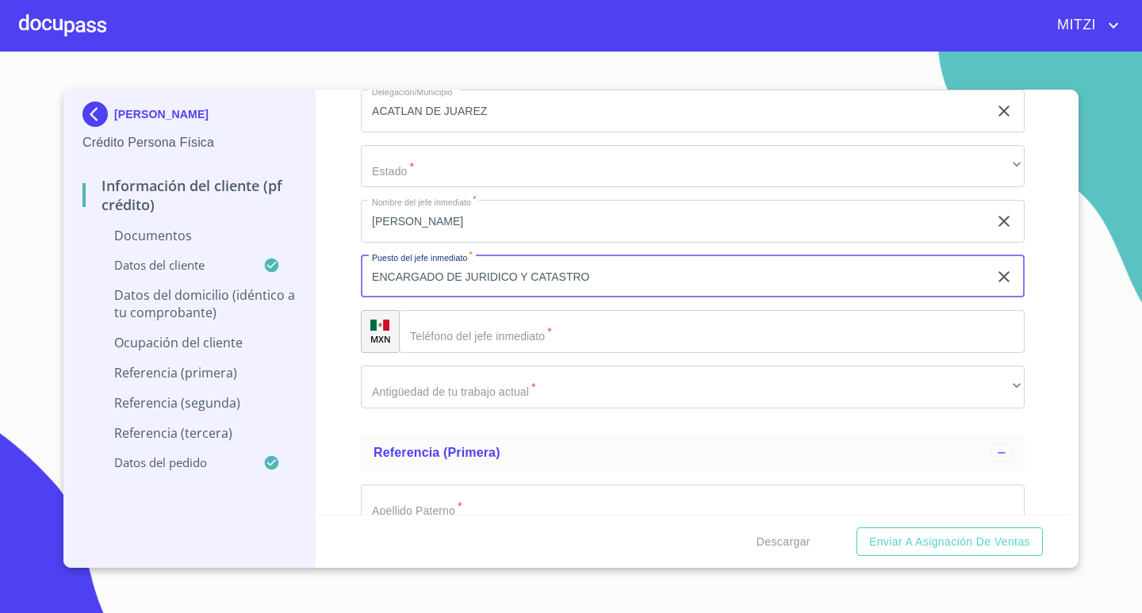
type input "ENCARGADO DE JURIDICO Y CATASTRO"
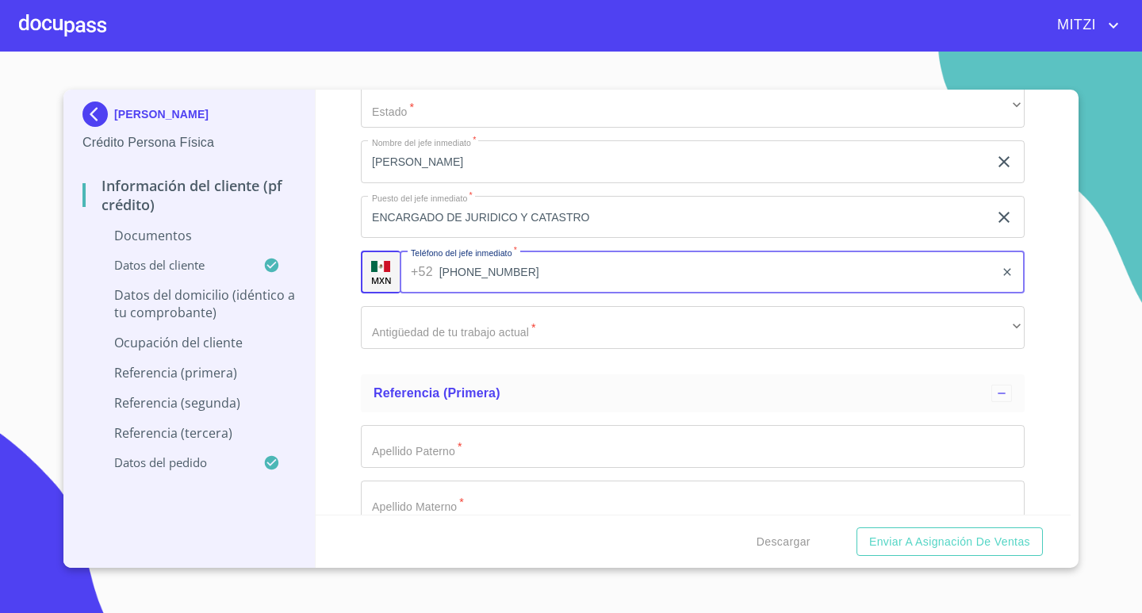
scroll to position [4598, 0]
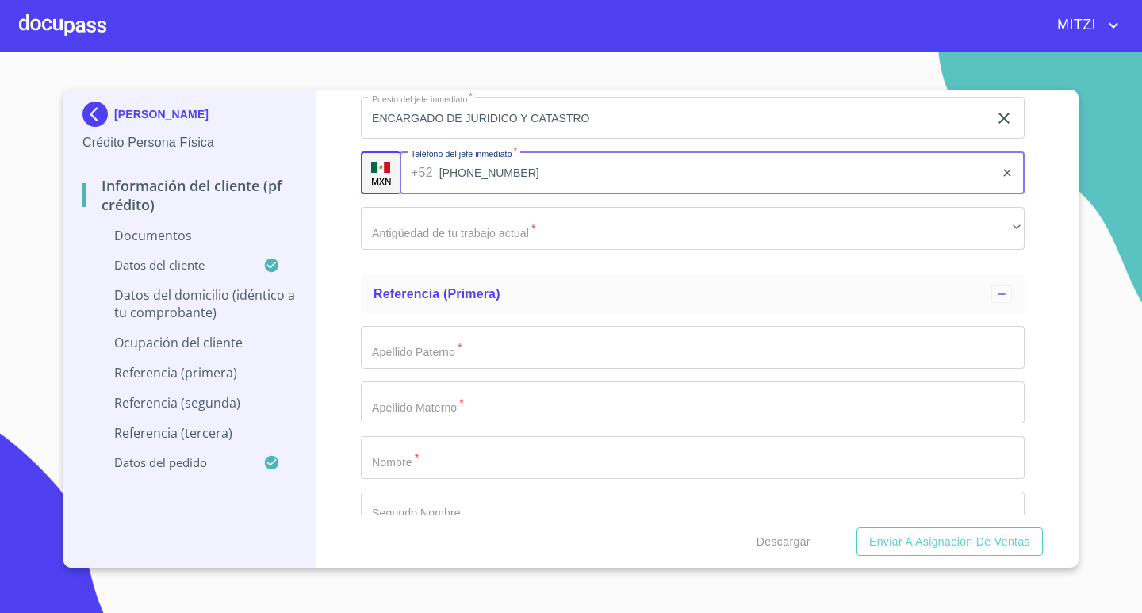
type input "[PHONE_NUMBER]"
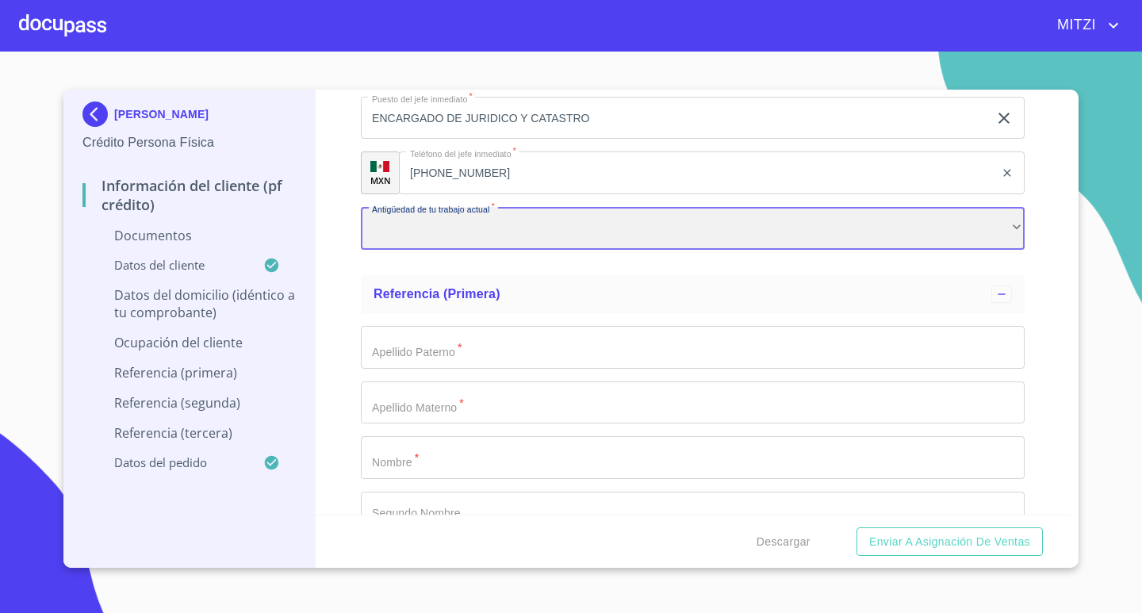
click at [547, 212] on div "​" at bounding box center [693, 228] width 664 height 43
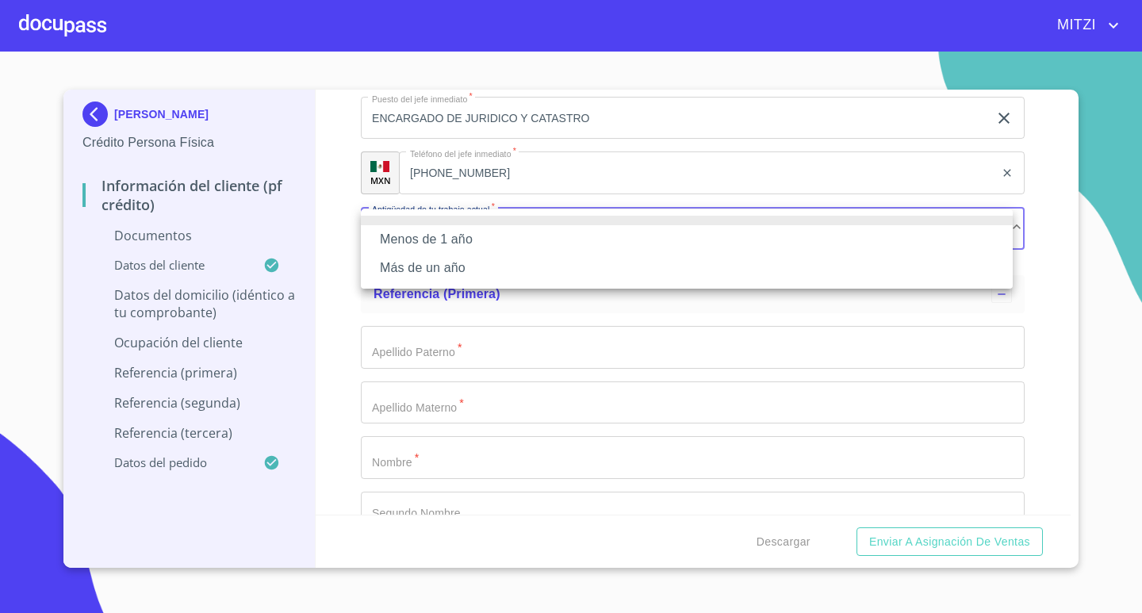
click at [439, 262] on li "Más de un año" at bounding box center [687, 268] width 652 height 29
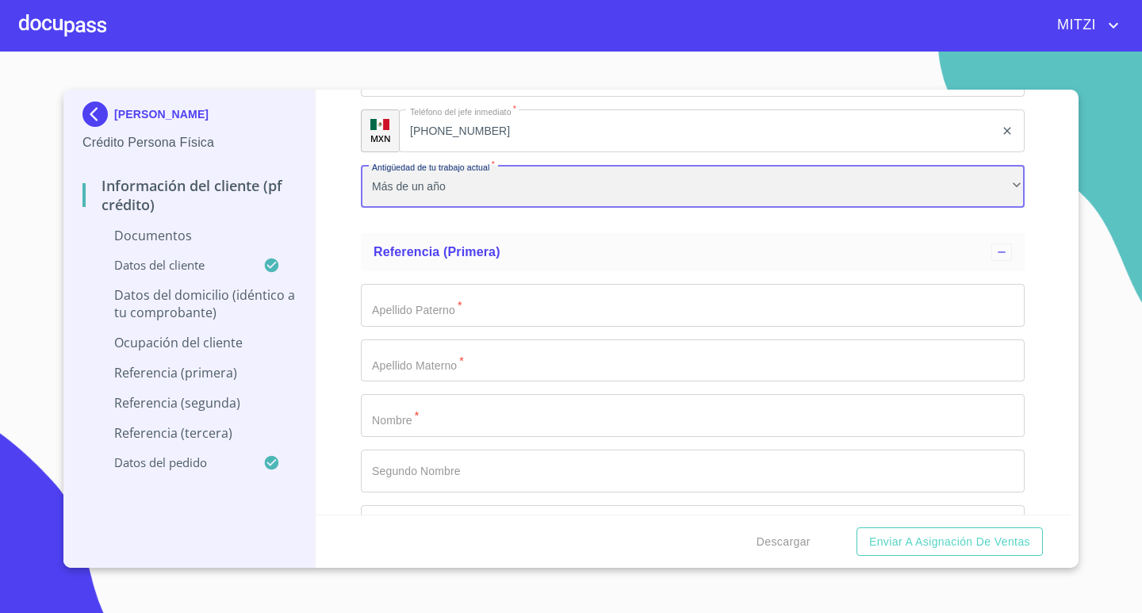
scroll to position [4757, 0]
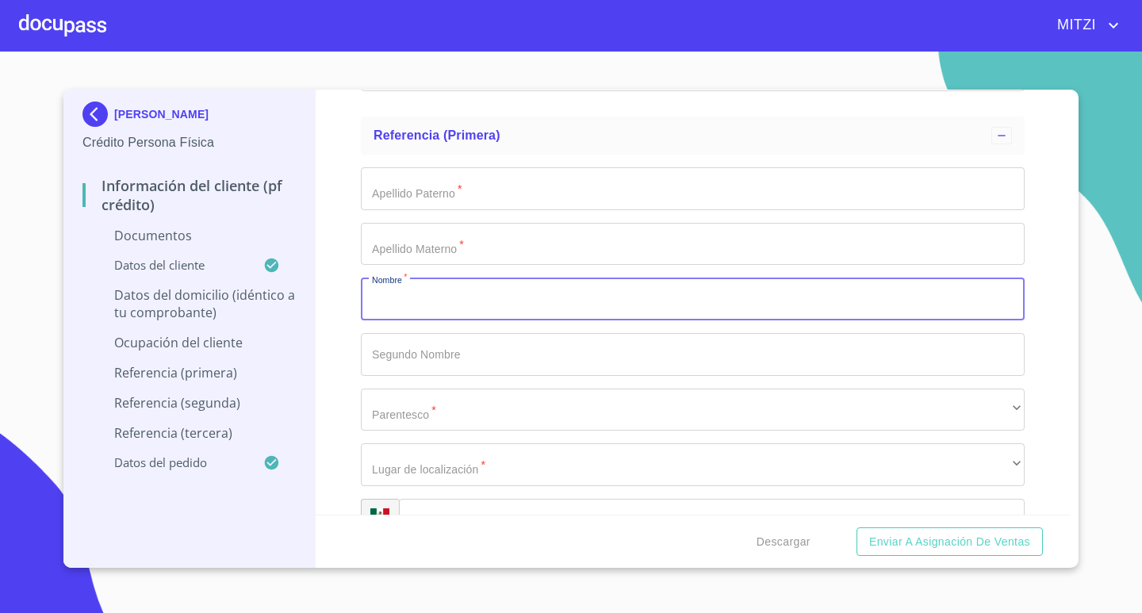
click at [435, 316] on input "Documento de identificación.   *" at bounding box center [693, 298] width 664 height 43
type input "[PERSON_NAME]"
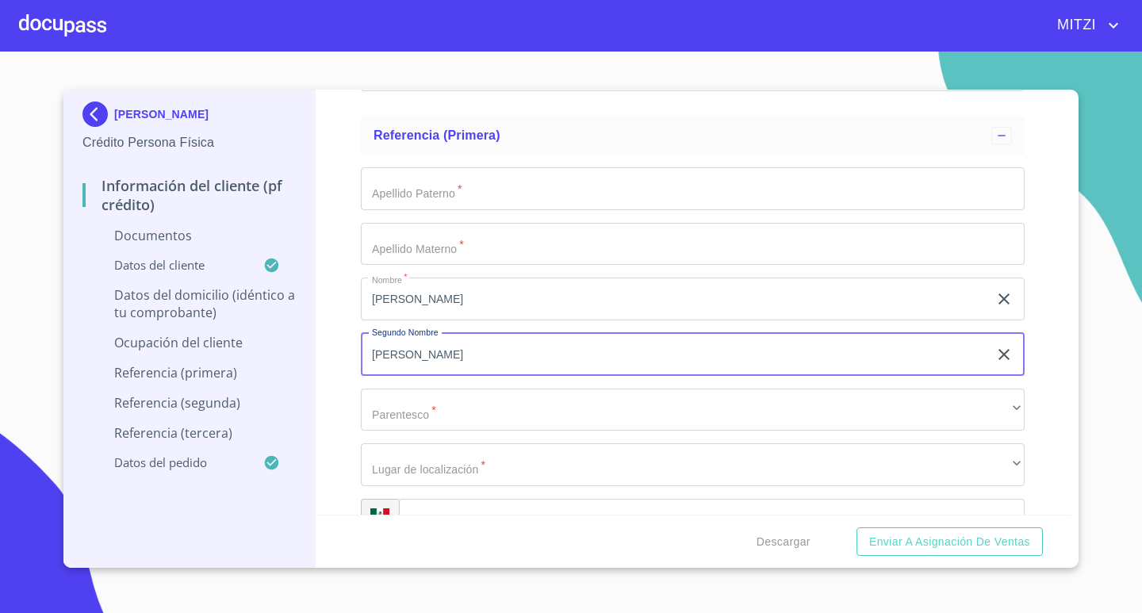
type input "[PERSON_NAME]"
click at [817, 186] on input "Documento de identificación.   *" at bounding box center [693, 188] width 664 height 43
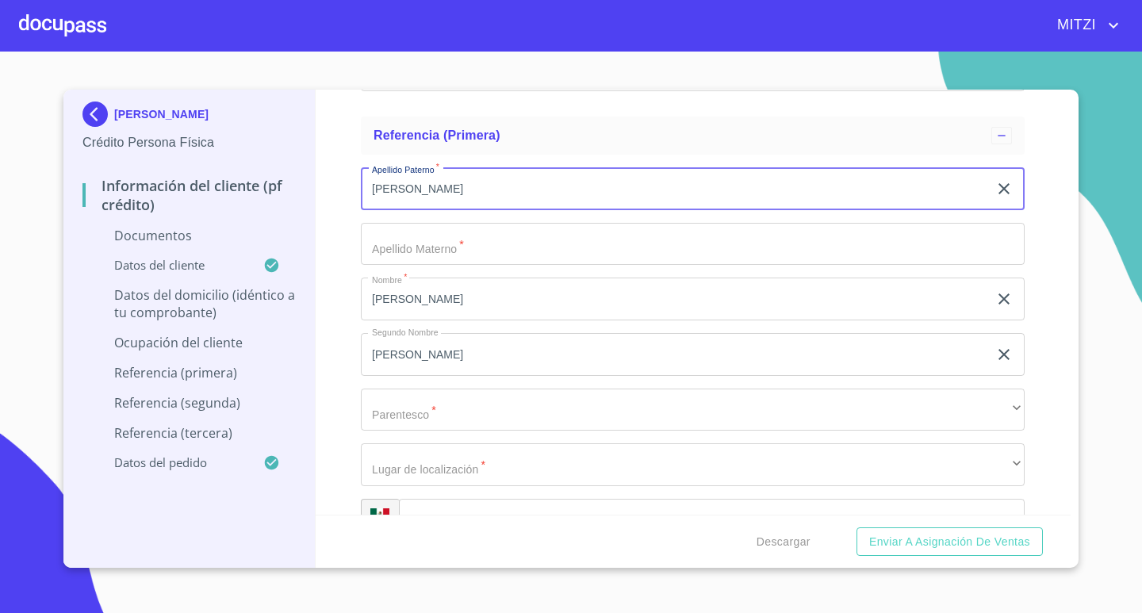
type input "[PERSON_NAME]"
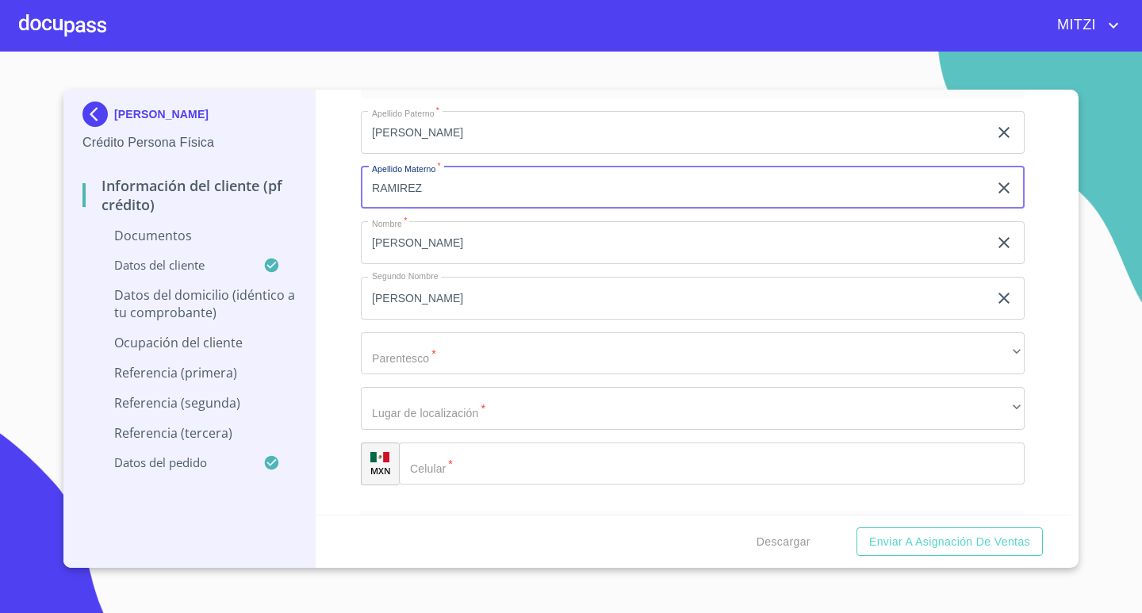
scroll to position [4916, 0]
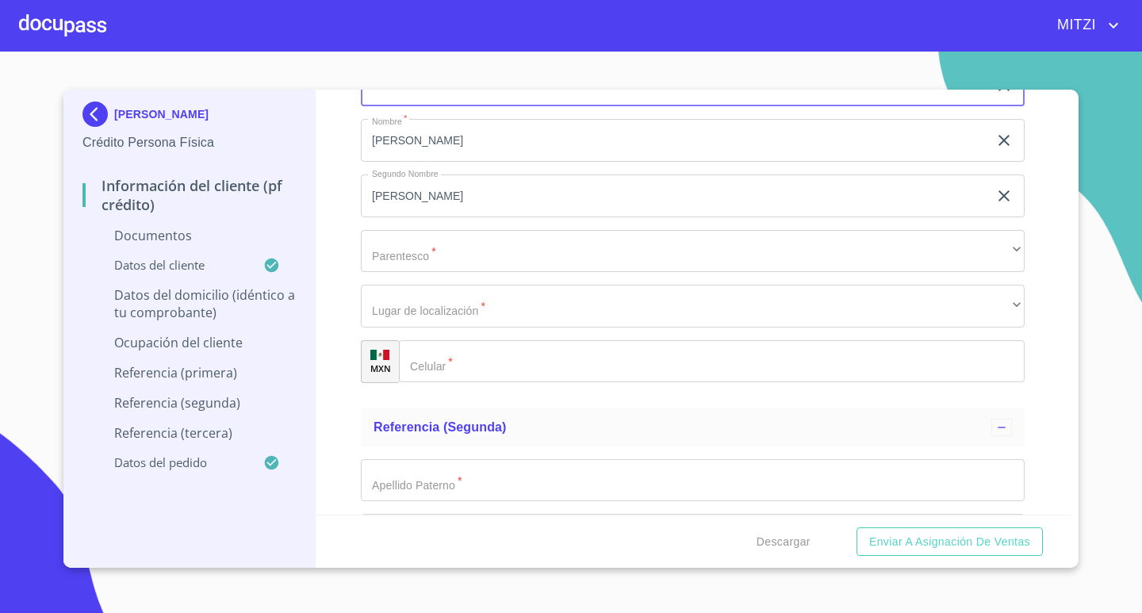
type input "RAMIREZ"
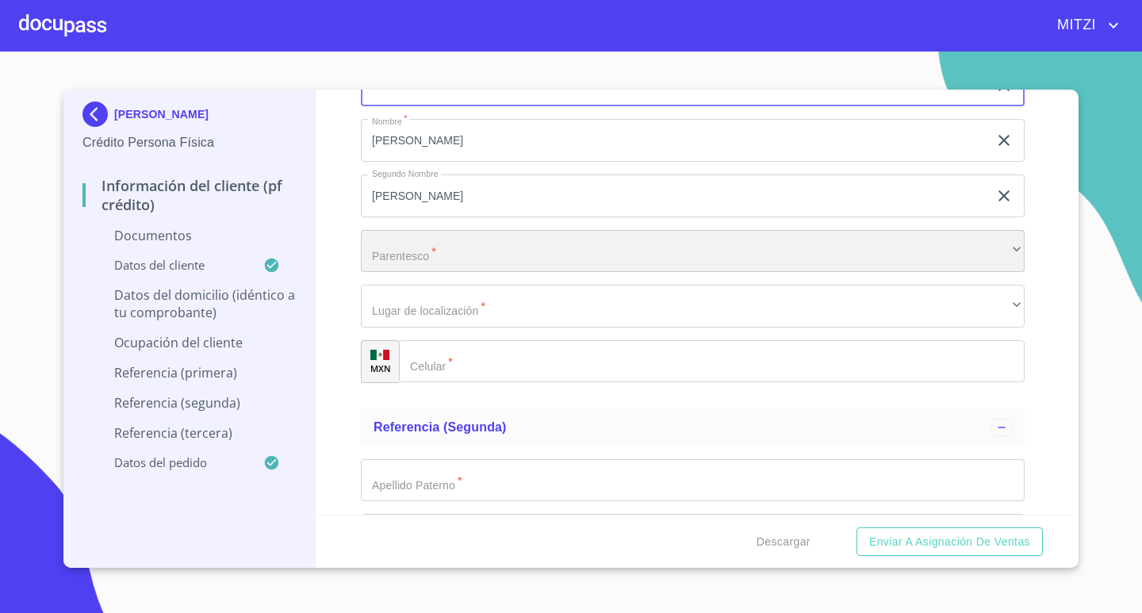
click at [427, 239] on div "​" at bounding box center [693, 251] width 664 height 43
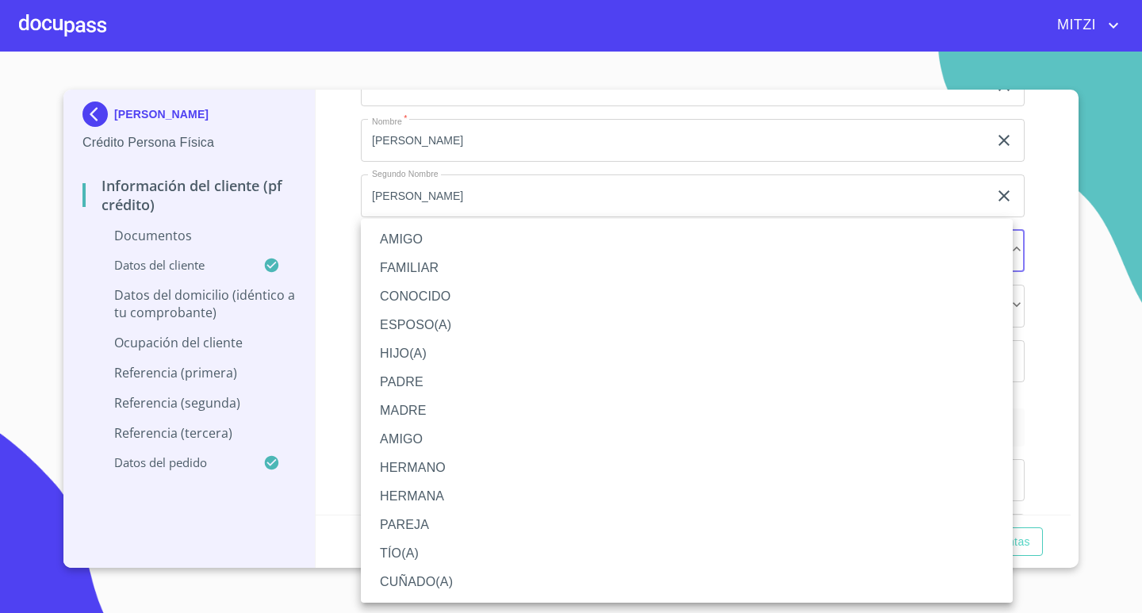
click at [409, 544] on li "TÍO(A)" at bounding box center [687, 553] width 652 height 29
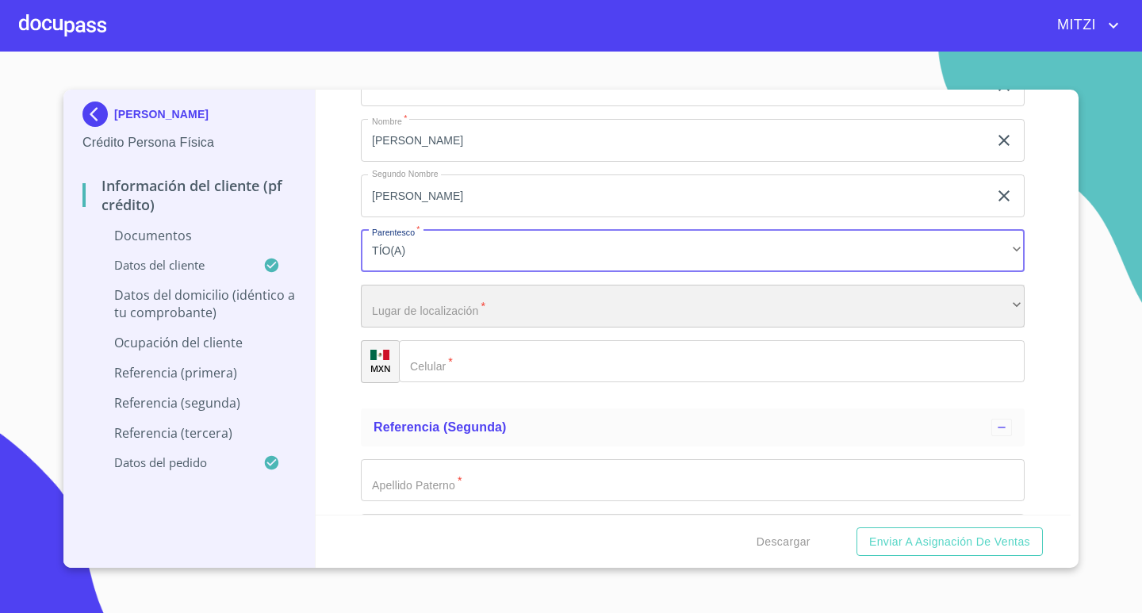
click at [480, 314] on div "​" at bounding box center [693, 306] width 664 height 43
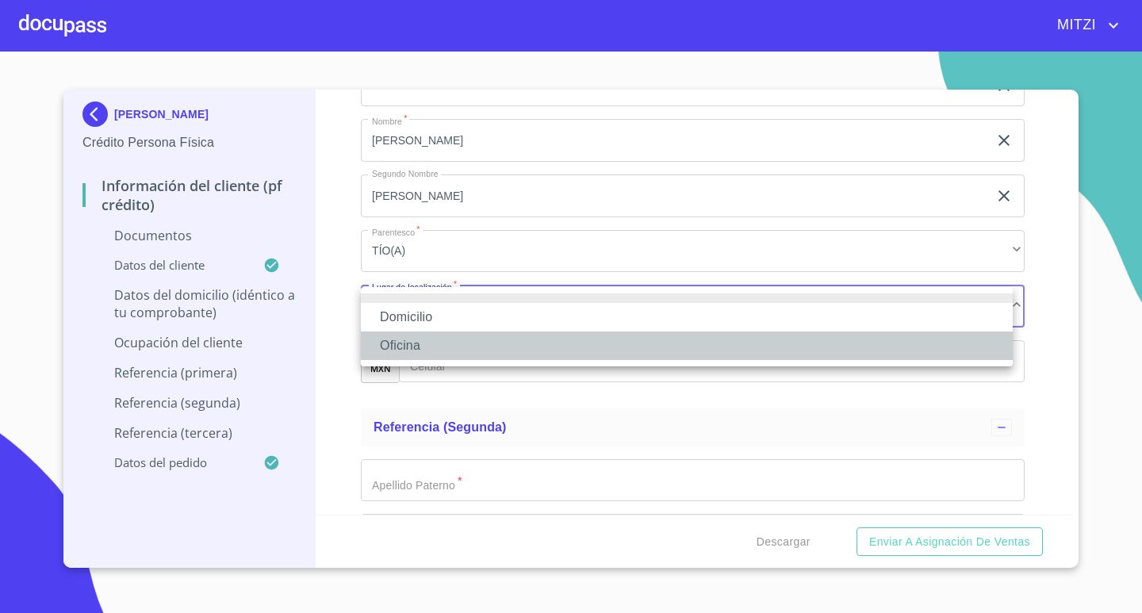
click at [436, 344] on li "Oficina" at bounding box center [687, 345] width 652 height 29
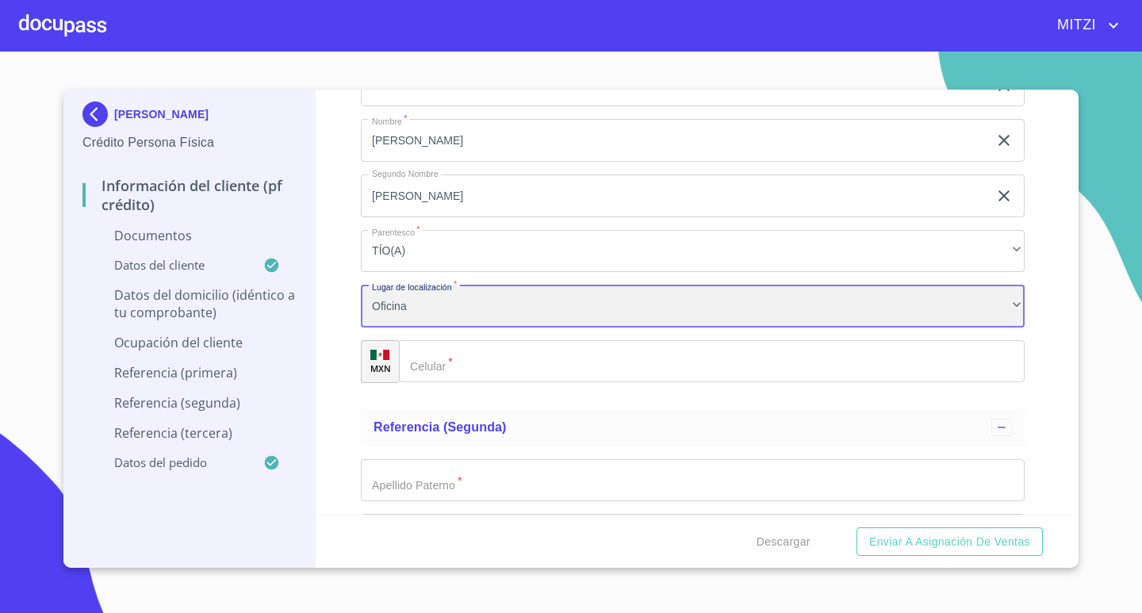
click at [438, 313] on div "Oficina" at bounding box center [693, 306] width 664 height 43
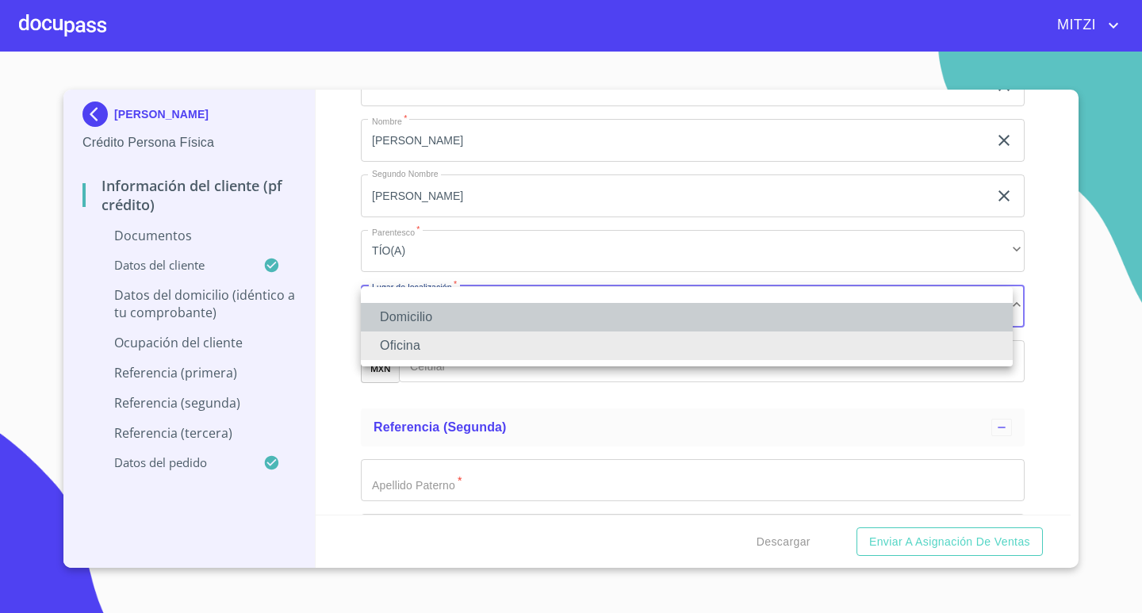
click at [425, 307] on li "Domicilio" at bounding box center [687, 317] width 652 height 29
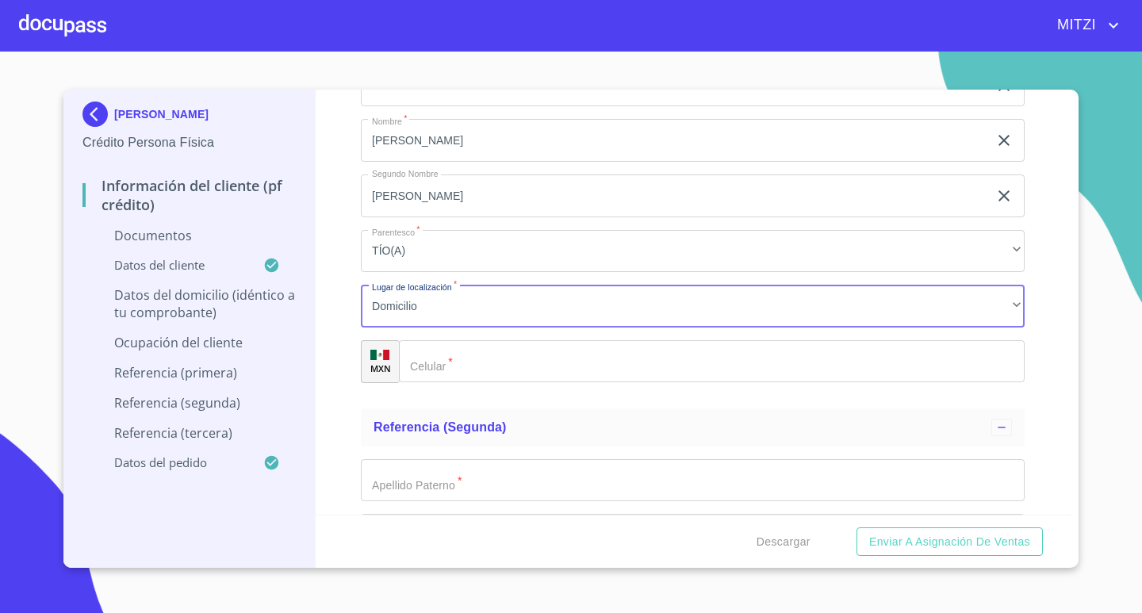
click at [436, 373] on div "​" at bounding box center [712, 361] width 626 height 43
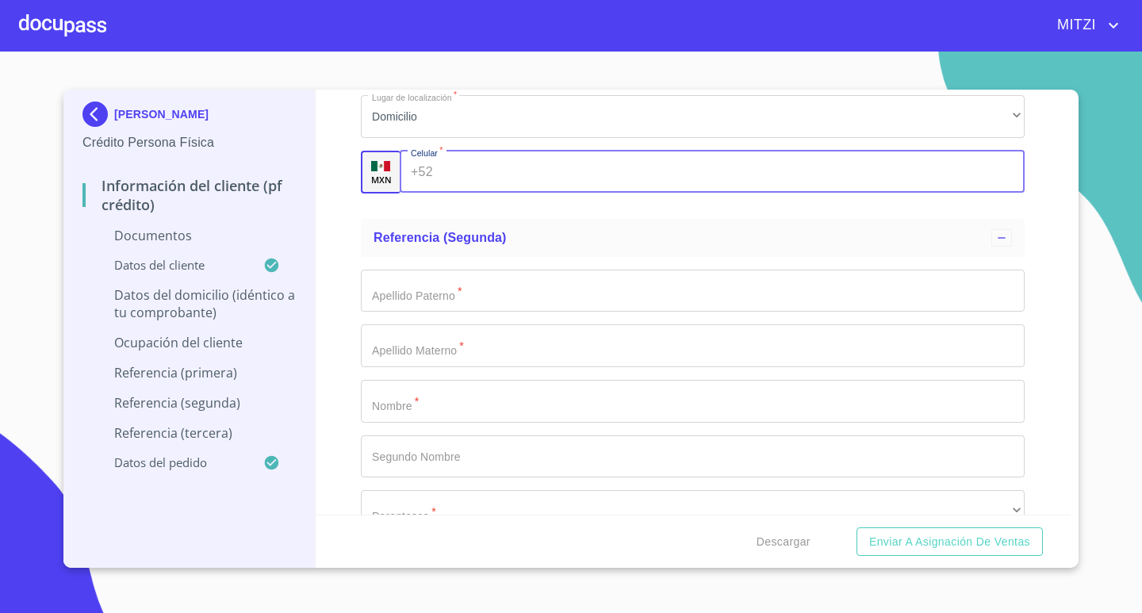
scroll to position [5153, 0]
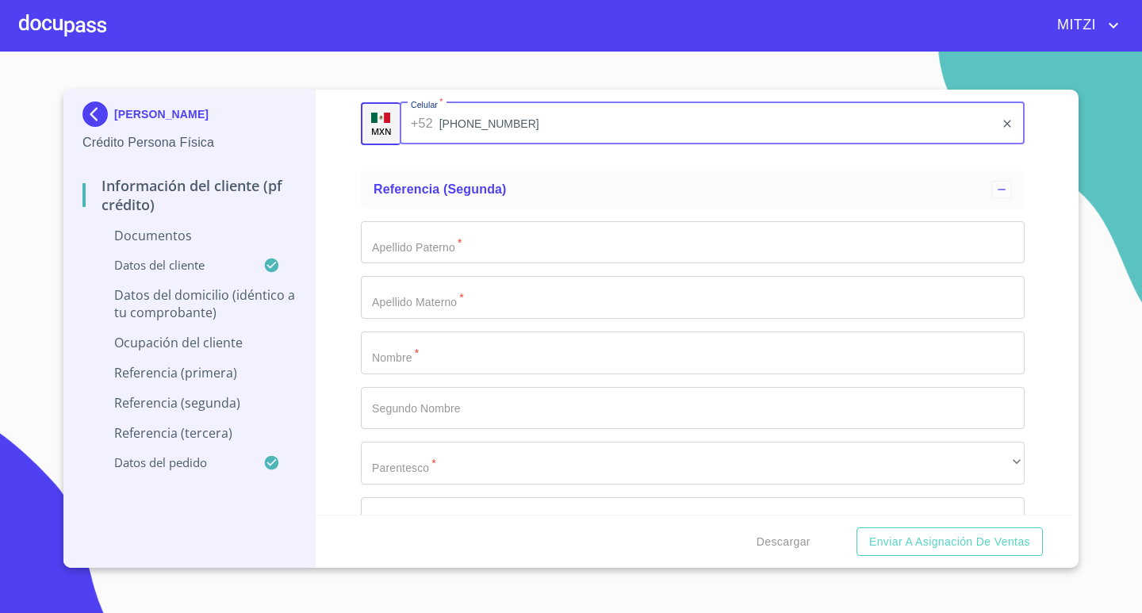
type input "[PHONE_NUMBER]"
click at [454, 367] on input "Documento de identificación.   *" at bounding box center [693, 352] width 664 height 43
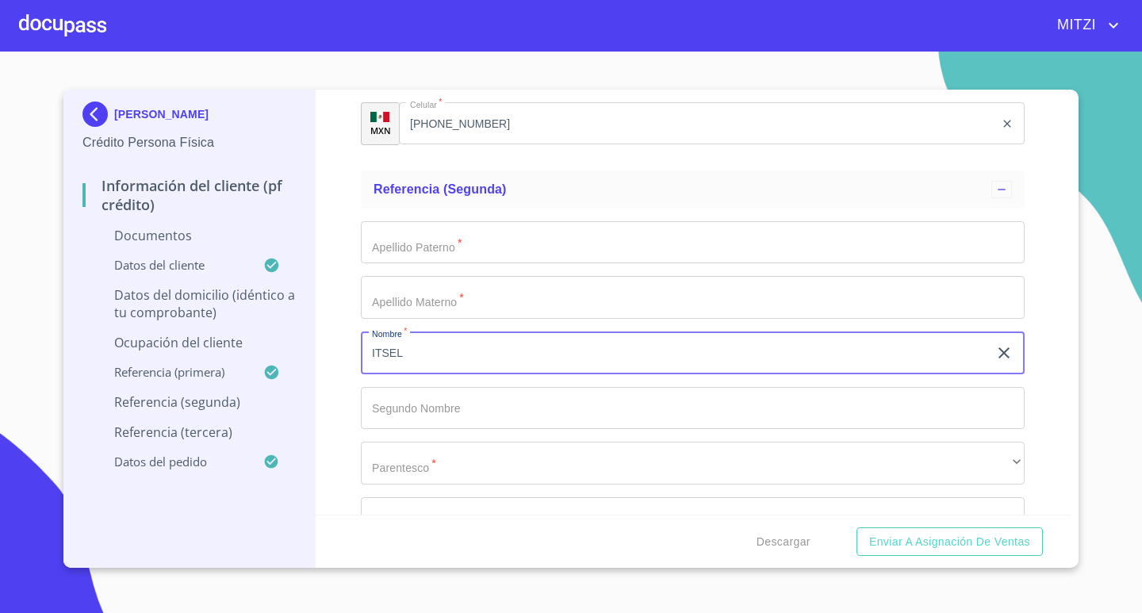
type input "ITSEL"
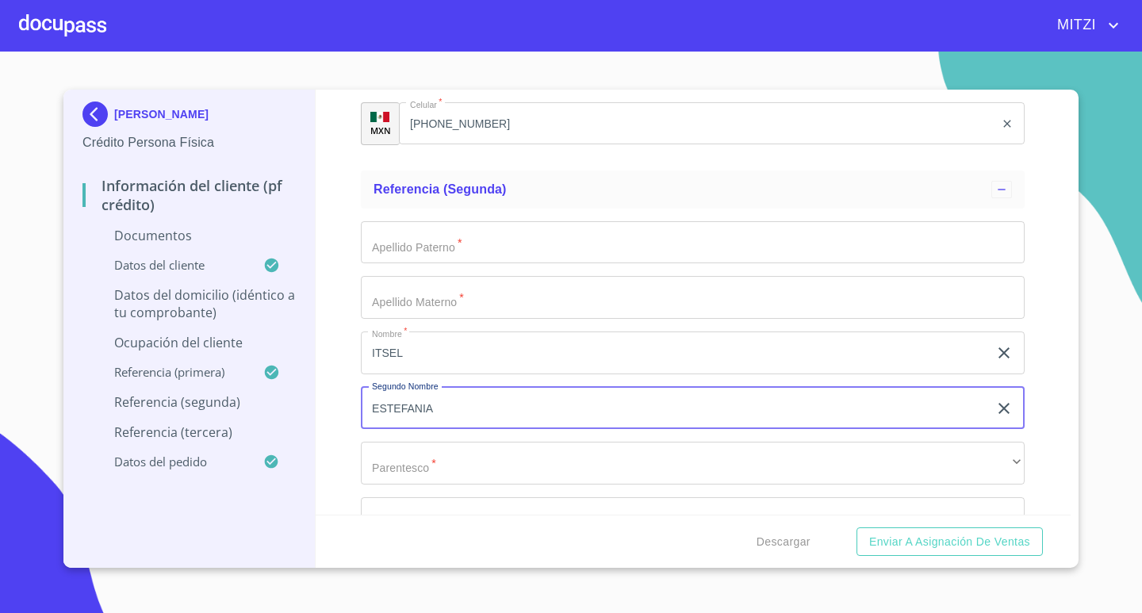
type input "ESTEFANIA"
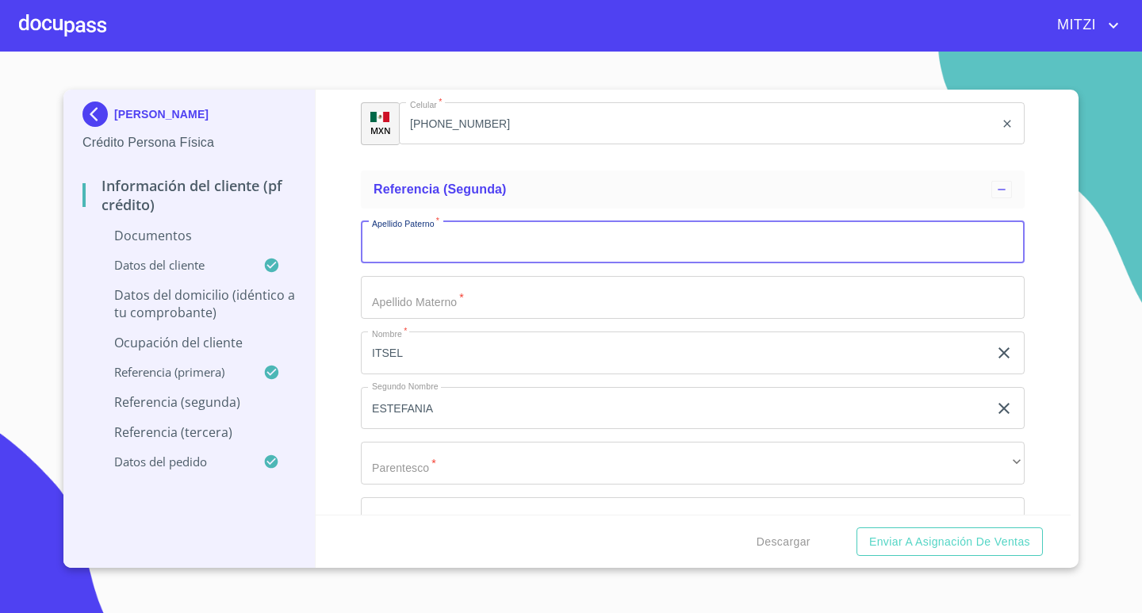
drag, startPoint x: 663, startPoint y: 252, endPoint x: 672, endPoint y: 250, distance: 9.0
click at [669, 251] on input "Documento de identificación.   *" at bounding box center [693, 242] width 664 height 43
type input "[PERSON_NAME]"
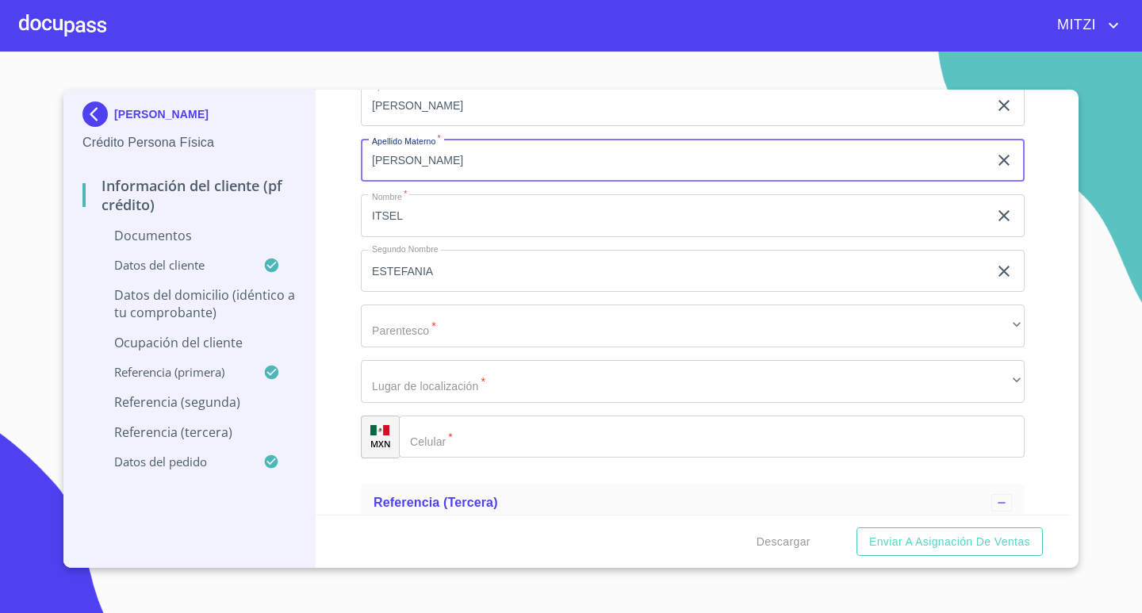
scroll to position [5312, 0]
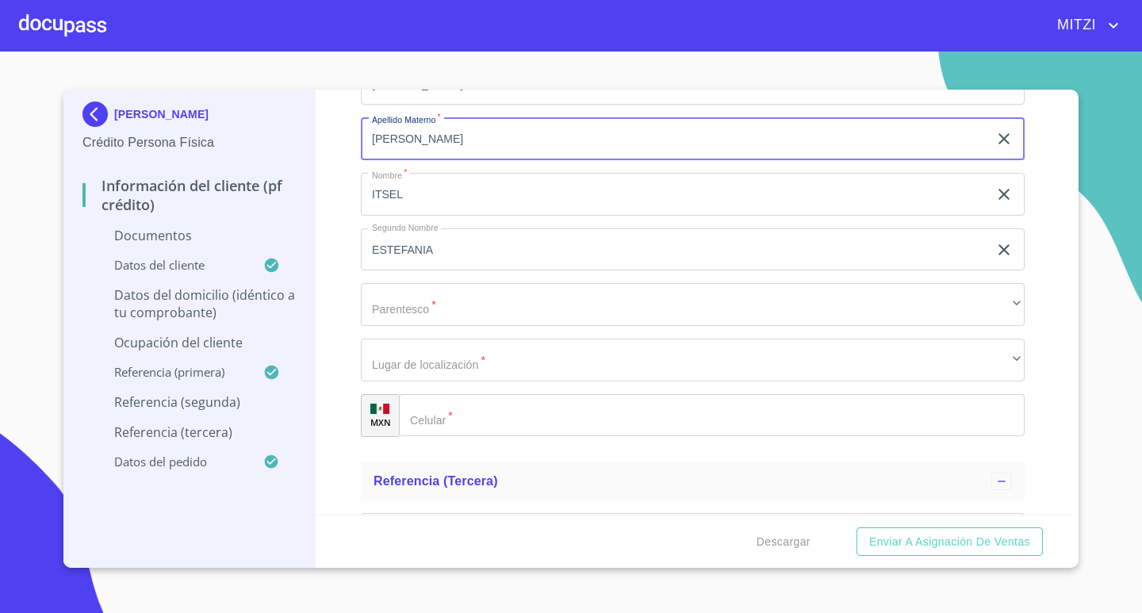
type input "[PERSON_NAME]"
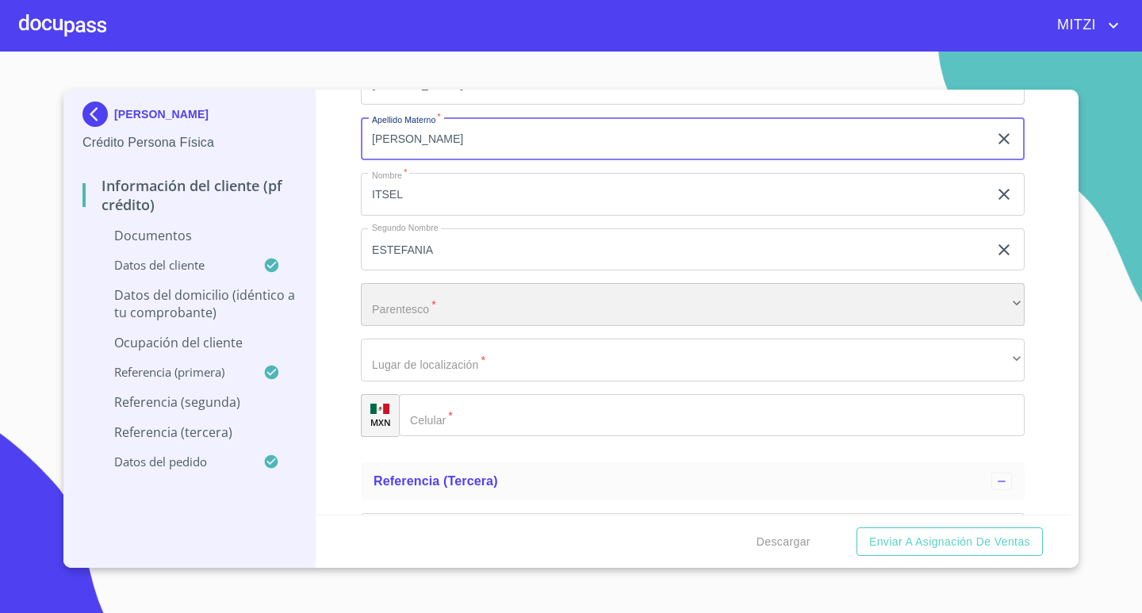
click at [440, 306] on div "​" at bounding box center [693, 304] width 664 height 43
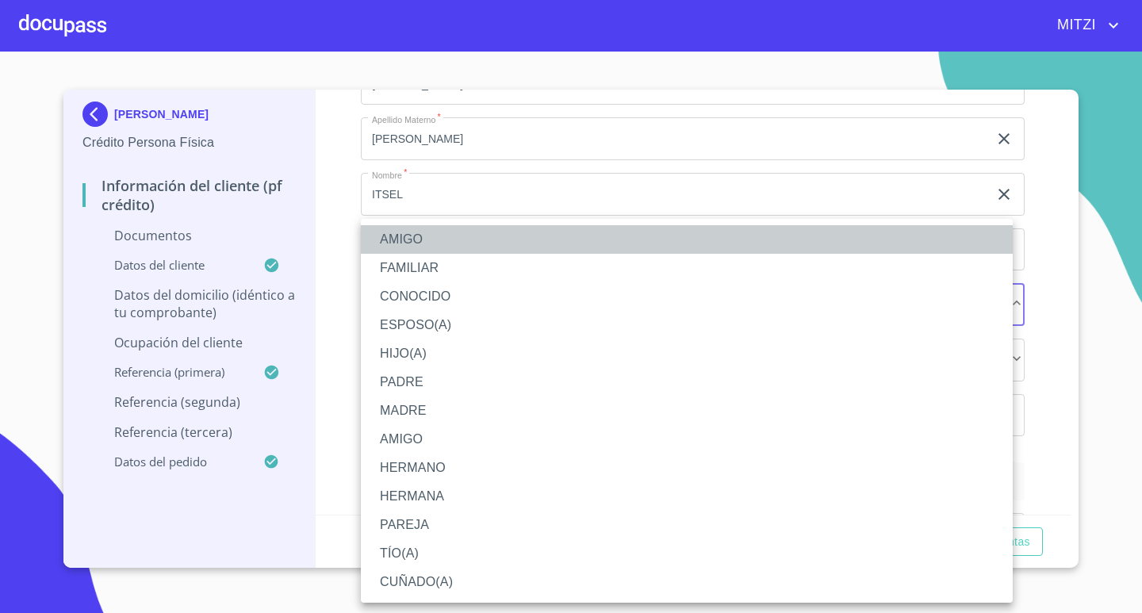
click at [427, 240] on li "AMIGO" at bounding box center [687, 239] width 652 height 29
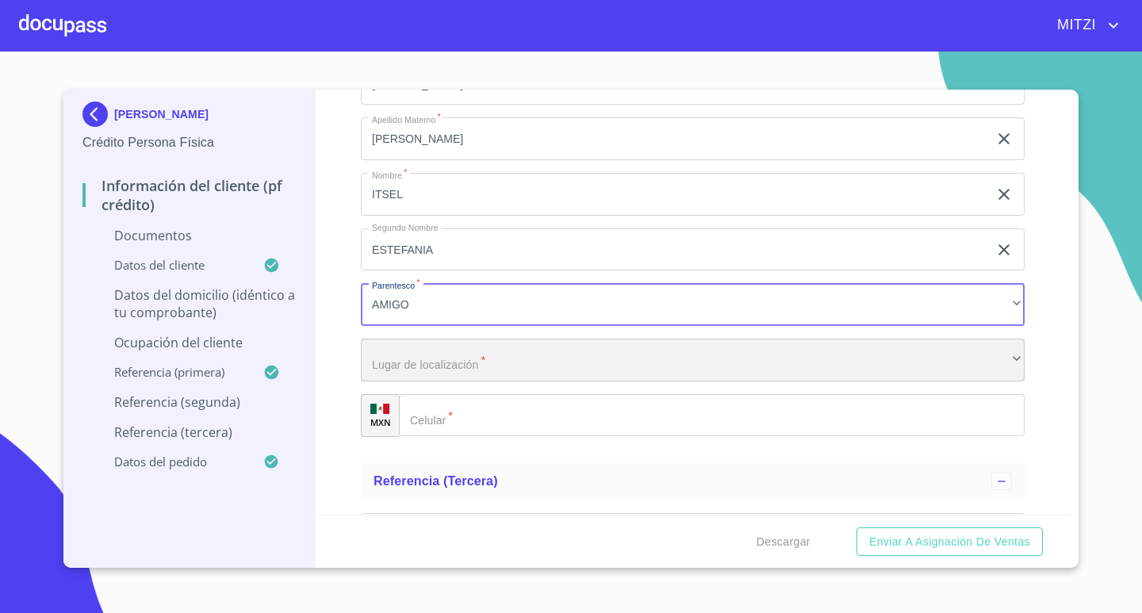
click at [452, 364] on div "​" at bounding box center [693, 360] width 664 height 43
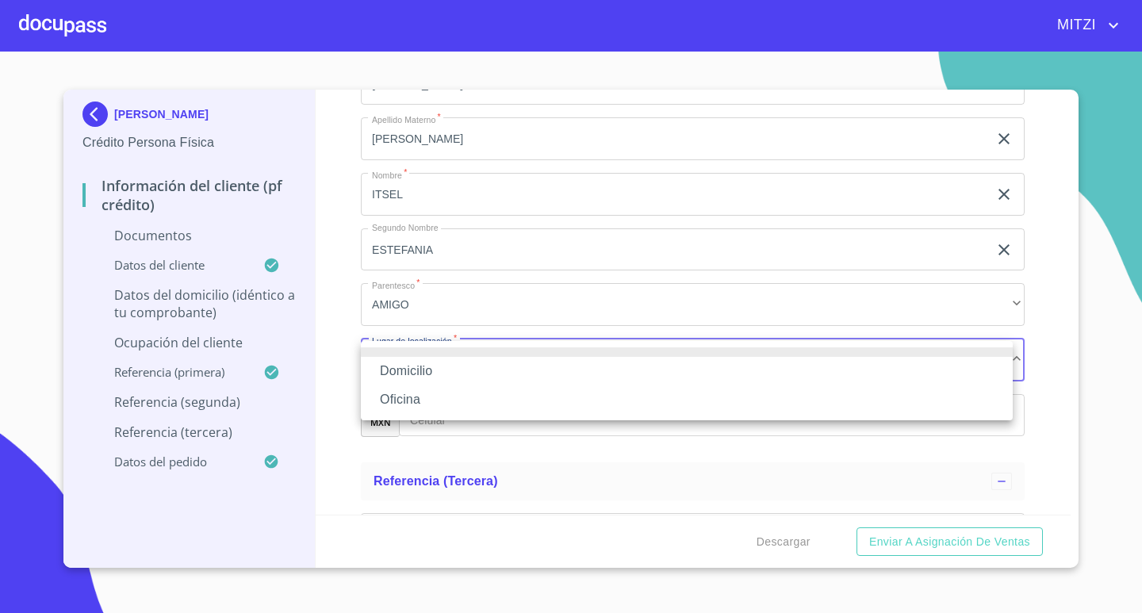
click at [452, 364] on li "Domicilio" at bounding box center [687, 371] width 652 height 29
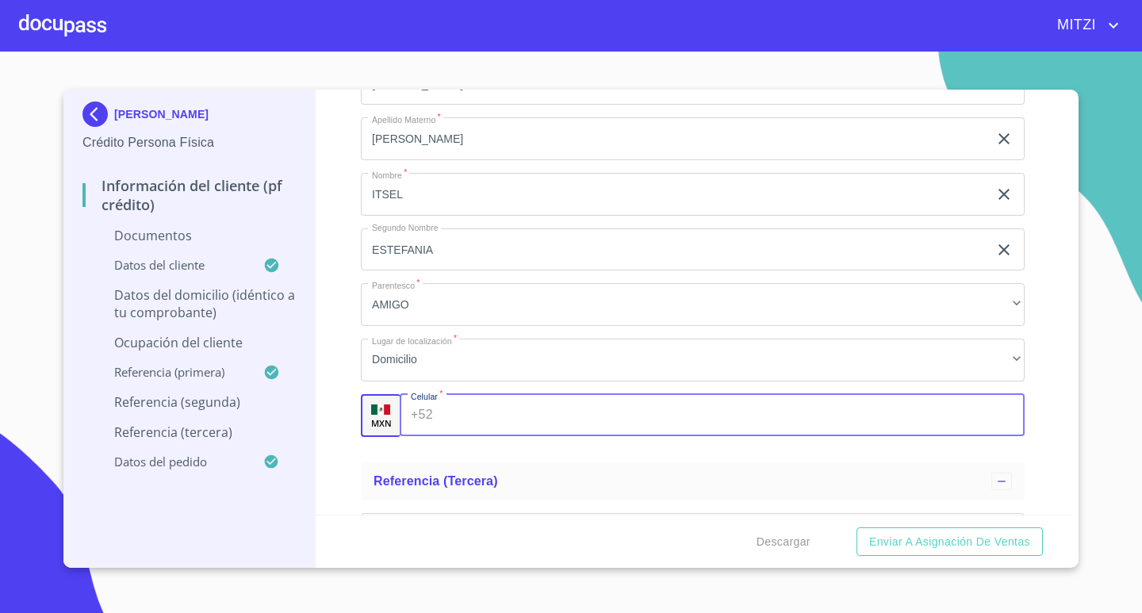
click at [451, 403] on input "Documento de identificación.   *" at bounding box center [732, 415] width 586 height 43
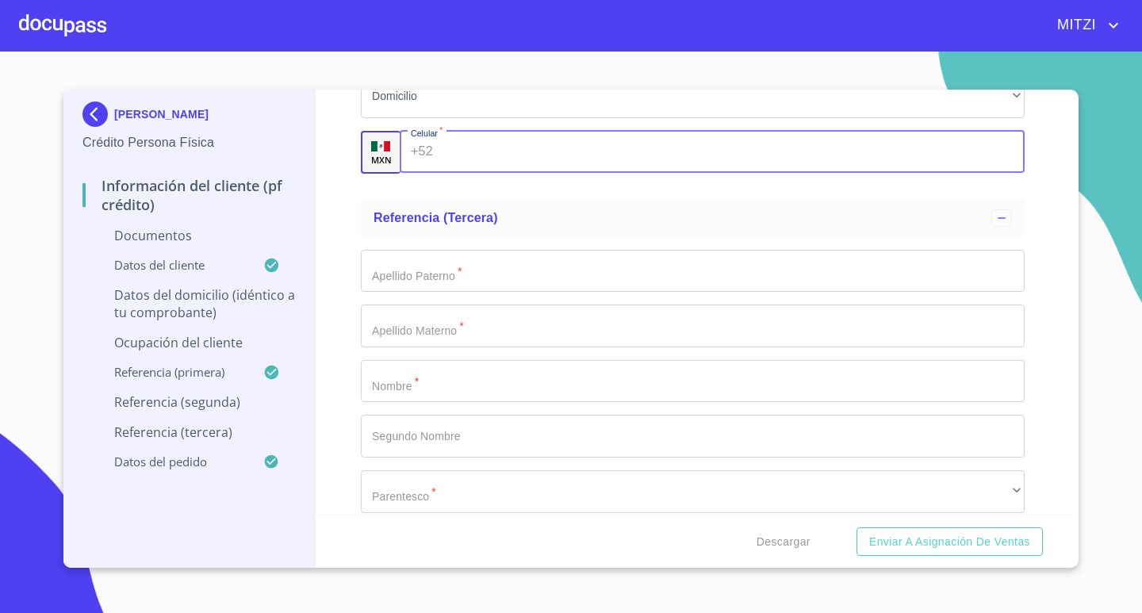
scroll to position [5550, 0]
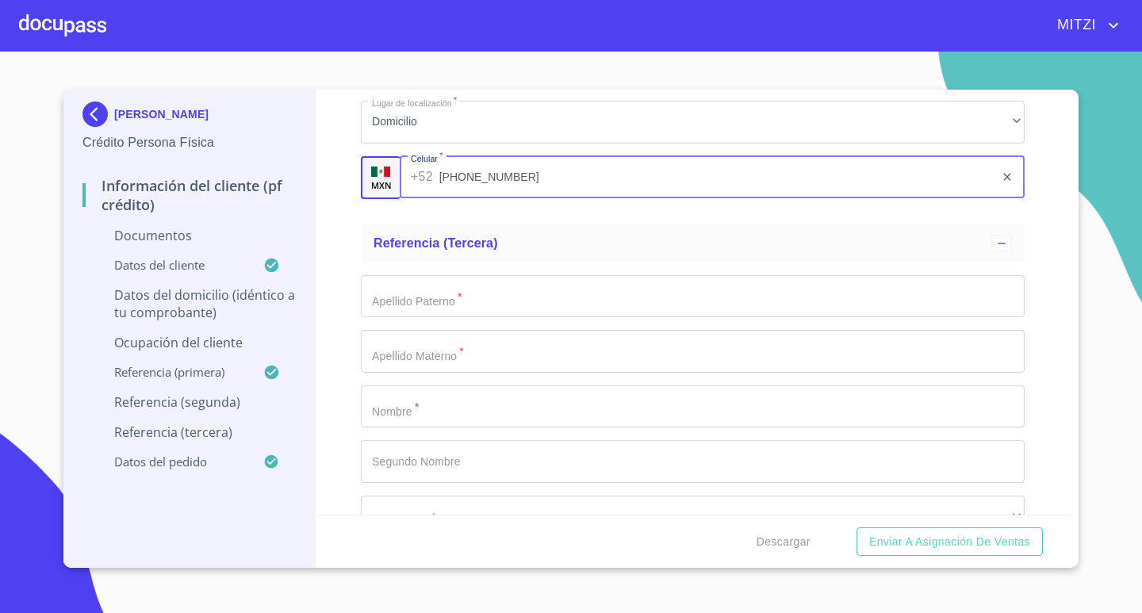
type input "[PHONE_NUMBER]"
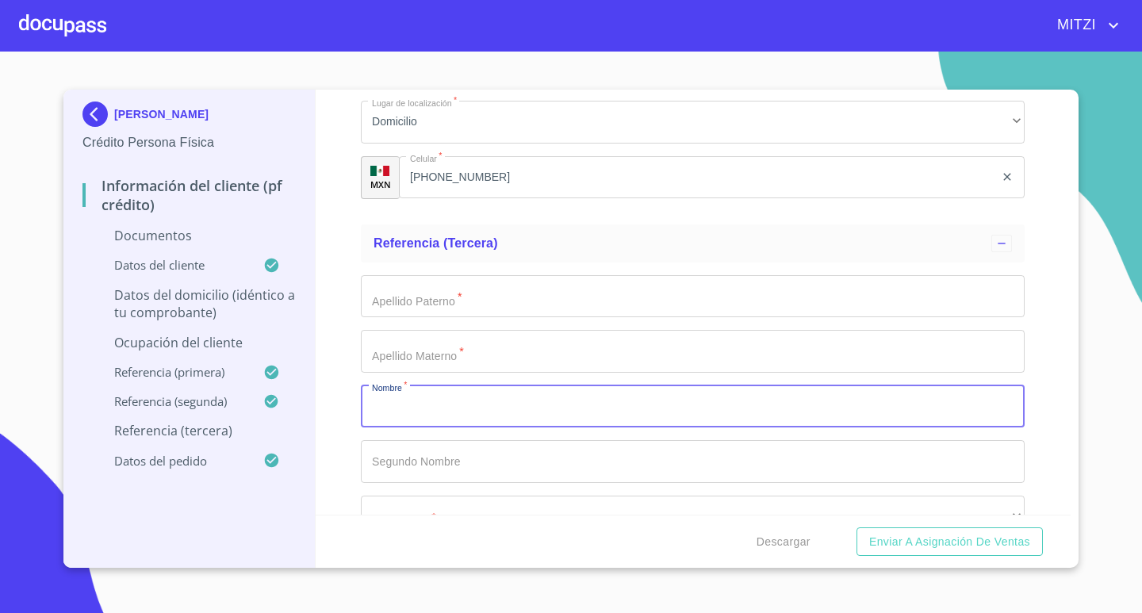
click at [483, 400] on input "Documento de identificación.   *" at bounding box center [693, 406] width 664 height 43
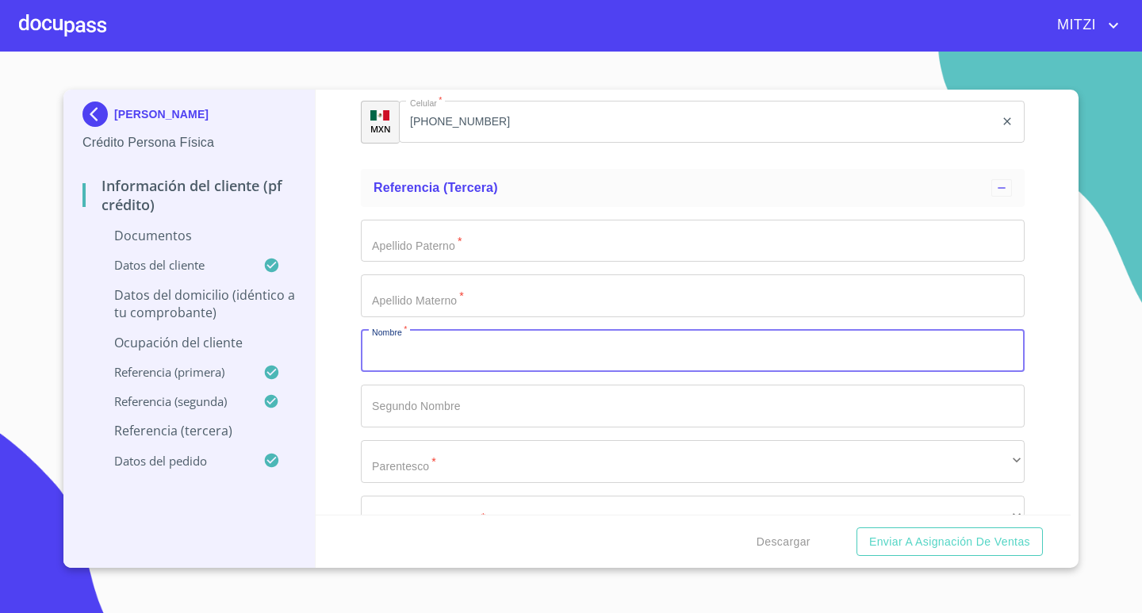
scroll to position [5629, 0]
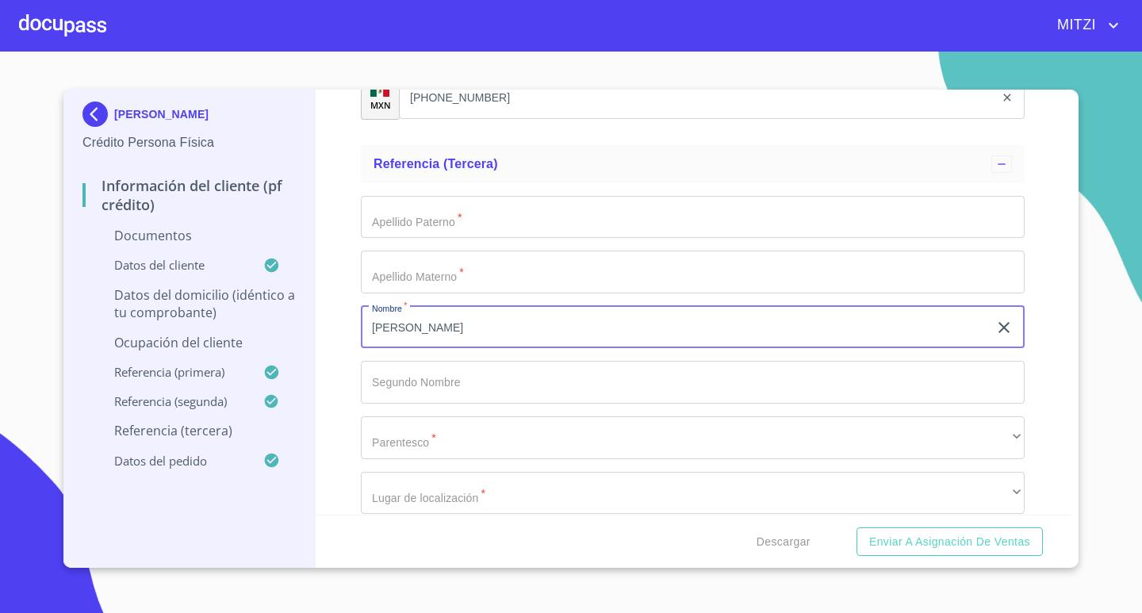
type input "[PERSON_NAME]"
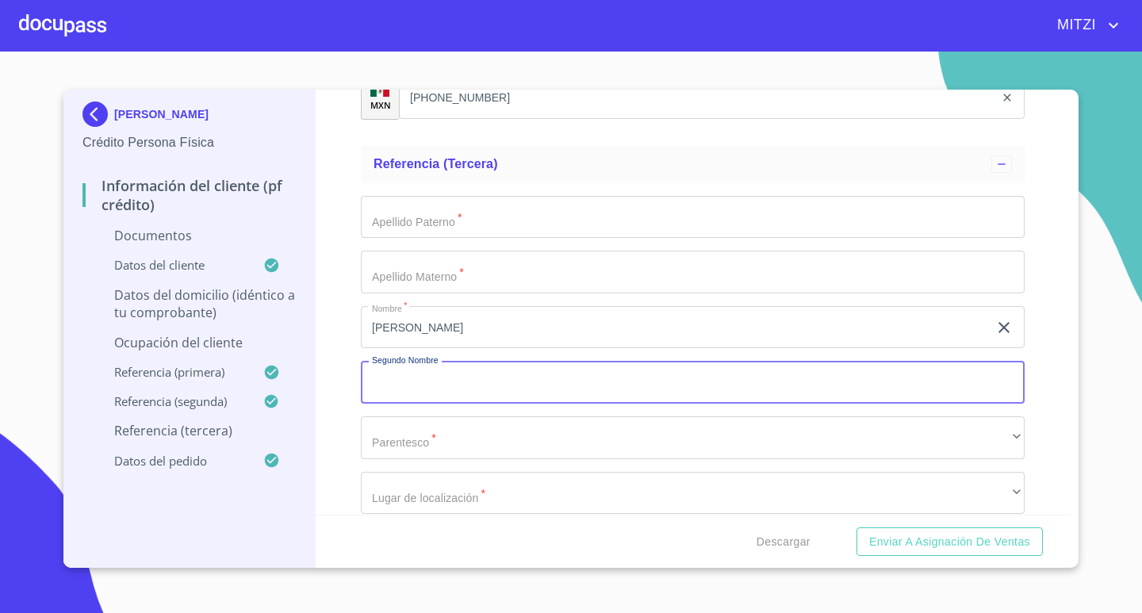
click at [733, 229] on input "Documento de identificación.   *" at bounding box center [693, 217] width 664 height 43
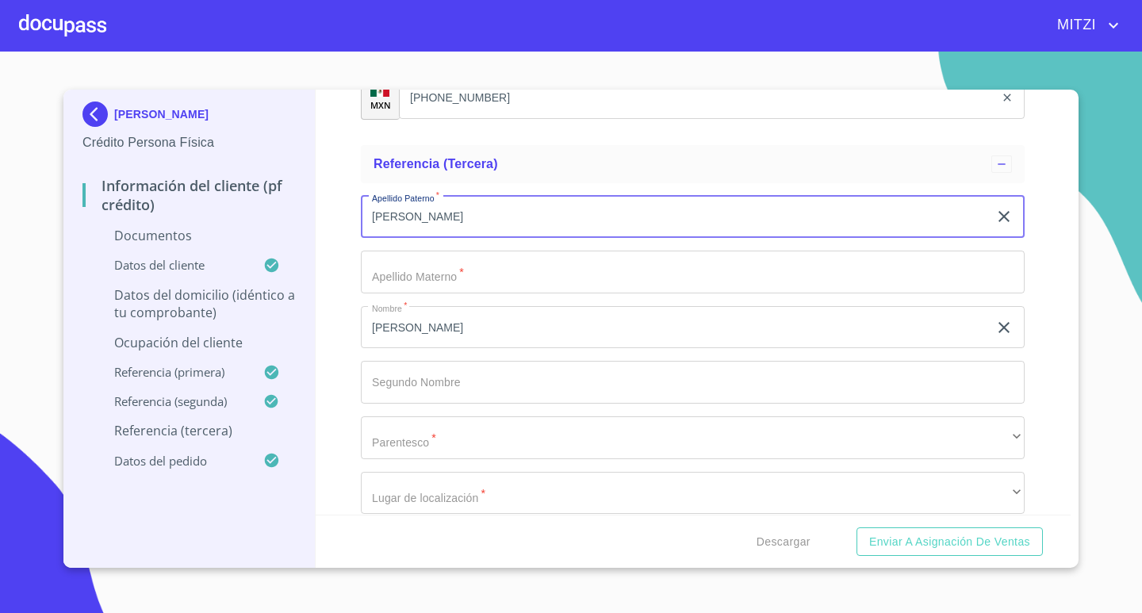
type input "[PERSON_NAME]"
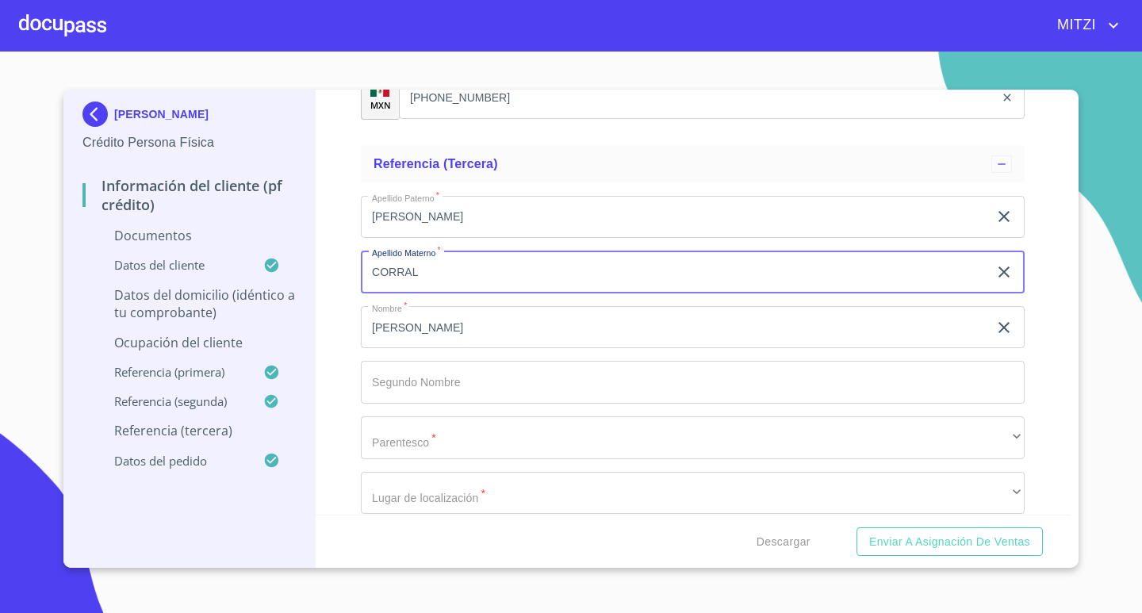
type input "CORRAL"
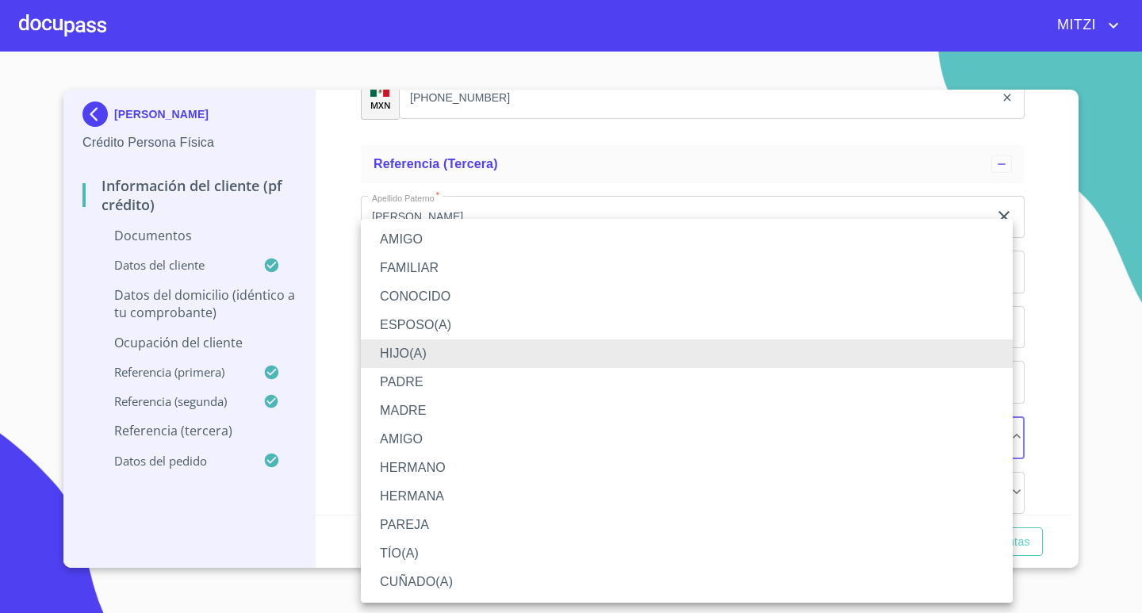
click at [407, 461] on li "HERMANO" at bounding box center [687, 467] width 652 height 29
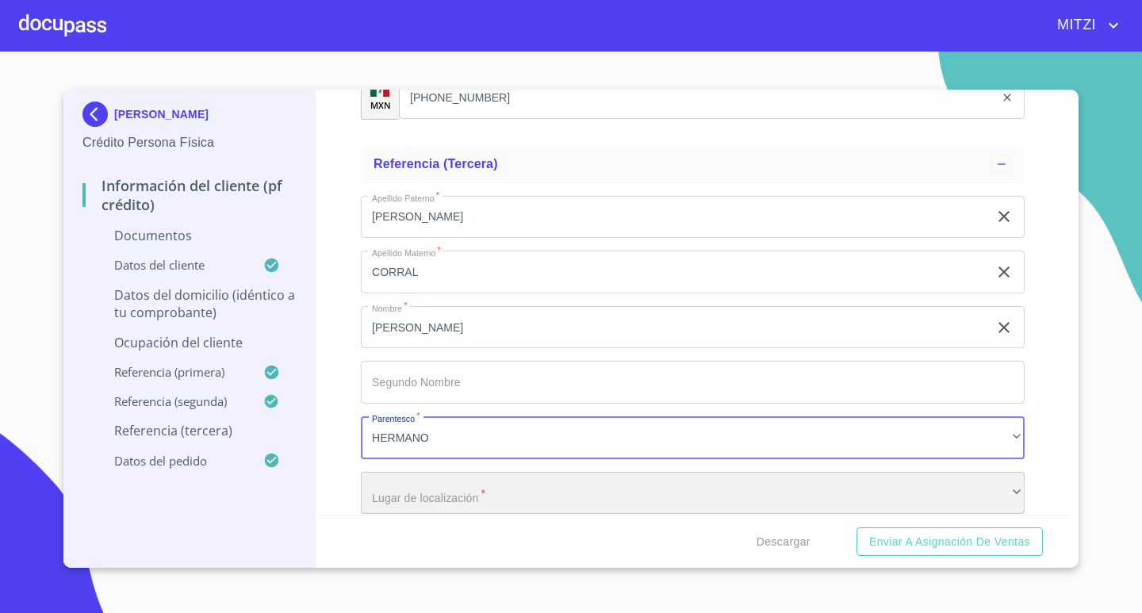
click at [412, 486] on div "​" at bounding box center [693, 493] width 664 height 43
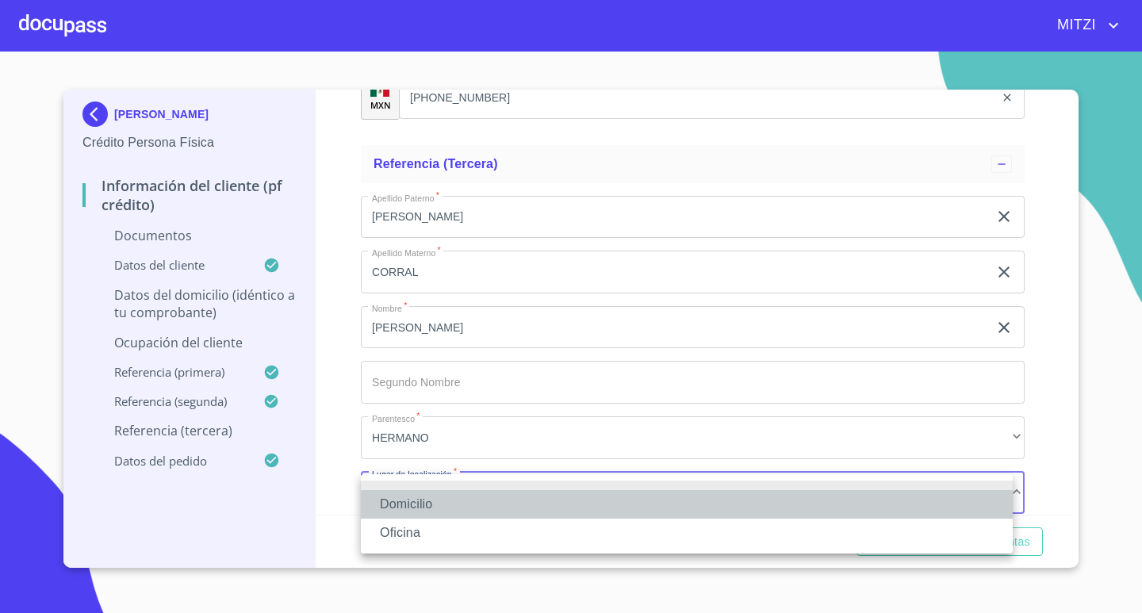
click at [404, 498] on li "Domicilio" at bounding box center [687, 504] width 652 height 29
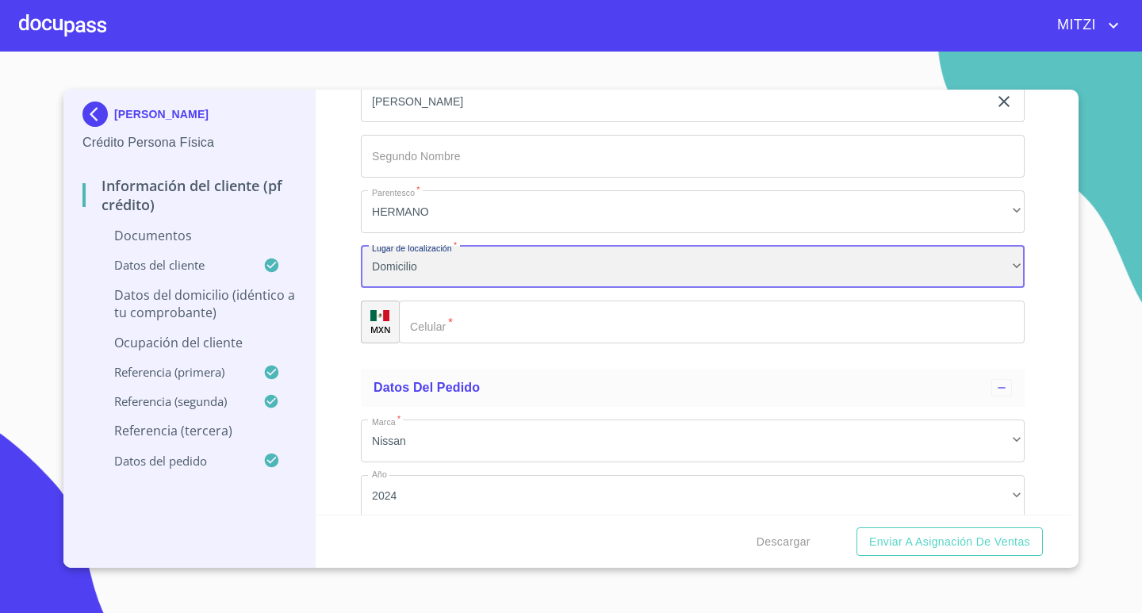
scroll to position [5867, 0]
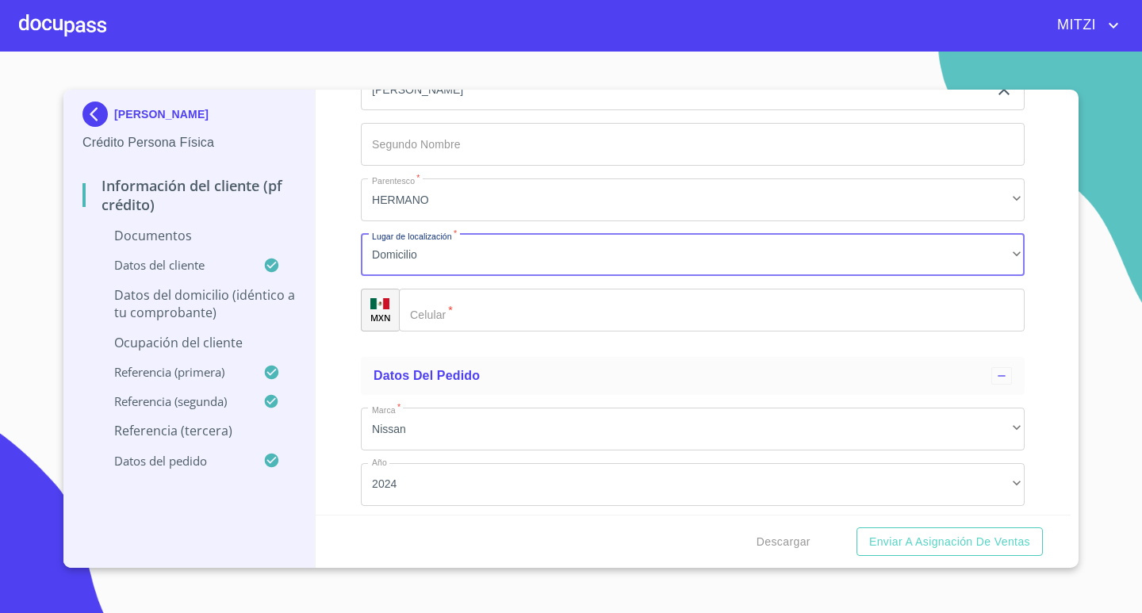
click at [507, 313] on input "Documento de identificación.   *" at bounding box center [712, 310] width 626 height 43
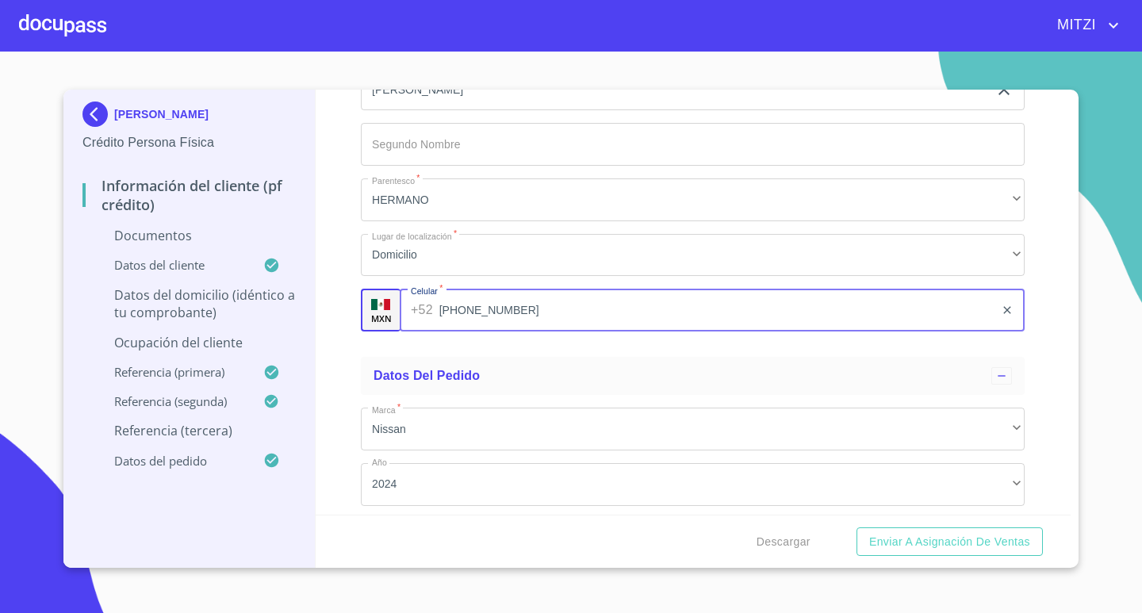
type input "[PHONE_NUMBER]"
click at [328, 301] on div "Información del cliente (PF crédito) Documentos Documento de identificación.   …" at bounding box center [694, 302] width 756 height 425
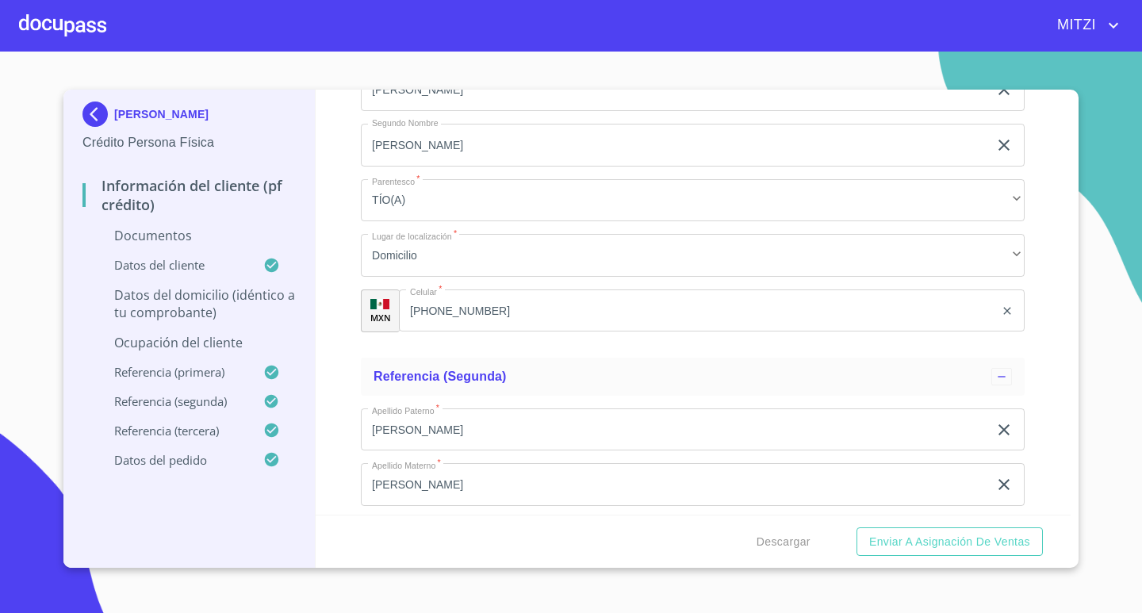
scroll to position [4932, 0]
